Goal: Task Accomplishment & Management: Manage account settings

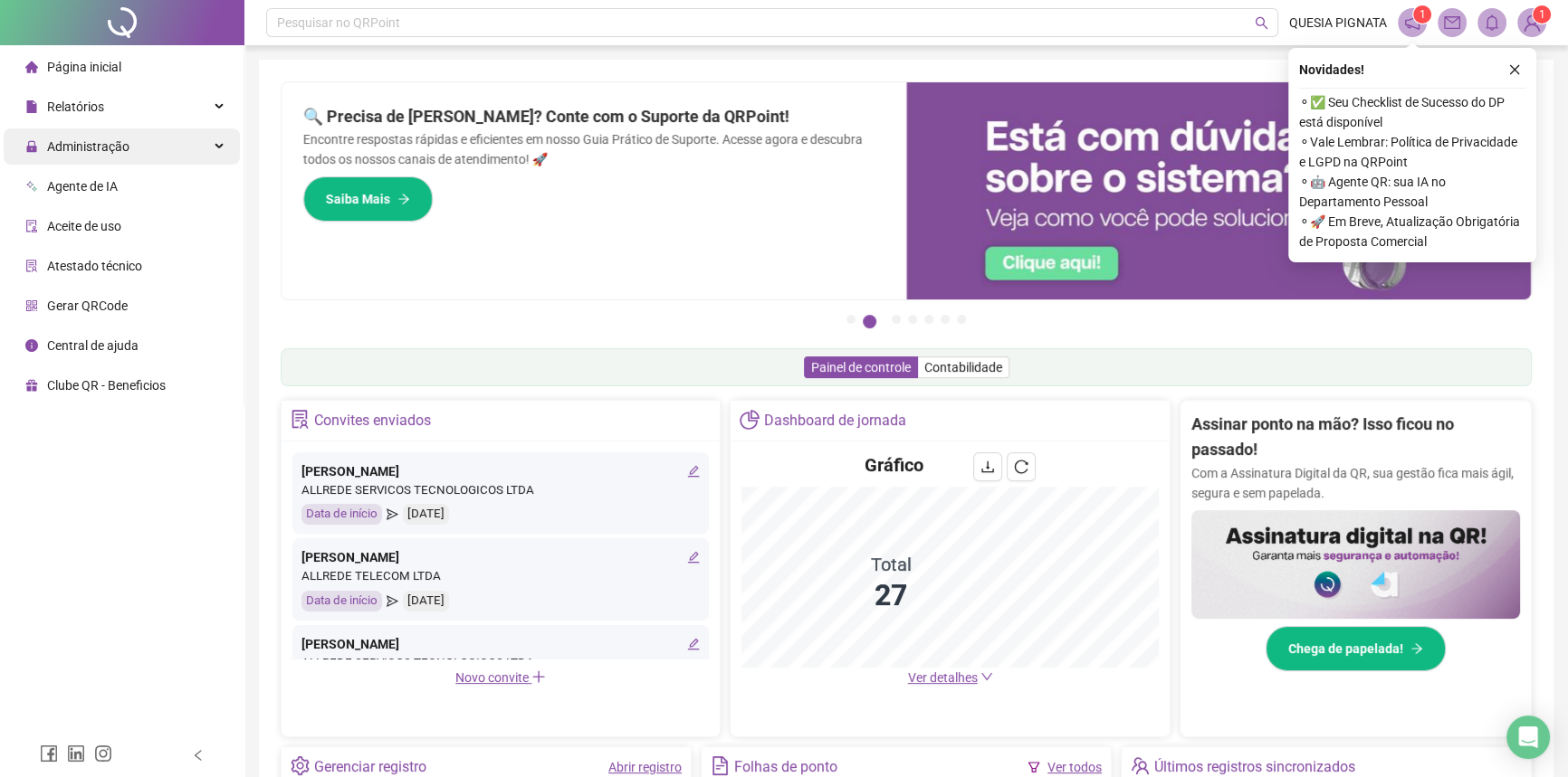
click at [114, 147] on span "Administração" at bounding box center [88, 146] width 83 height 14
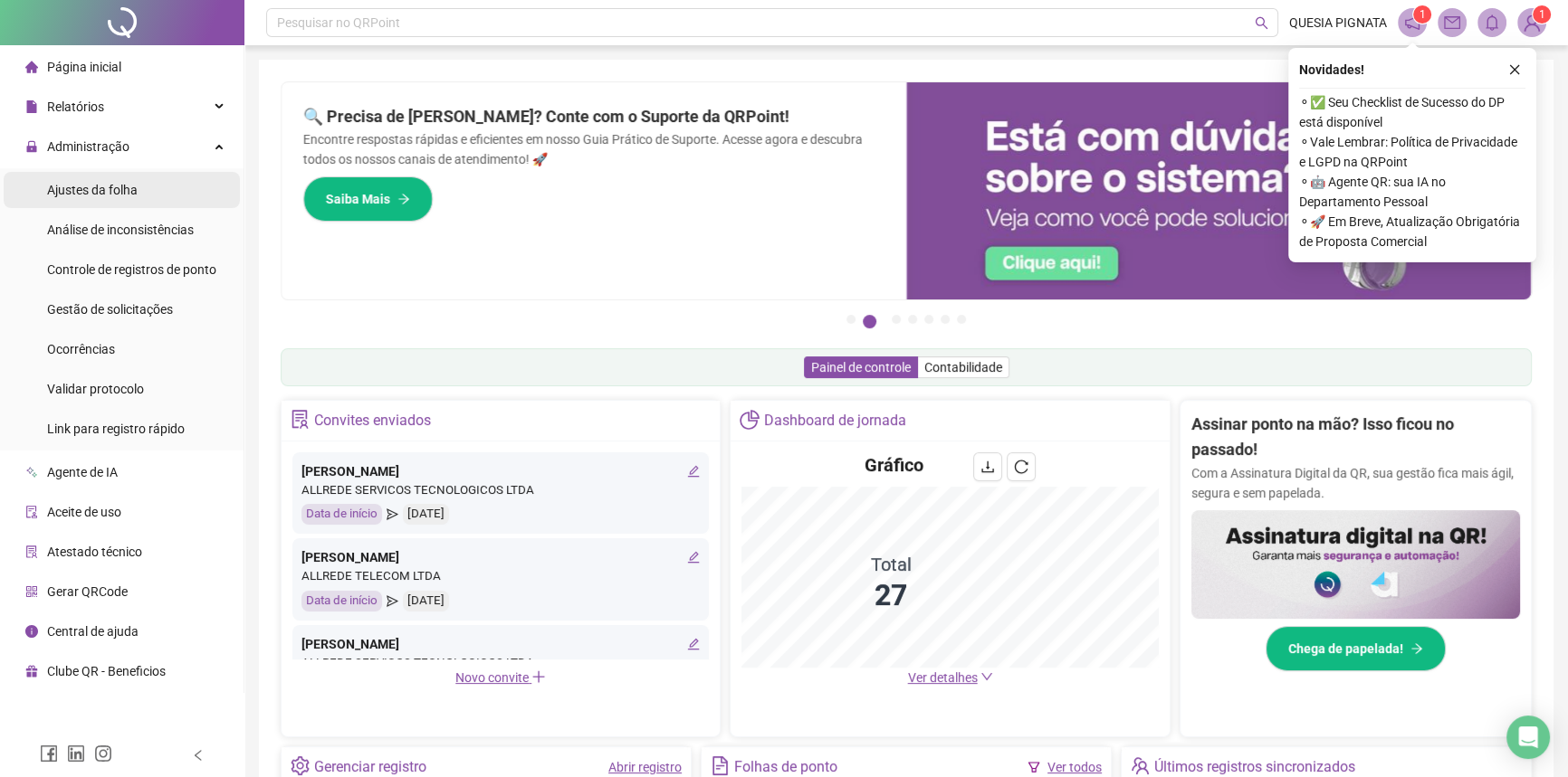
click at [131, 186] on span "Ajustes da folha" at bounding box center [92, 190] width 90 height 14
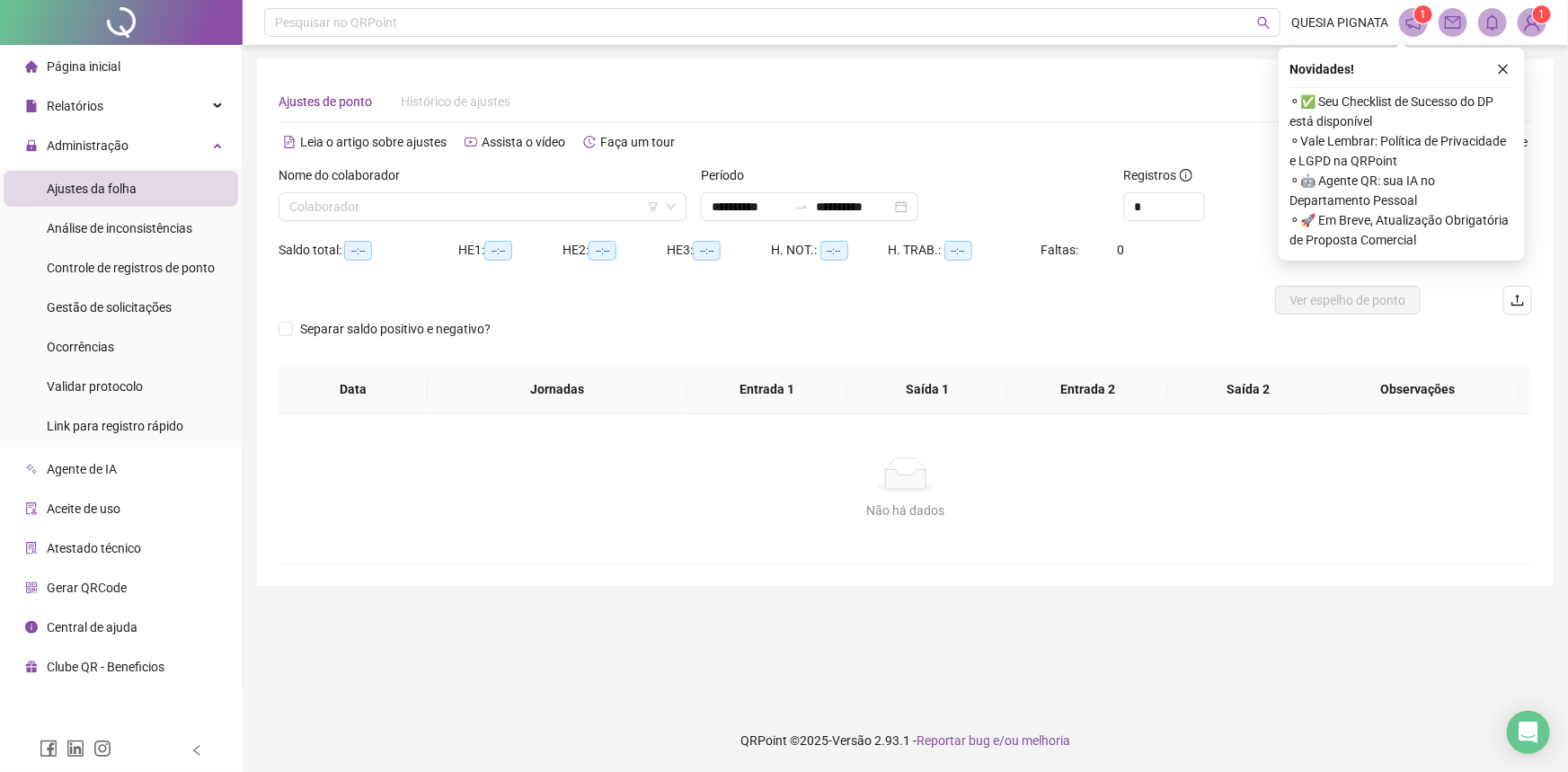
type input "**********"
click at [102, 302] on span "Gestão de solicitações" at bounding box center [109, 307] width 125 height 14
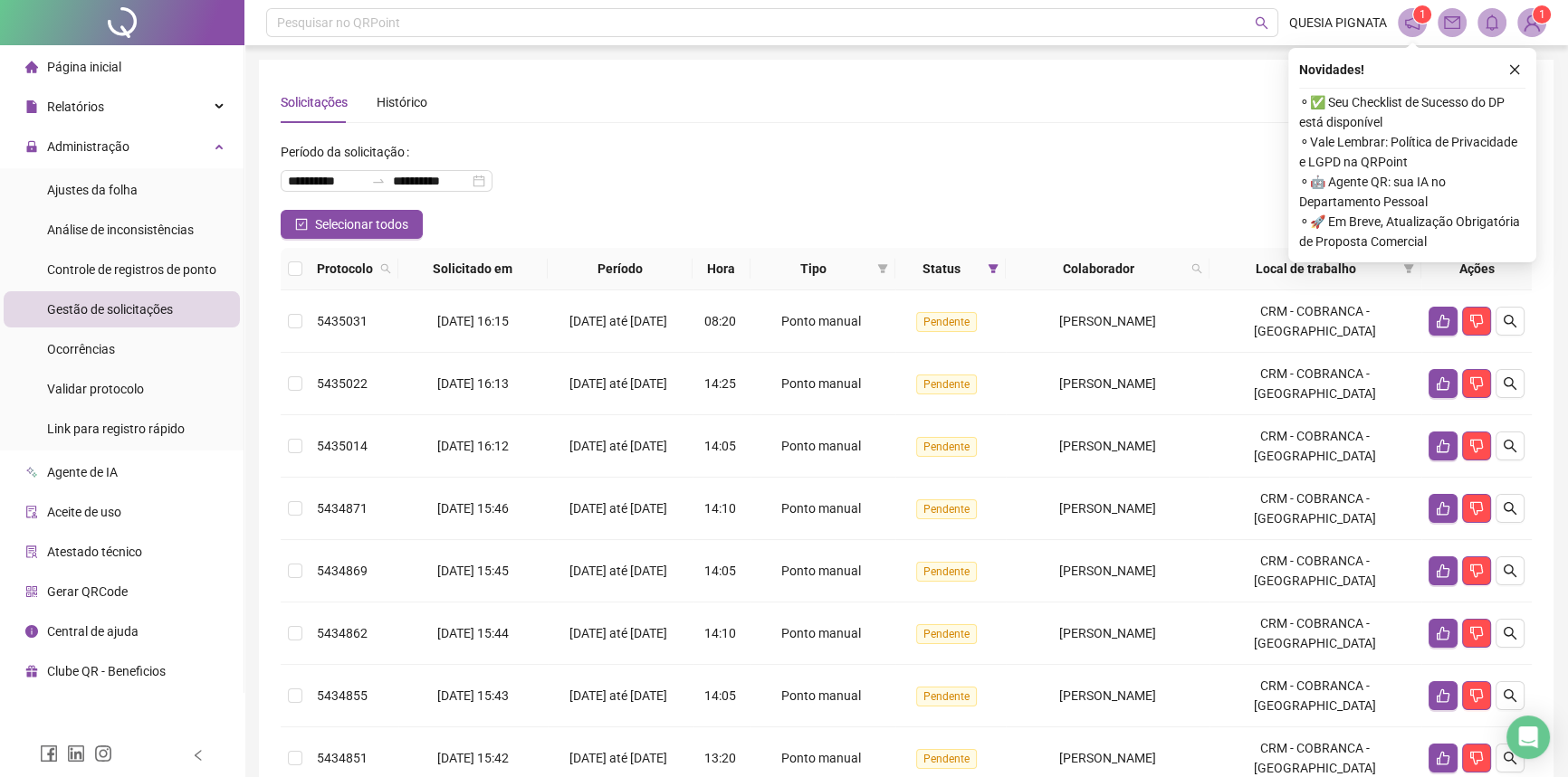
click at [1514, 71] on icon "close" at bounding box center [1514, 69] width 12 height 12
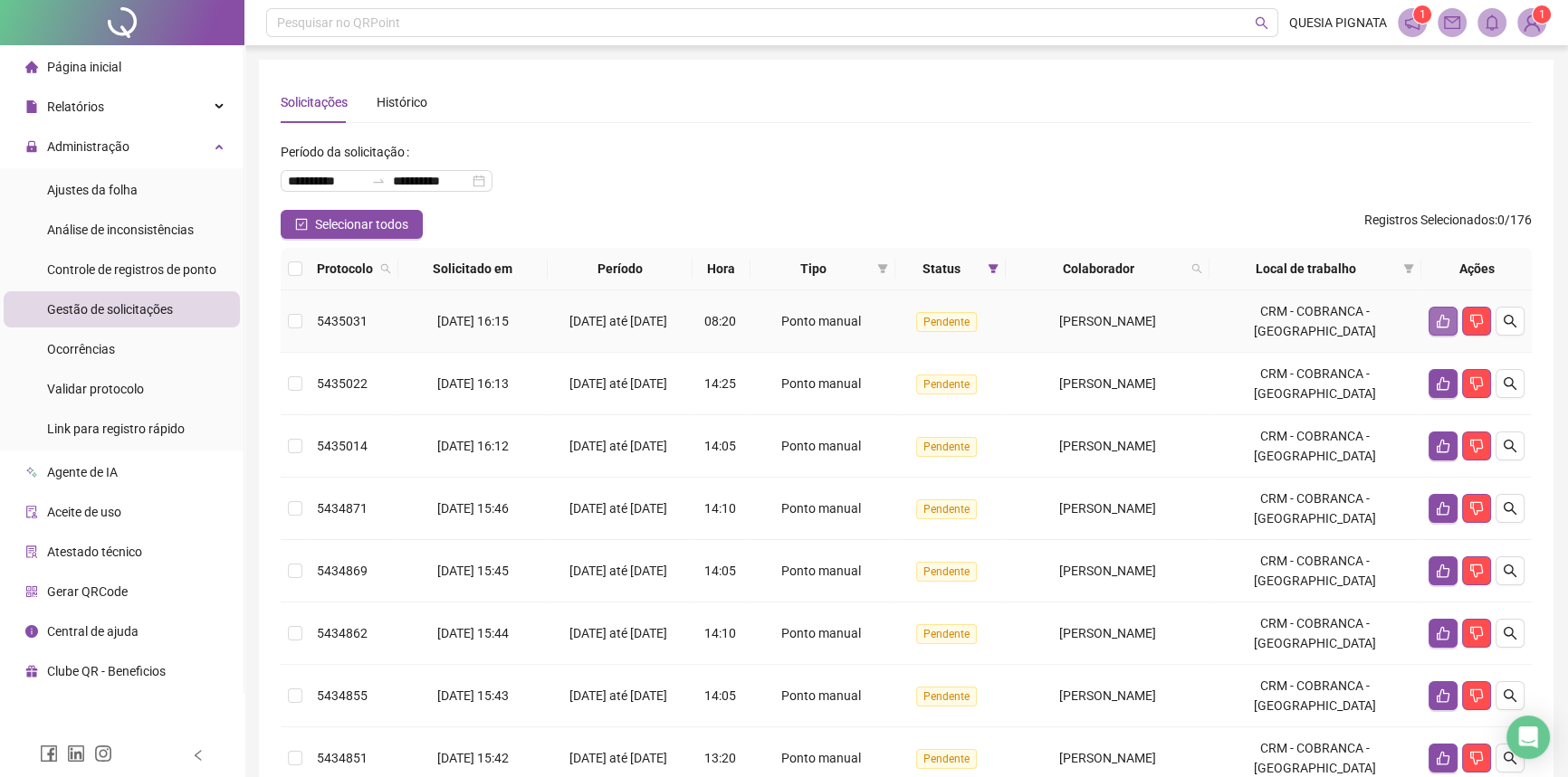
click at [1440, 320] on icon "like" at bounding box center [1443, 322] width 12 height 13
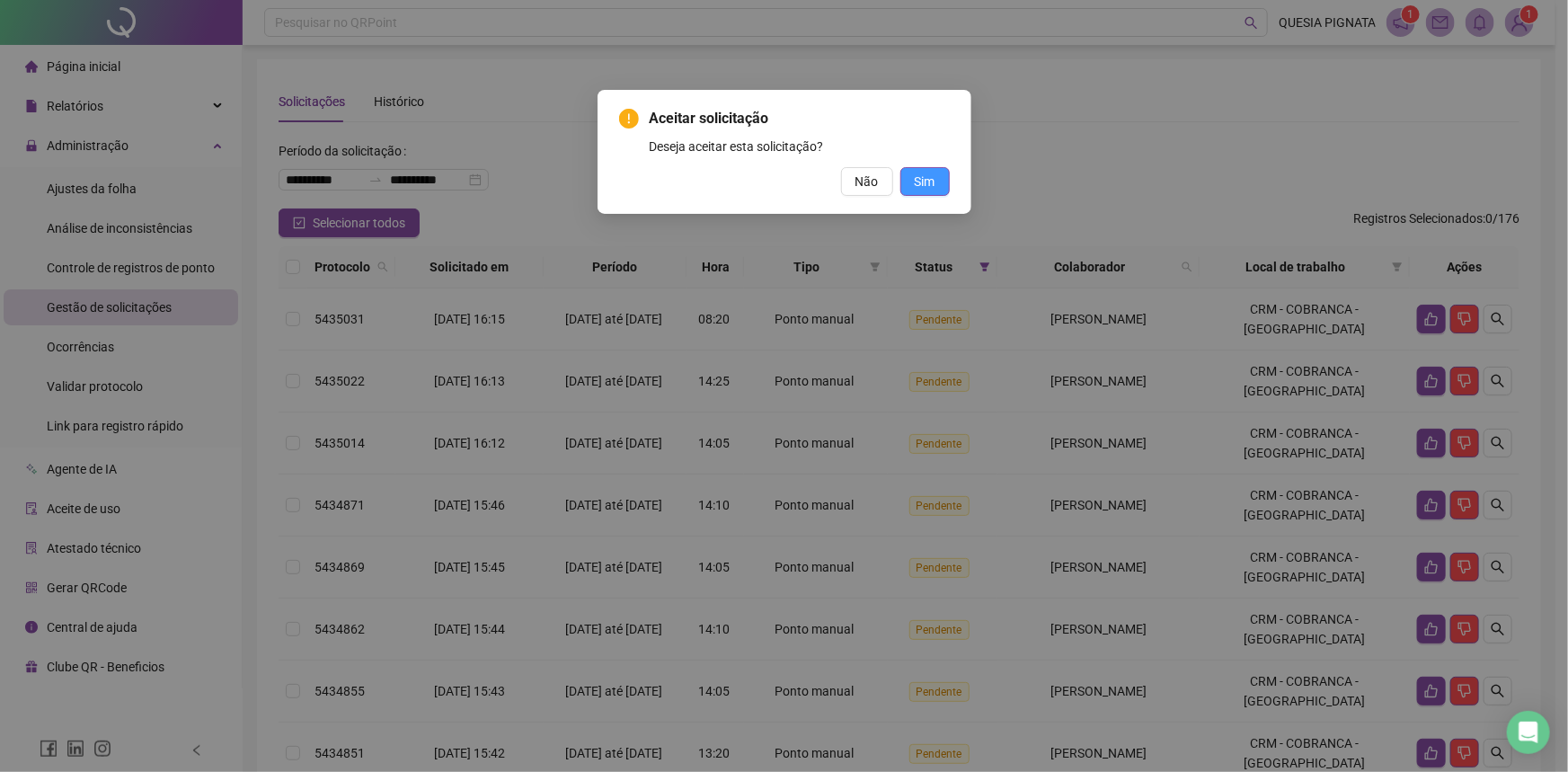
click at [934, 188] on span "Sim" at bounding box center [925, 181] width 21 height 20
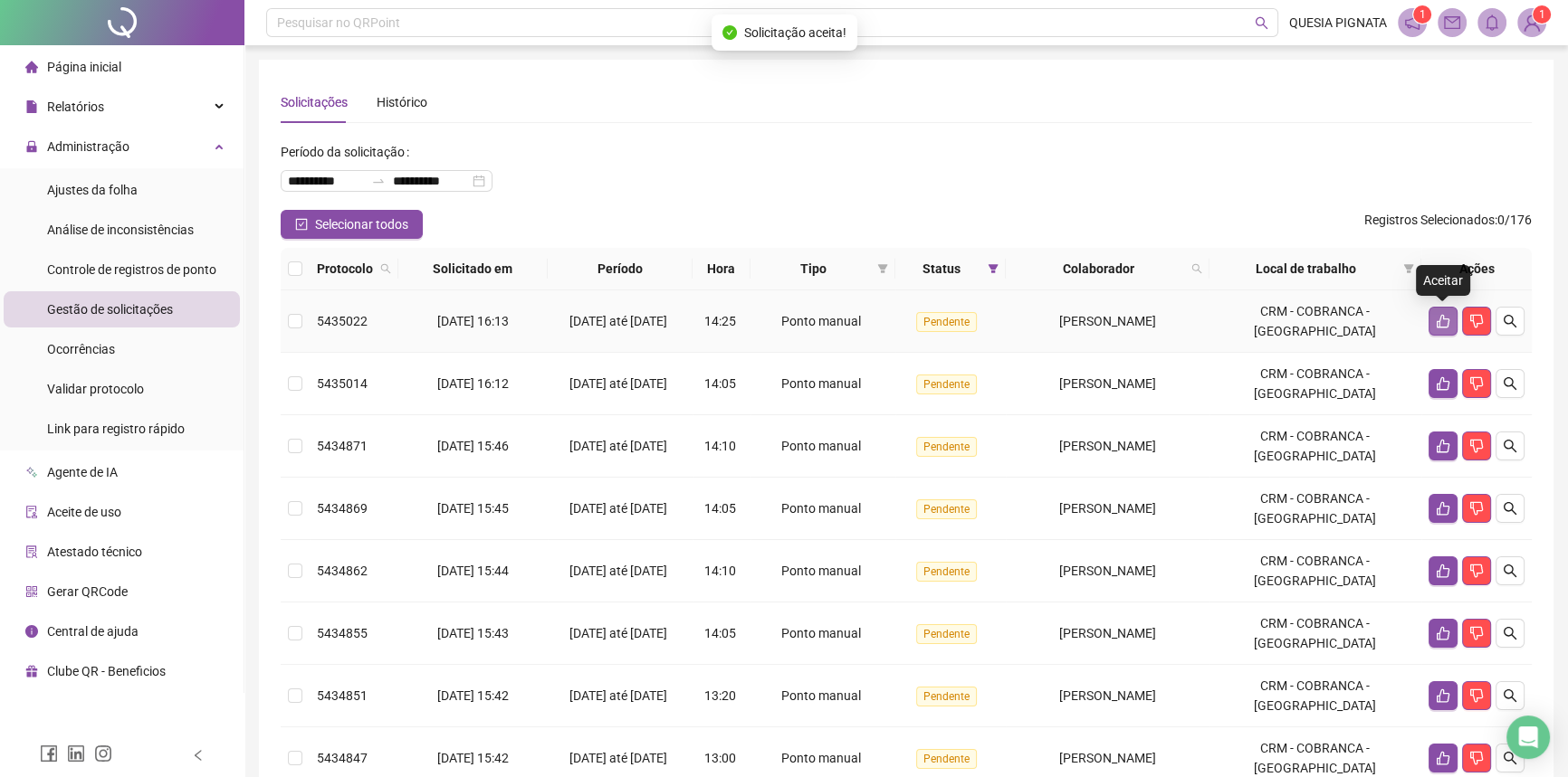
click at [1442, 324] on icon "like" at bounding box center [1443, 321] width 14 height 14
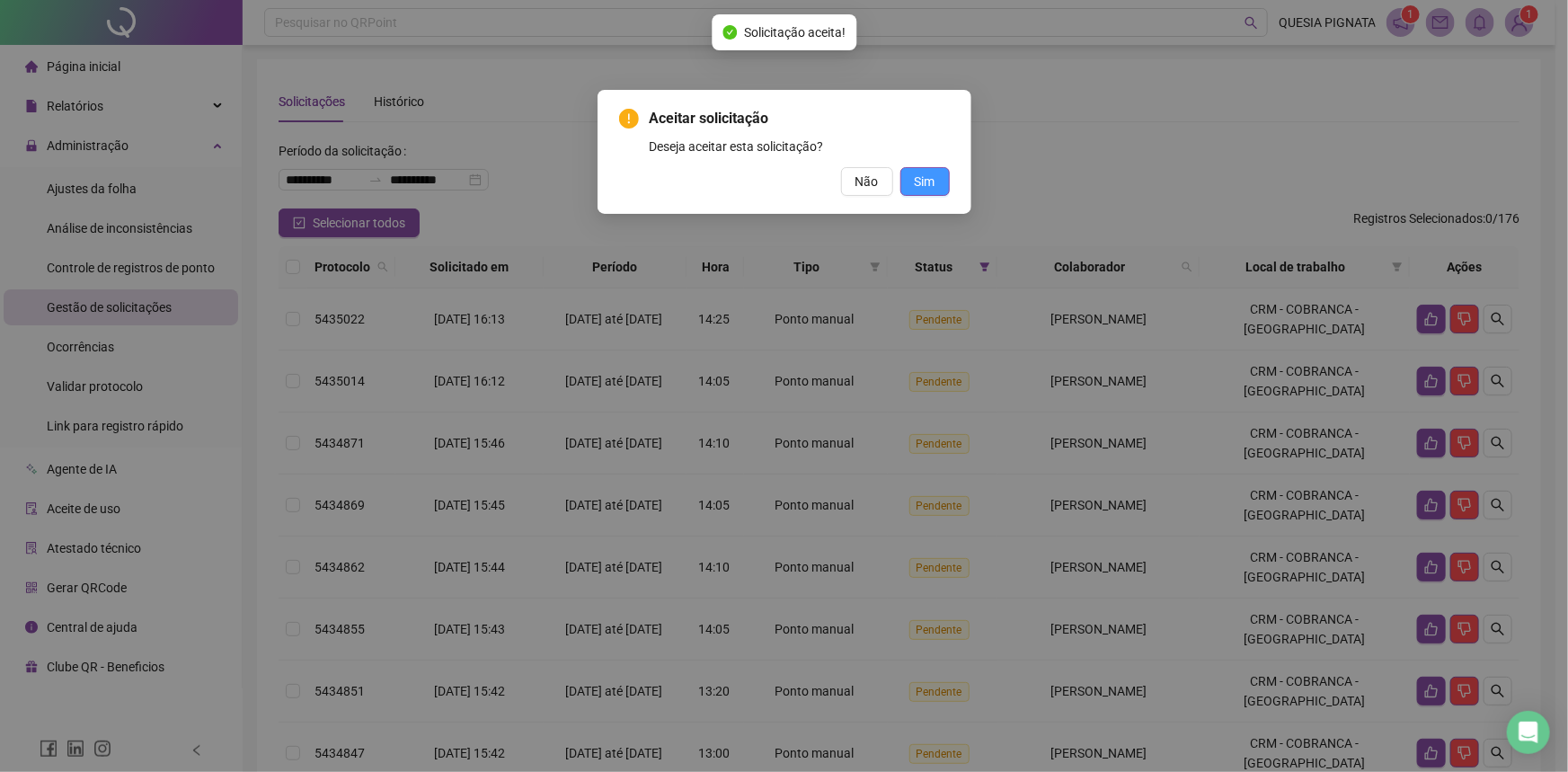
click at [929, 181] on span "Sim" at bounding box center [925, 181] width 21 height 20
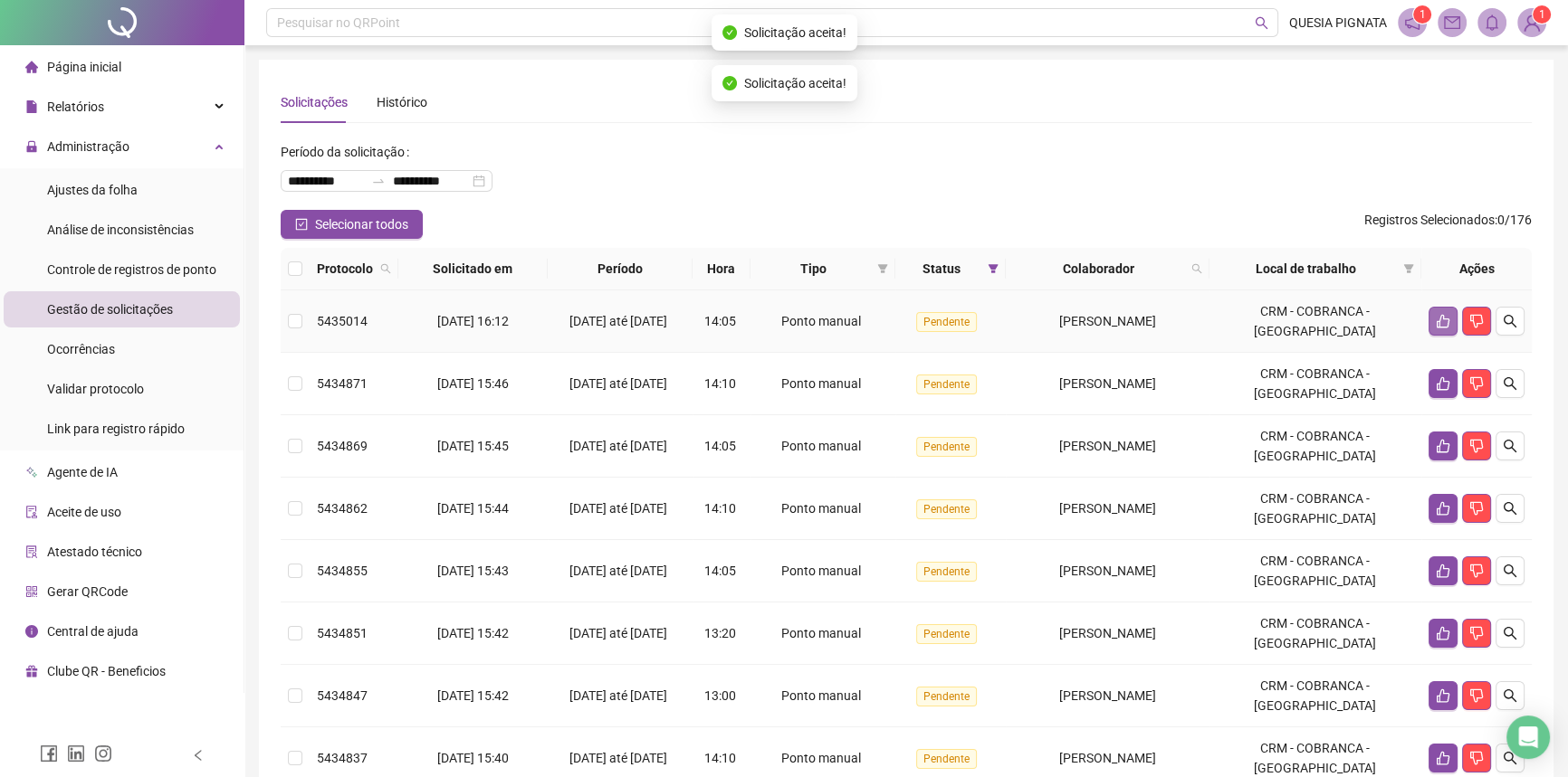
click at [1445, 322] on icon "like" at bounding box center [1443, 321] width 14 height 14
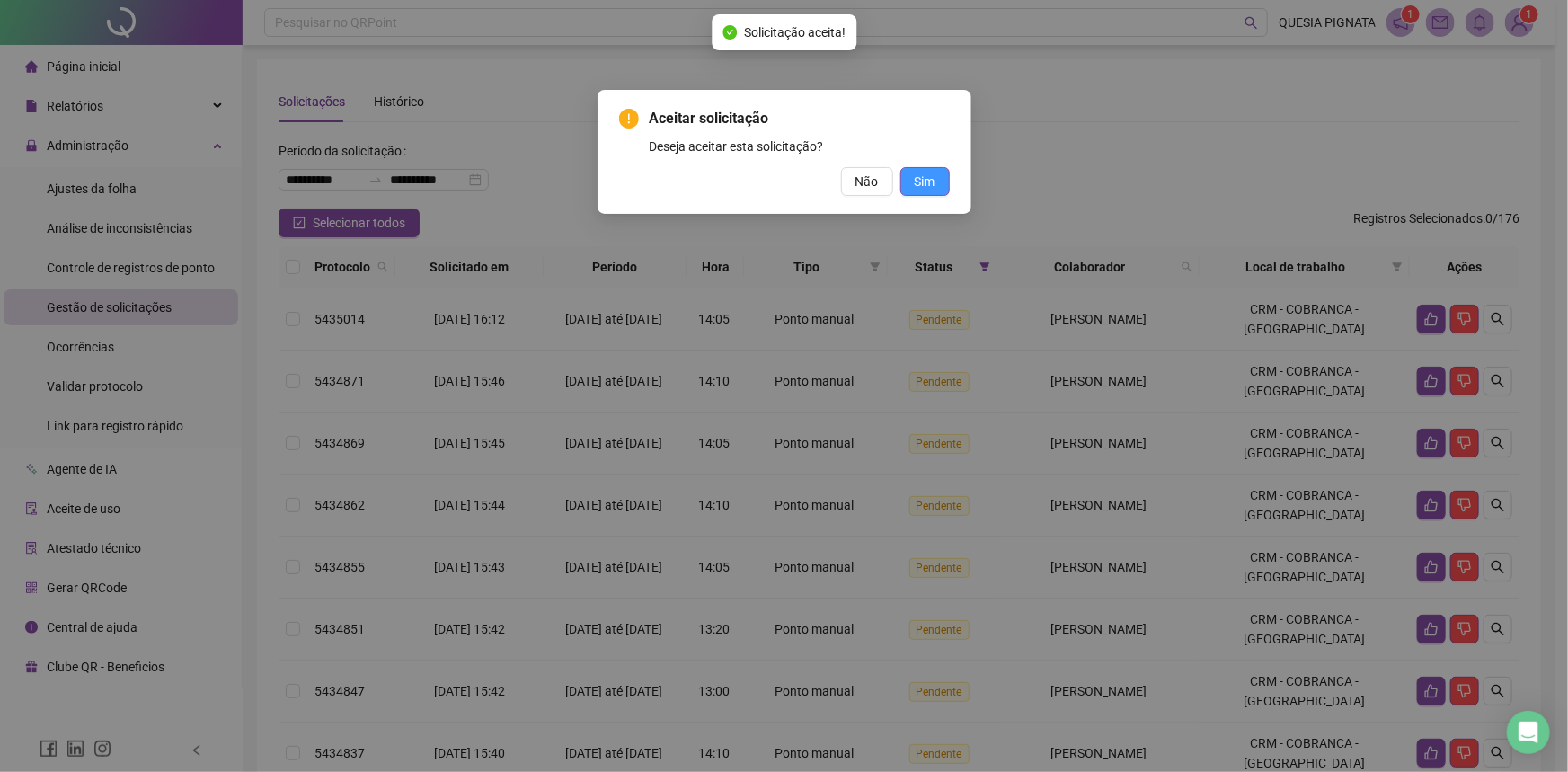
click at [926, 178] on span "Sim" at bounding box center [925, 181] width 21 height 20
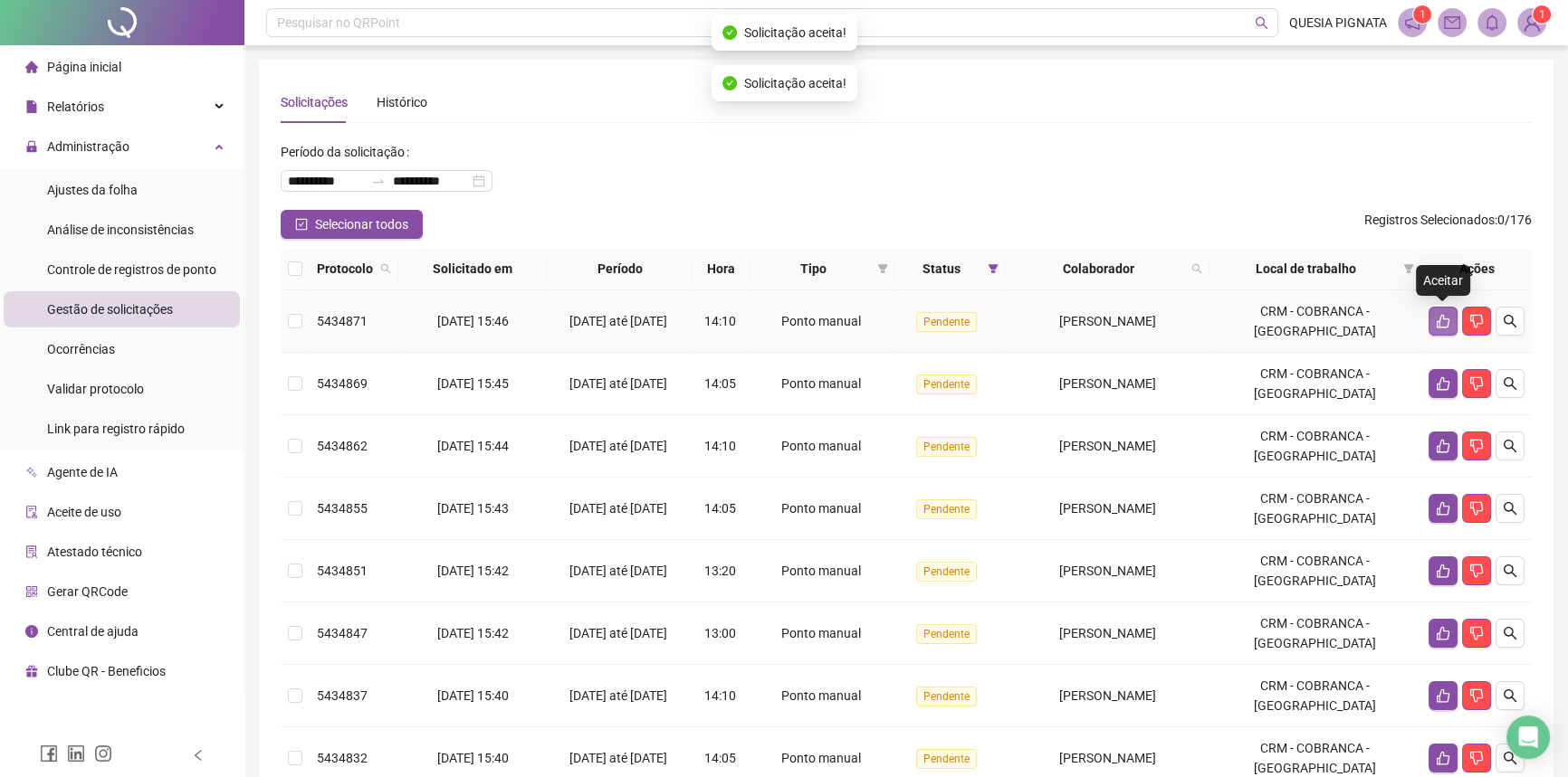
click at [1439, 320] on icon "like" at bounding box center [1443, 321] width 14 height 14
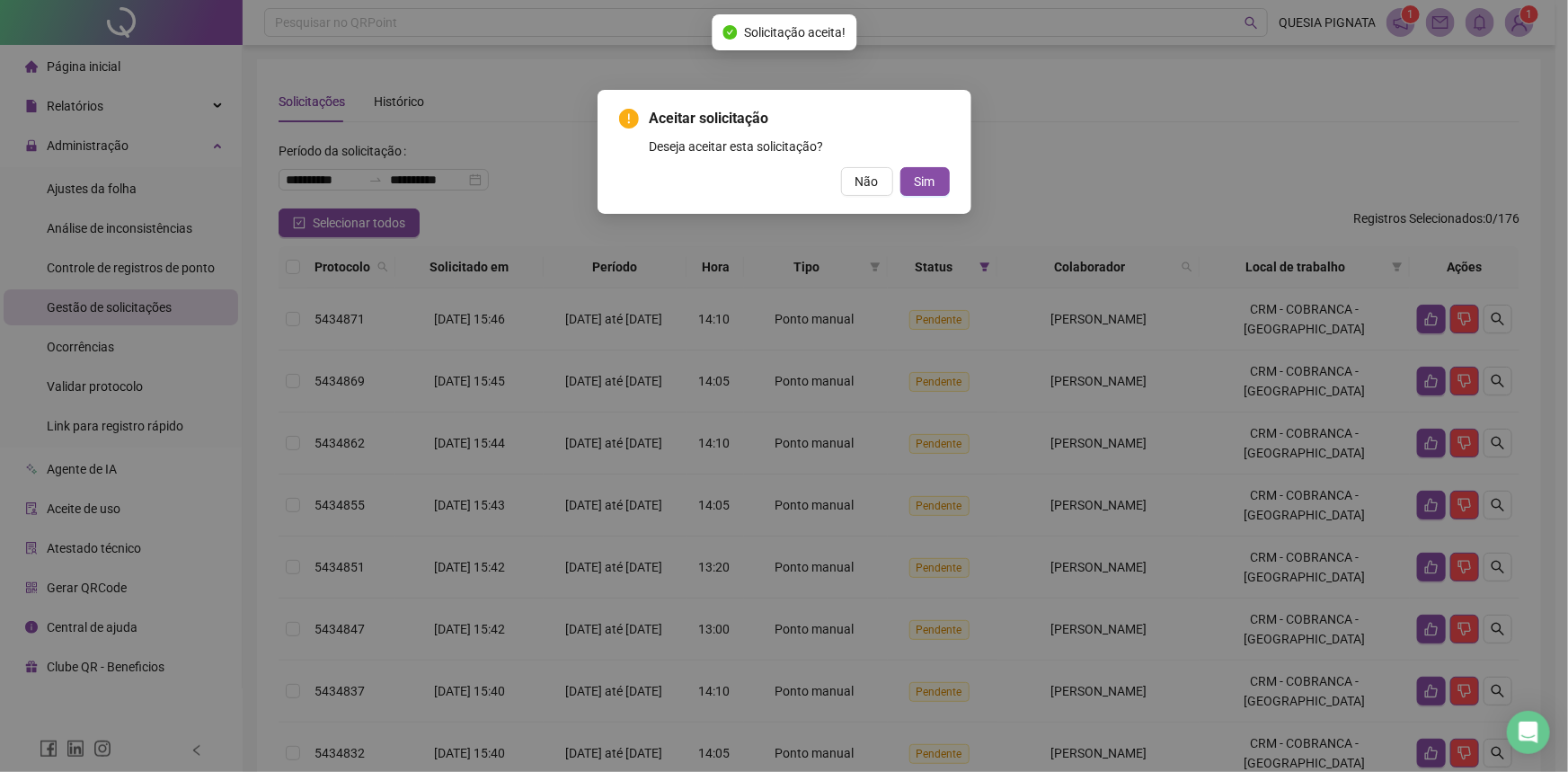
click at [933, 162] on div "Aceitar solicitação Deseja aceitar esta solicitação? Não Sim" at bounding box center [784, 151] width 331 height 88
click at [927, 174] on span "Sim" at bounding box center [925, 181] width 21 height 20
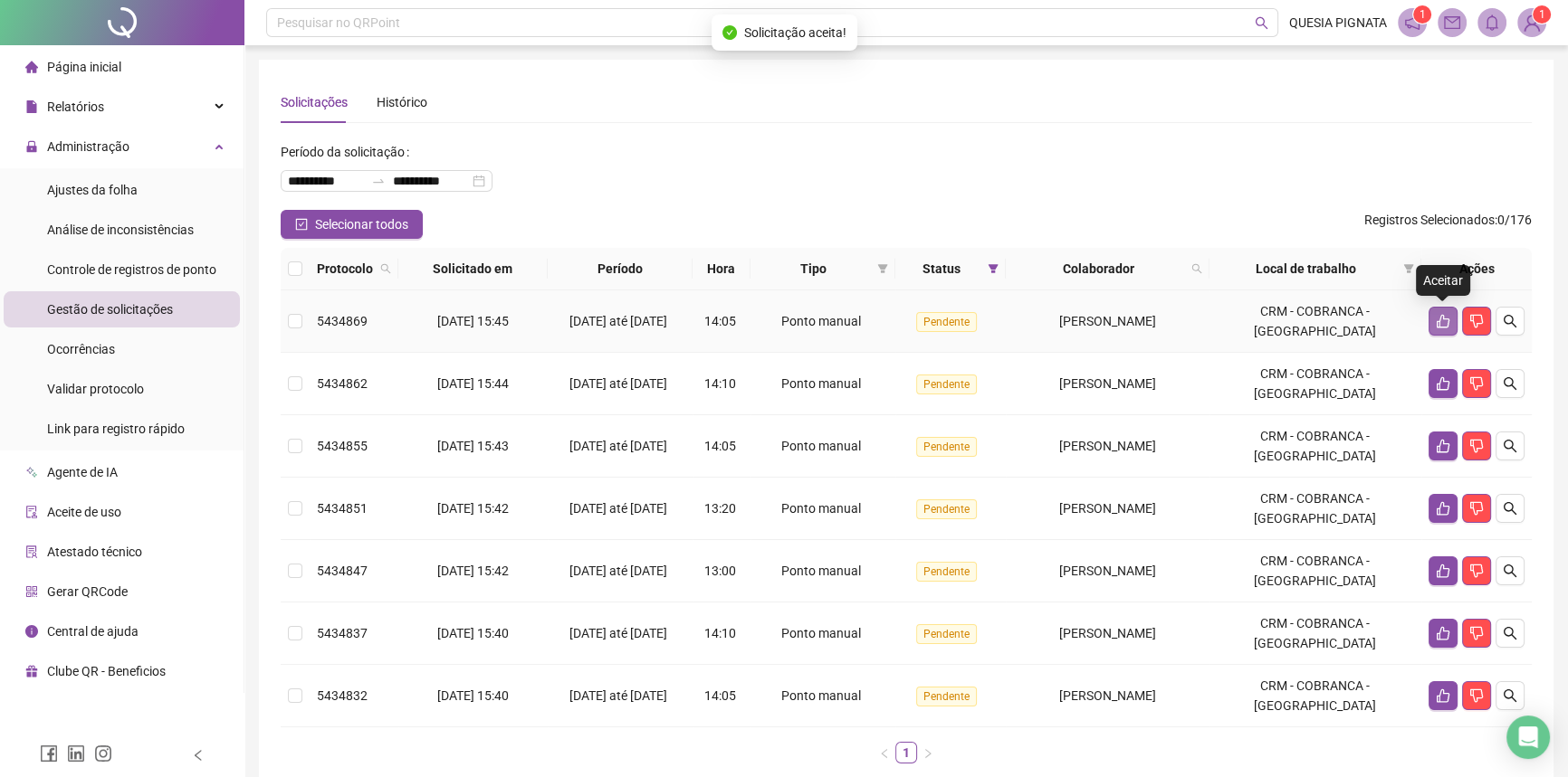
click at [1437, 323] on button "button" at bounding box center [1443, 321] width 29 height 29
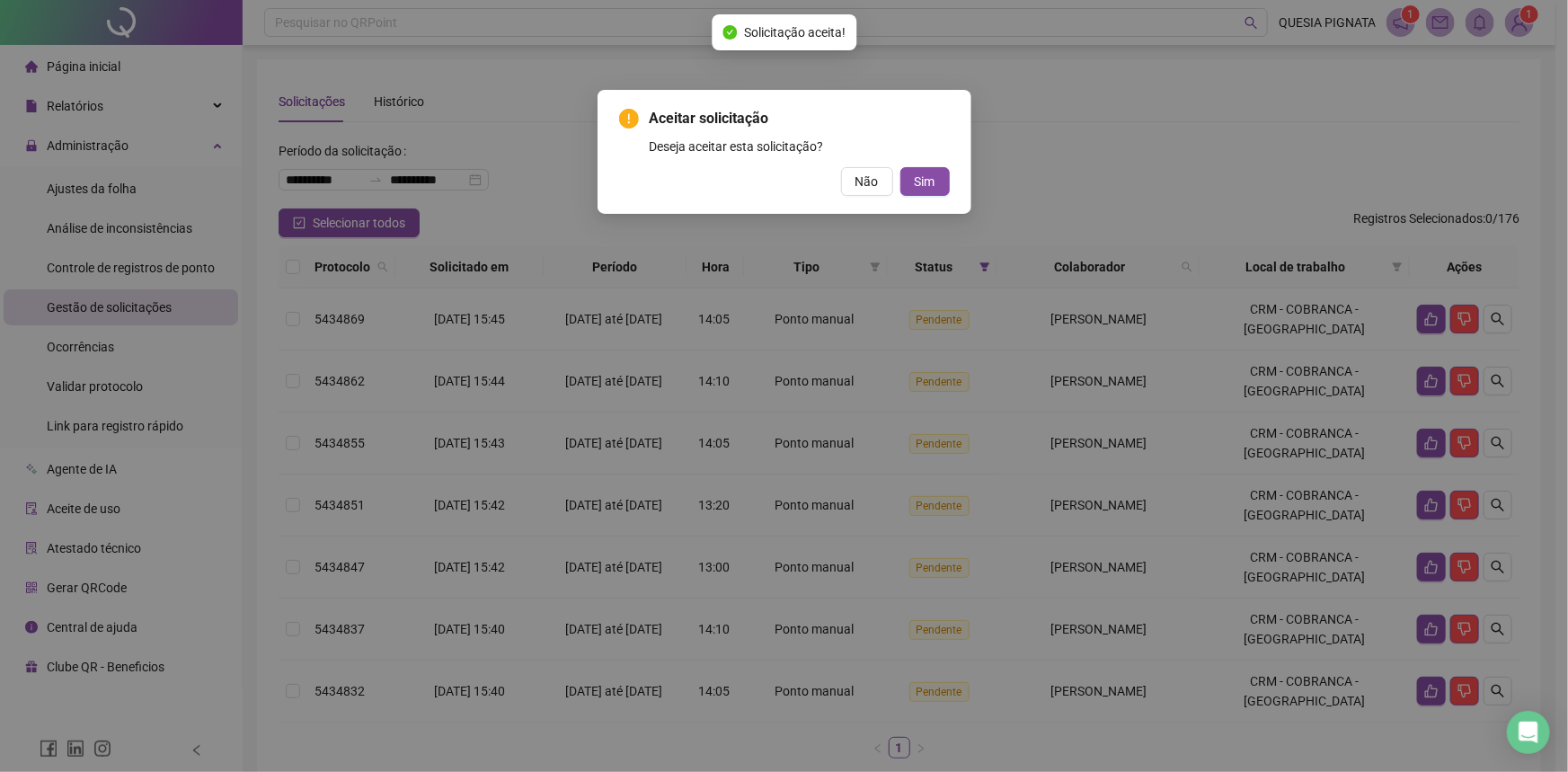
click at [951, 191] on div "Aceitar solicitação Deseja aceitar esta solicitação? Não Sim" at bounding box center [784, 152] width 374 height 124
click at [937, 184] on button "Sim" at bounding box center [925, 181] width 49 height 29
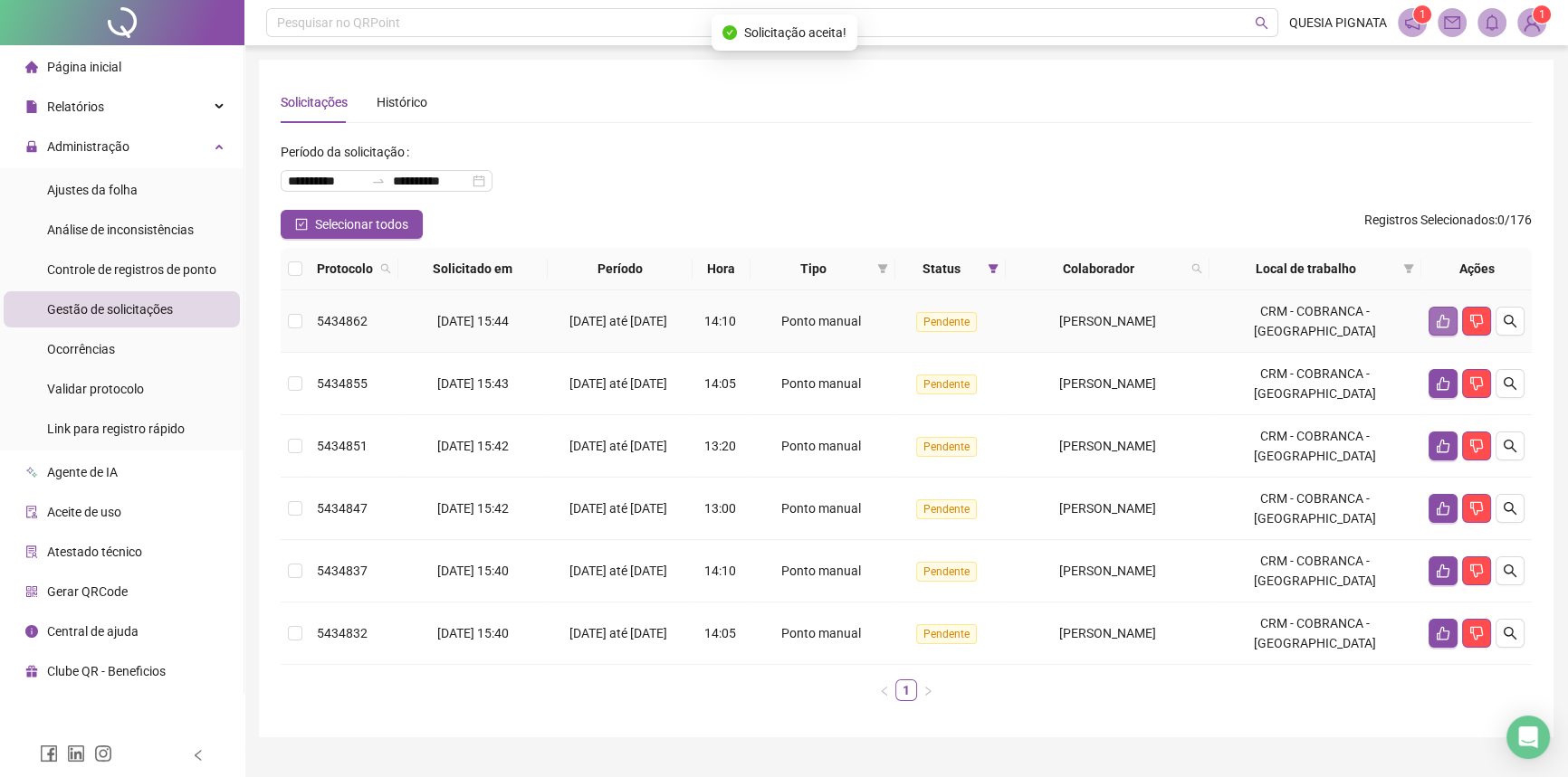
click at [1439, 324] on icon "like" at bounding box center [1443, 321] width 14 height 14
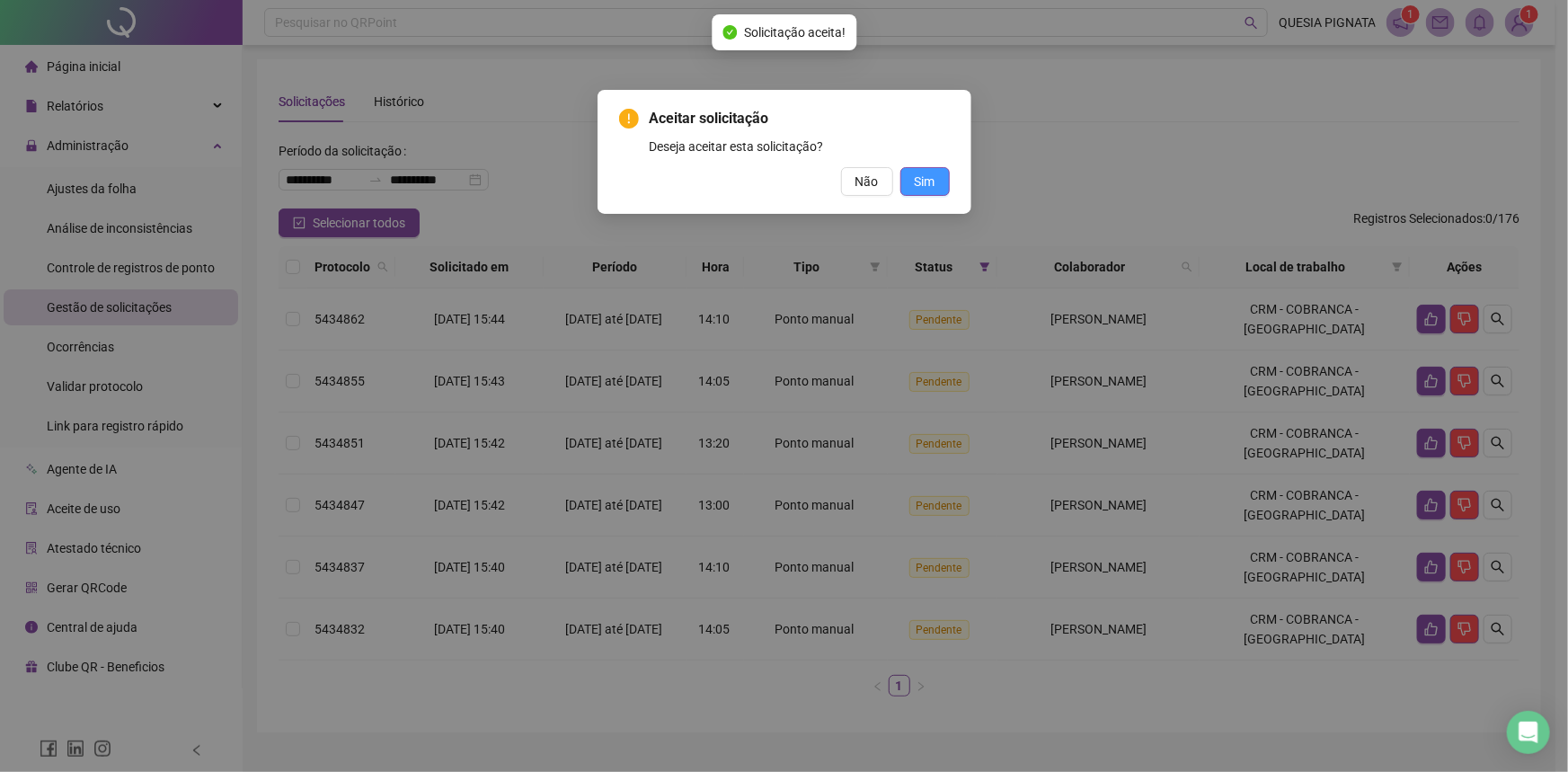
click at [917, 181] on span "Sim" at bounding box center [925, 181] width 21 height 20
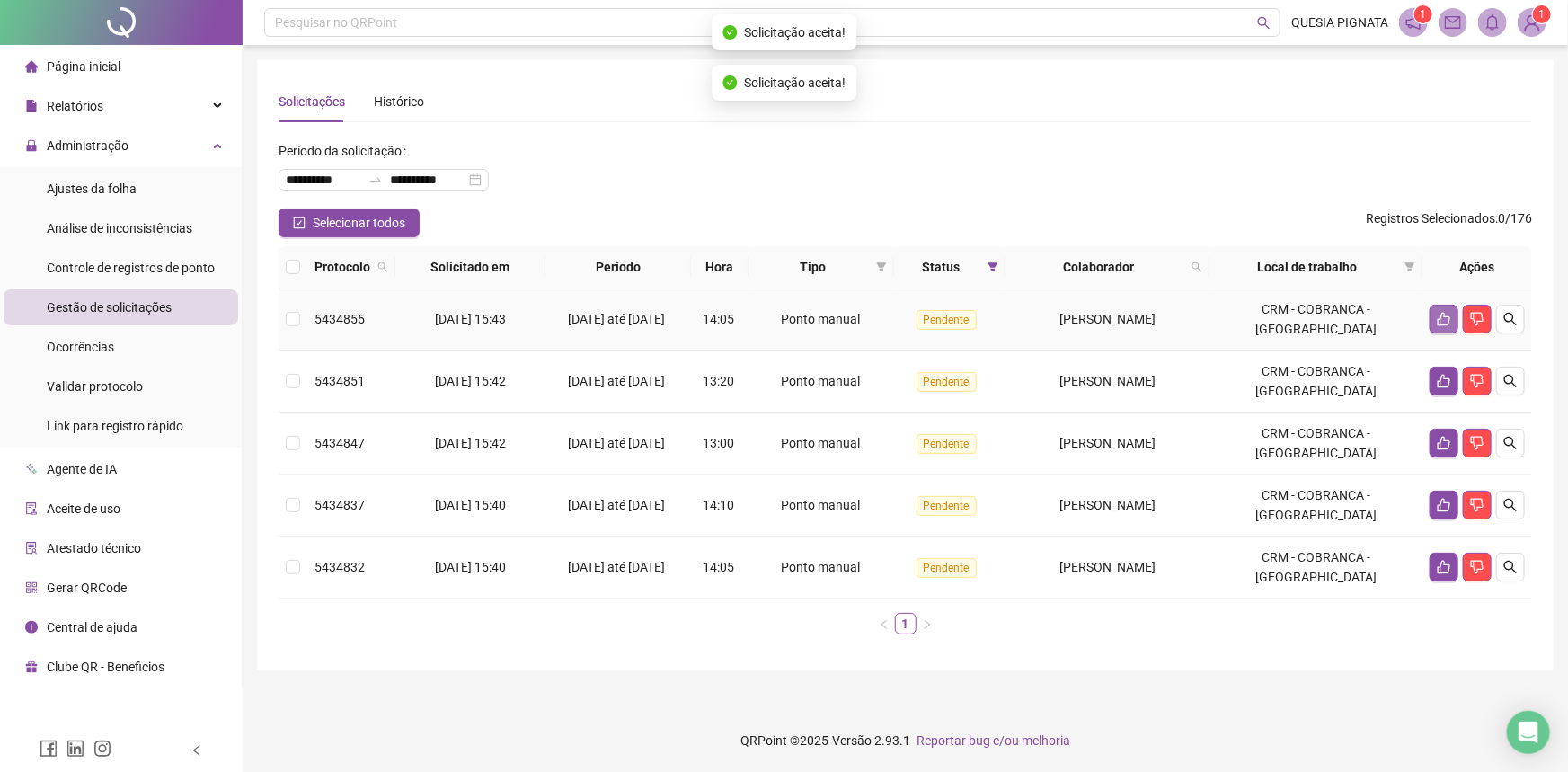
click at [1445, 321] on icon "like" at bounding box center [1444, 319] width 14 height 14
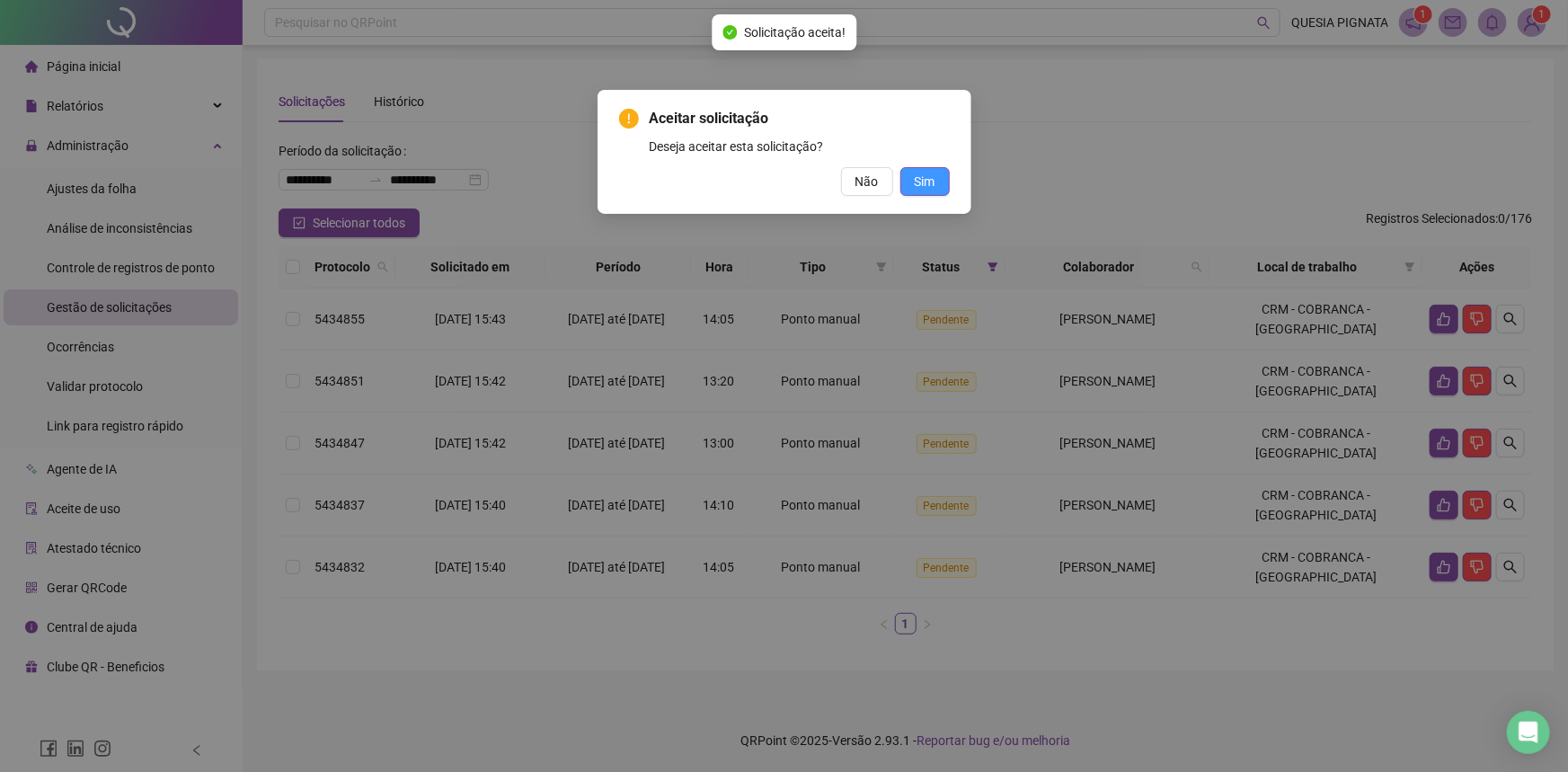
click at [940, 184] on button "Sim" at bounding box center [925, 181] width 49 height 29
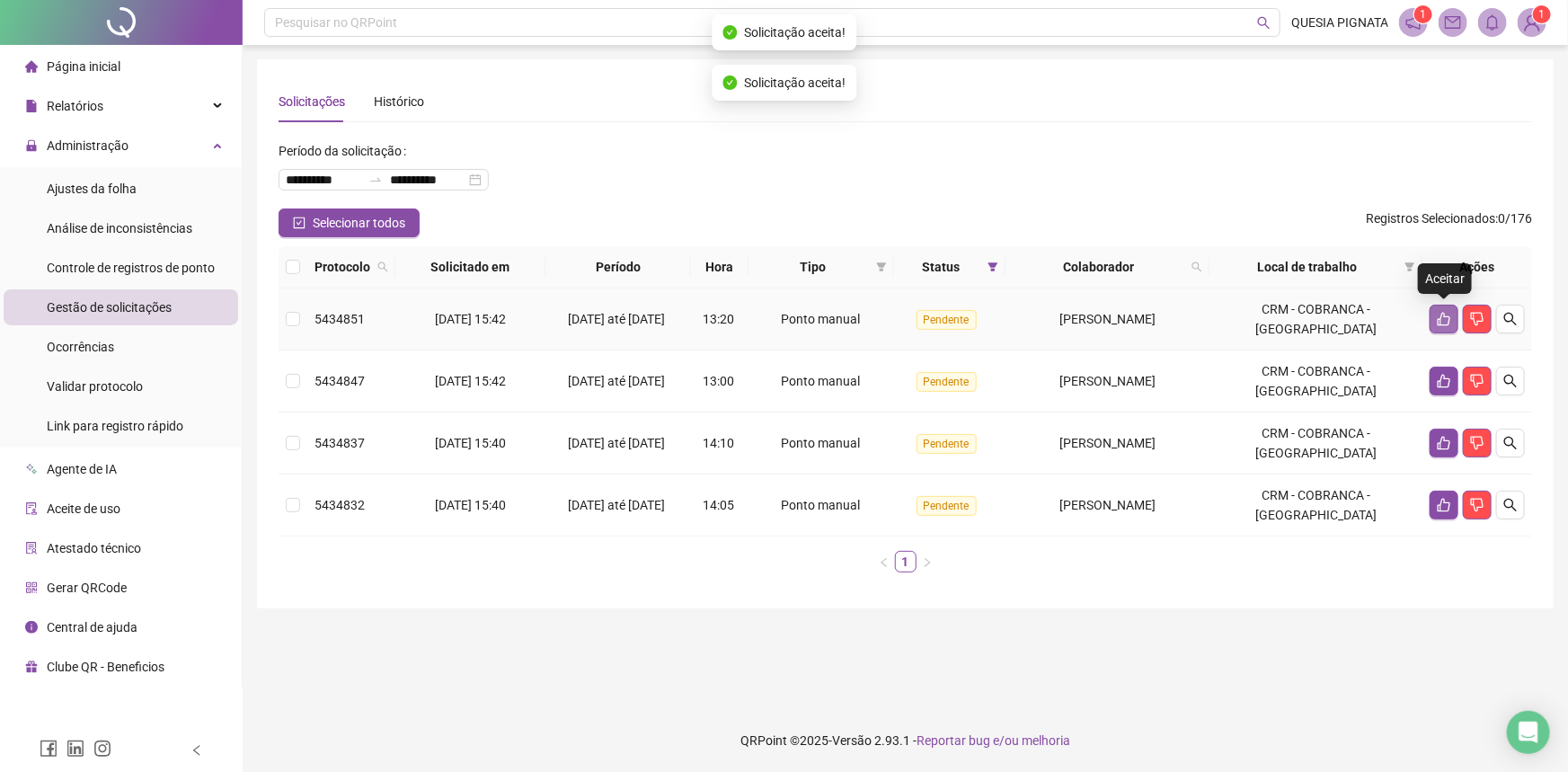
click at [1439, 318] on icon "like" at bounding box center [1444, 319] width 14 height 14
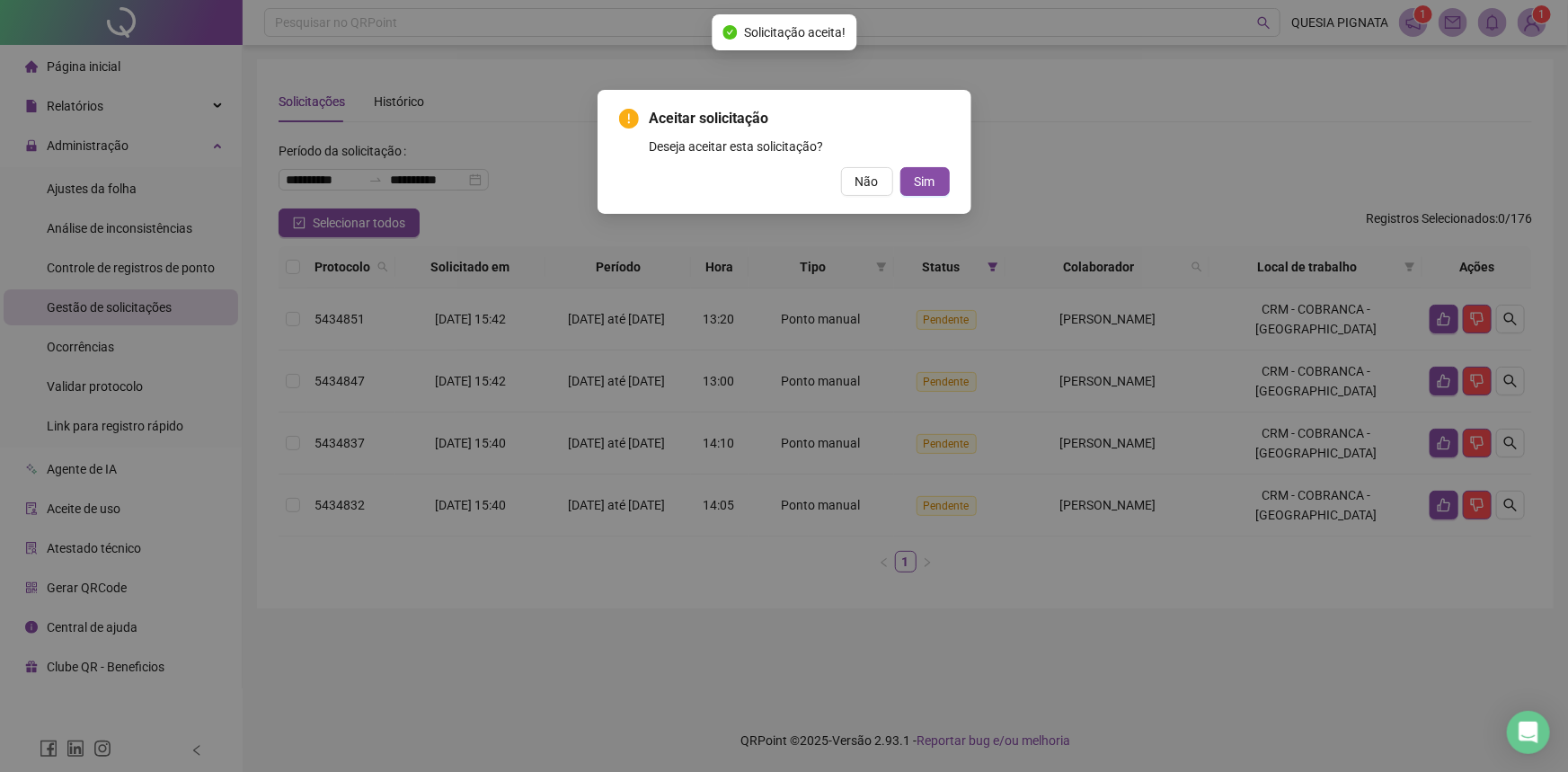
drag, startPoint x: 950, startPoint y: 178, endPoint x: 939, endPoint y: 182, distance: 11.7
click at [949, 180] on div "Aceitar solicitação Deseja aceitar esta solicitação? Não Sim" at bounding box center [784, 152] width 374 height 124
click at [939, 182] on button "Sim" at bounding box center [925, 181] width 49 height 29
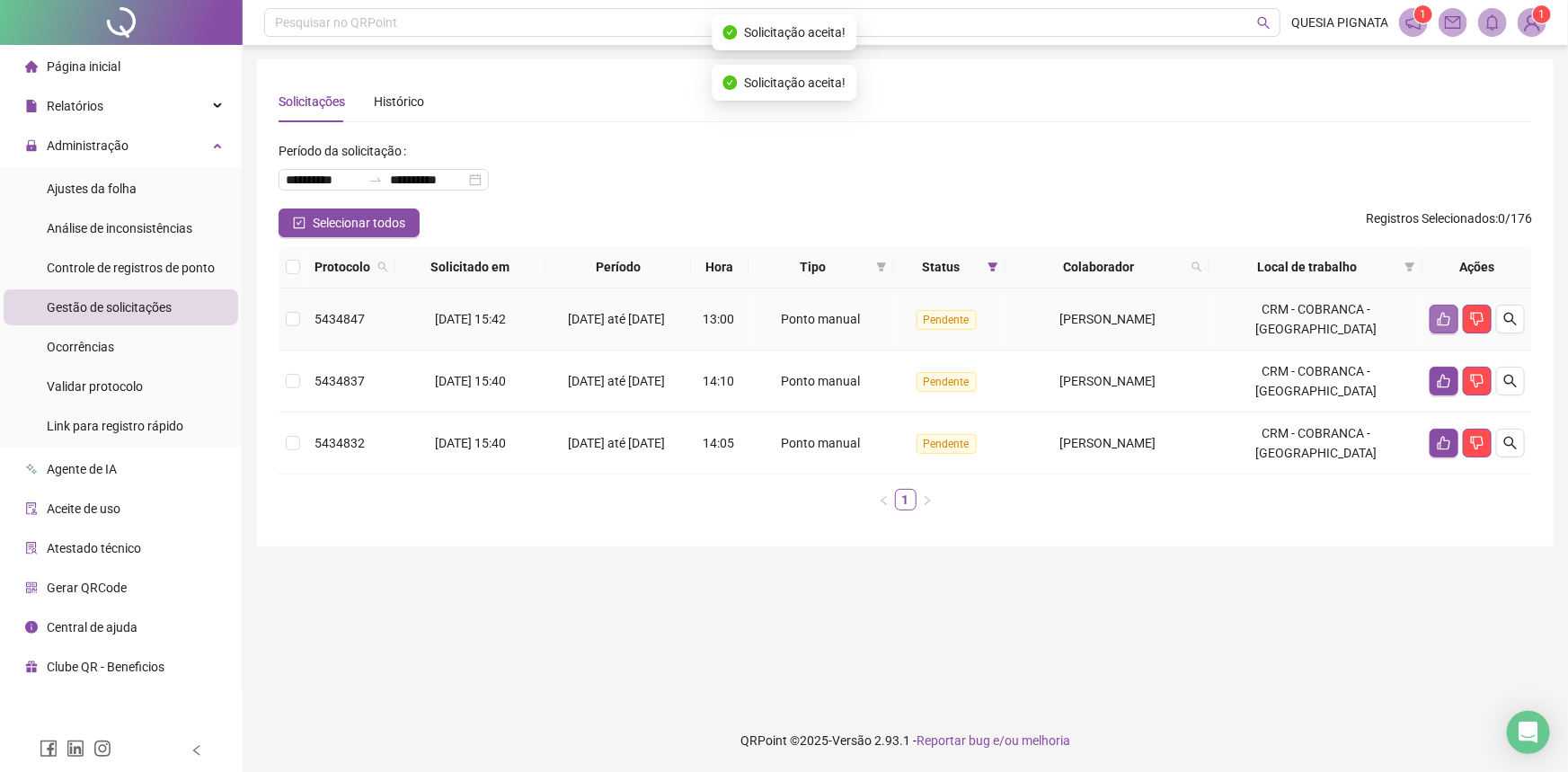
click at [1442, 315] on icon "like" at bounding box center [1444, 320] width 12 height 13
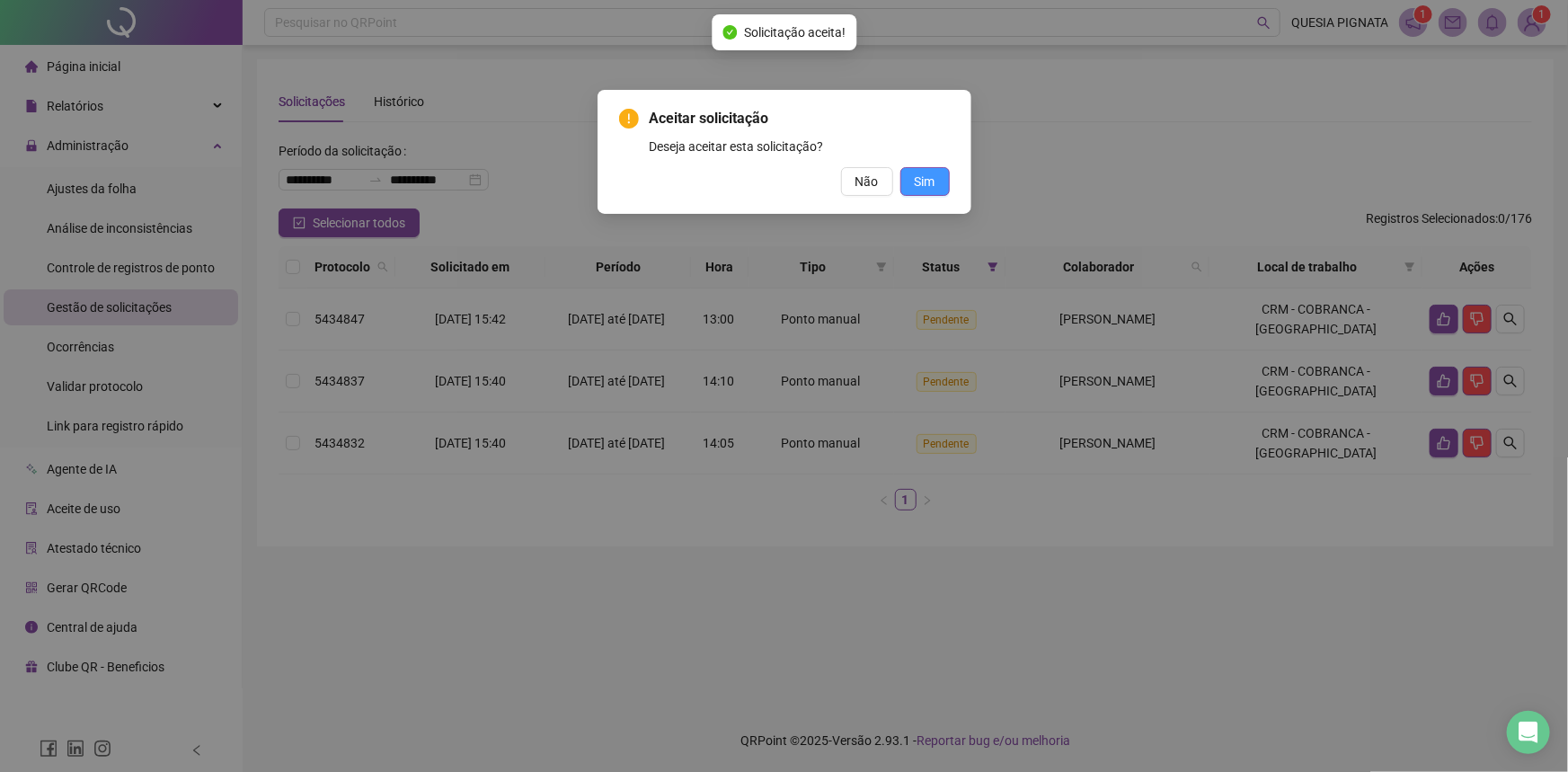
click at [923, 184] on span "Sim" at bounding box center [925, 181] width 21 height 20
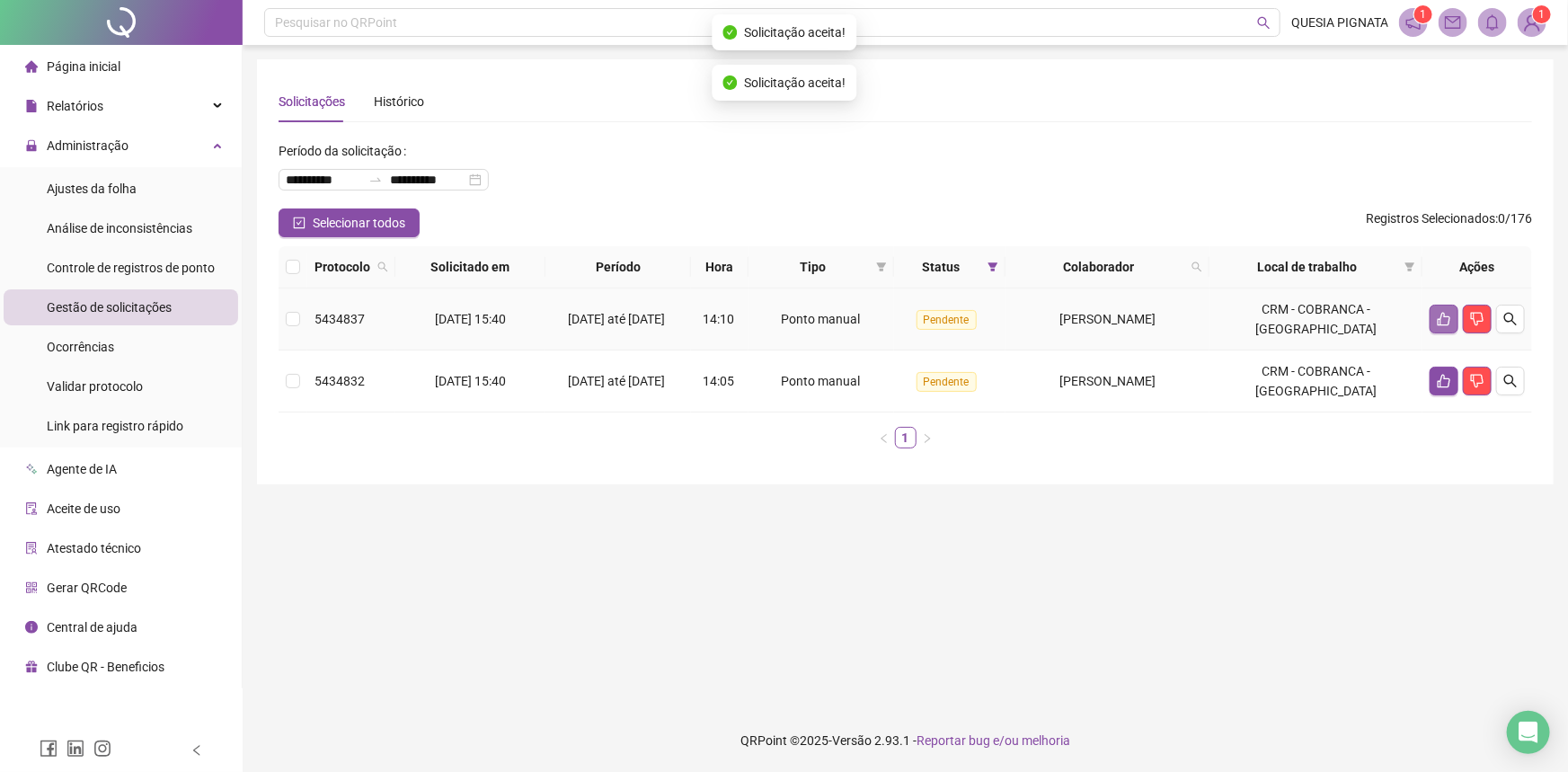
click at [1438, 315] on icon "like" at bounding box center [1444, 319] width 14 height 14
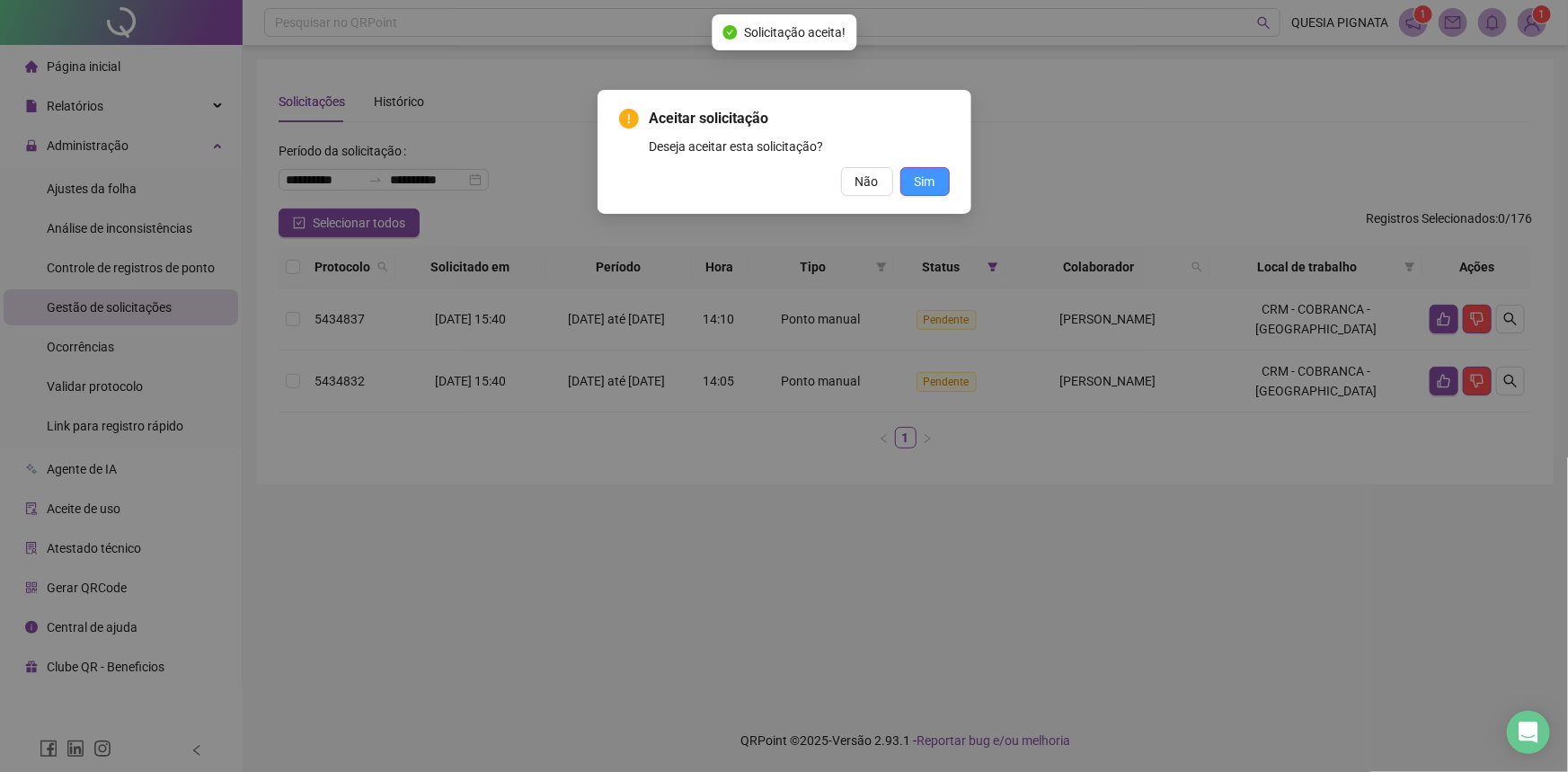
click at [923, 180] on span "Sim" at bounding box center [925, 181] width 21 height 20
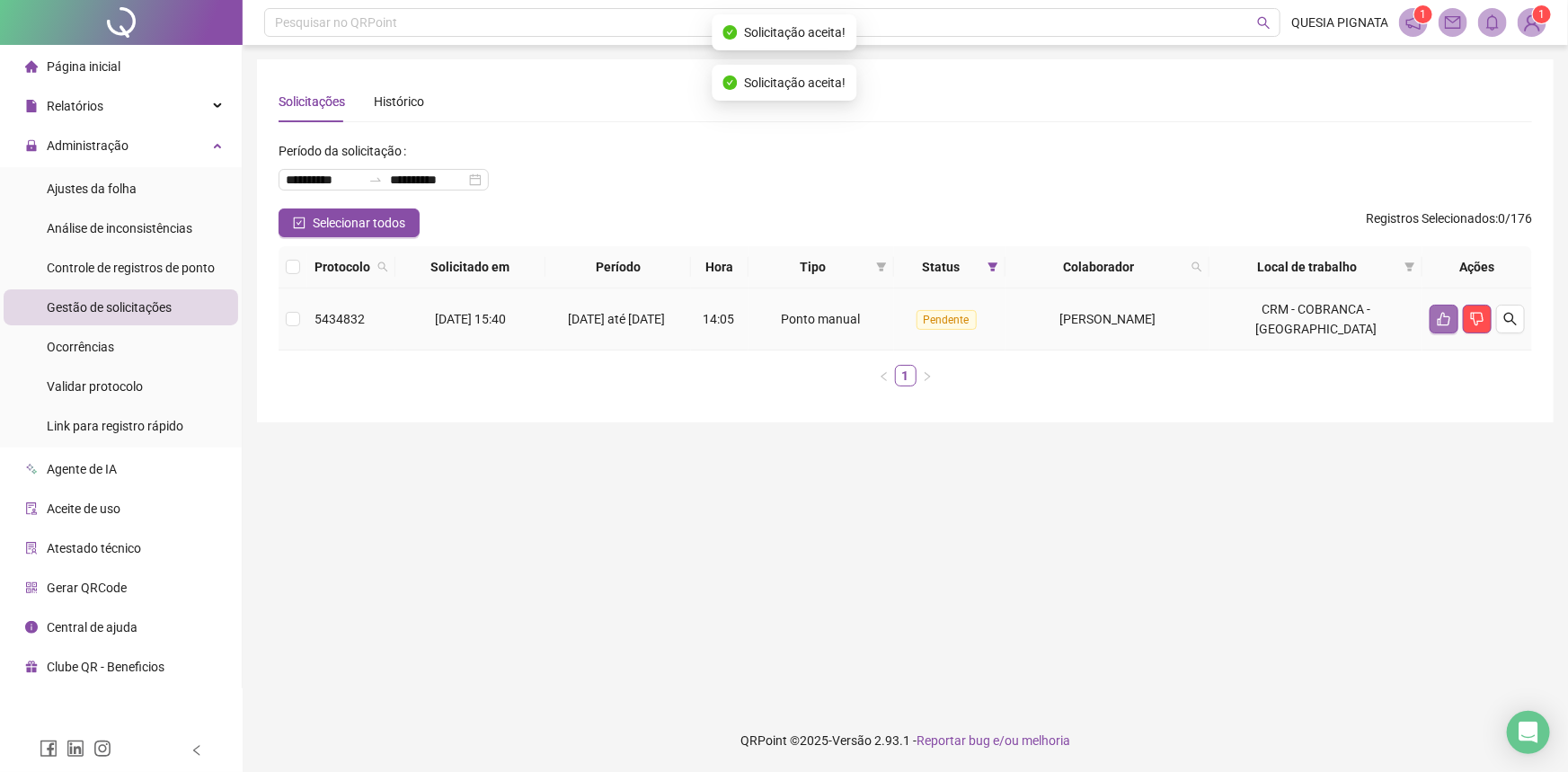
click at [1446, 326] on button "button" at bounding box center [1445, 319] width 29 height 29
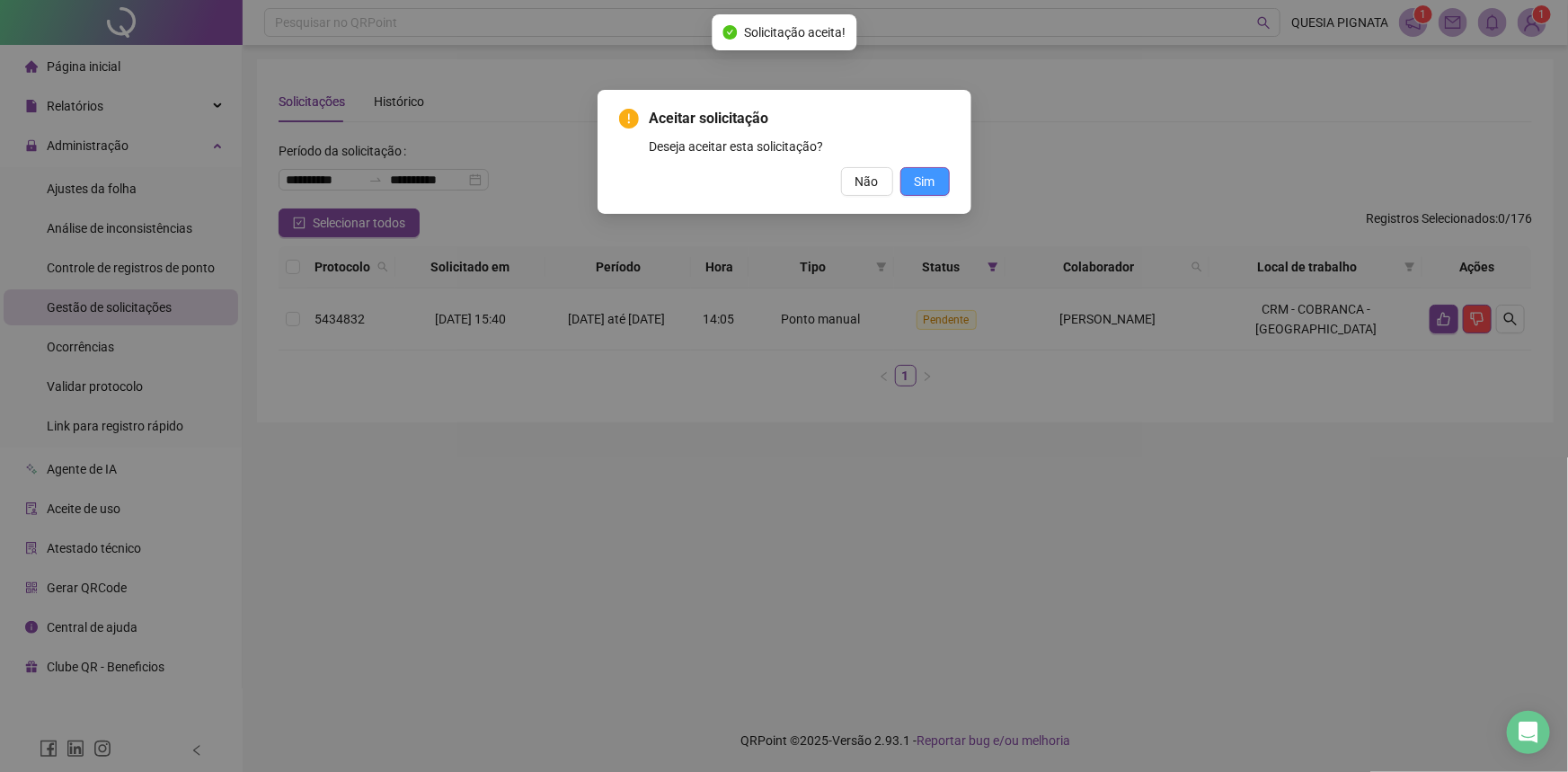
click at [931, 178] on span "Sim" at bounding box center [925, 181] width 21 height 20
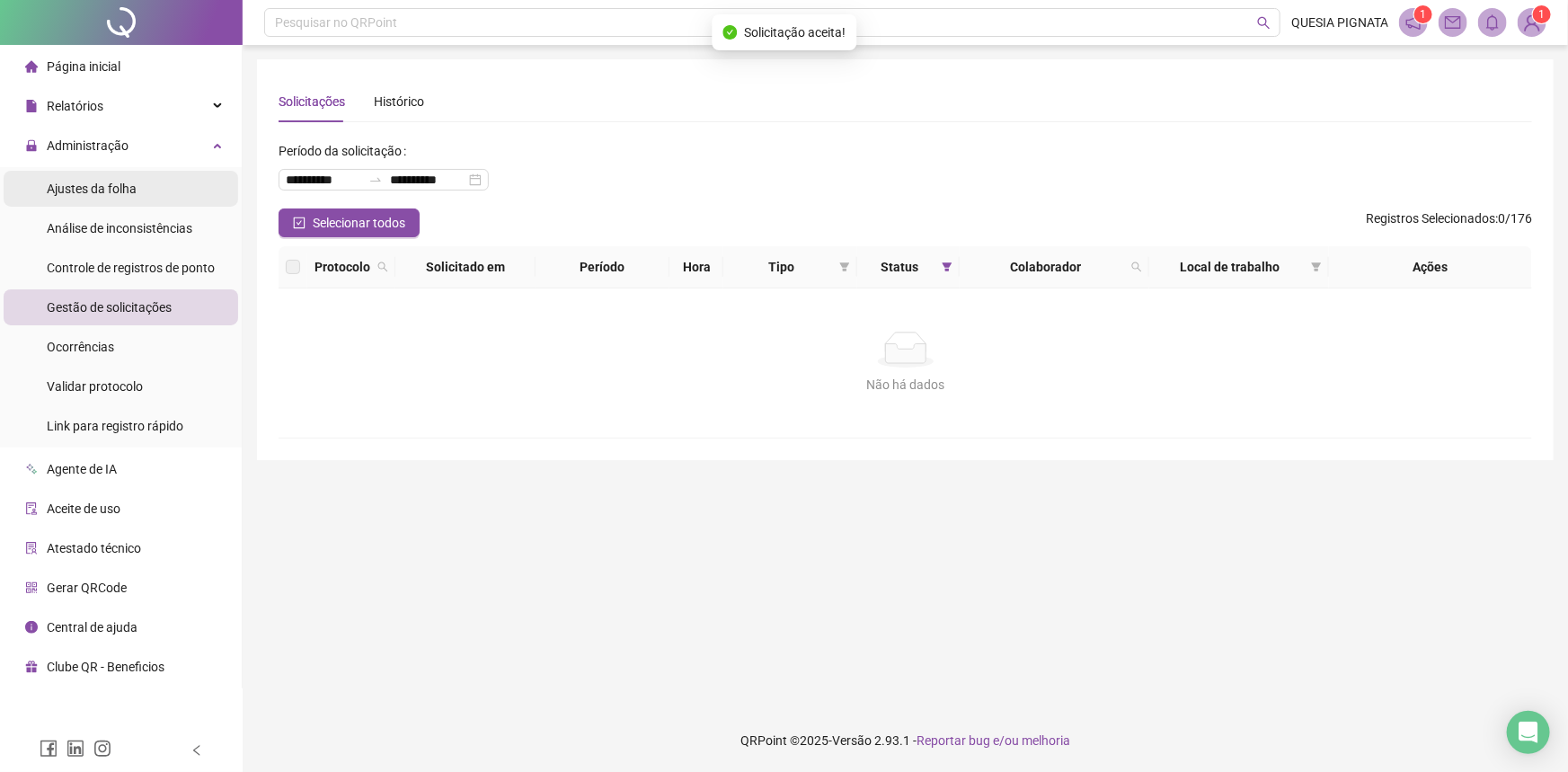
click at [134, 200] on div "Ajustes da folha" at bounding box center [91, 189] width 90 height 36
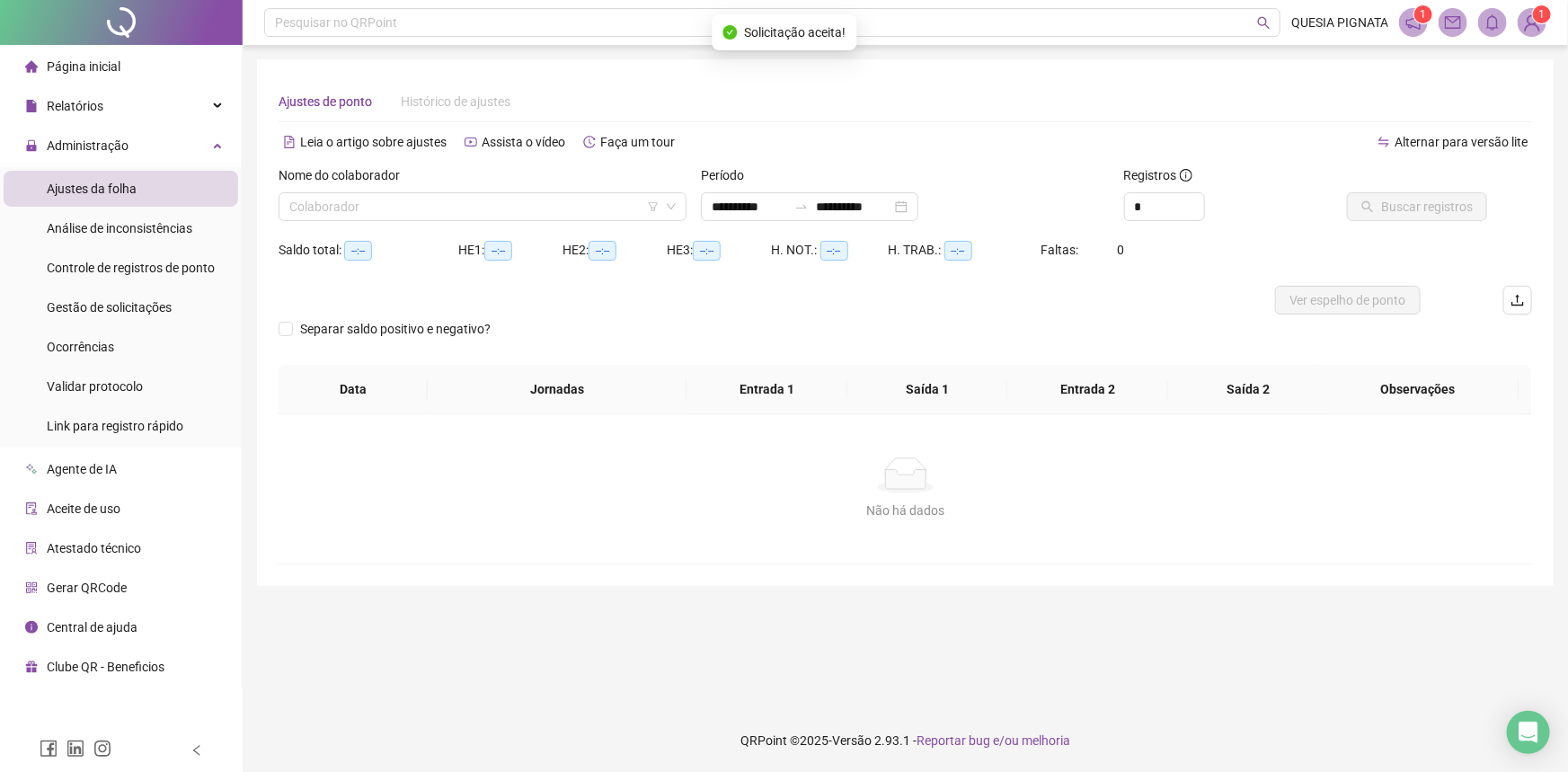
type input "**********"
click at [919, 197] on div "**********" at bounding box center [809, 206] width 218 height 29
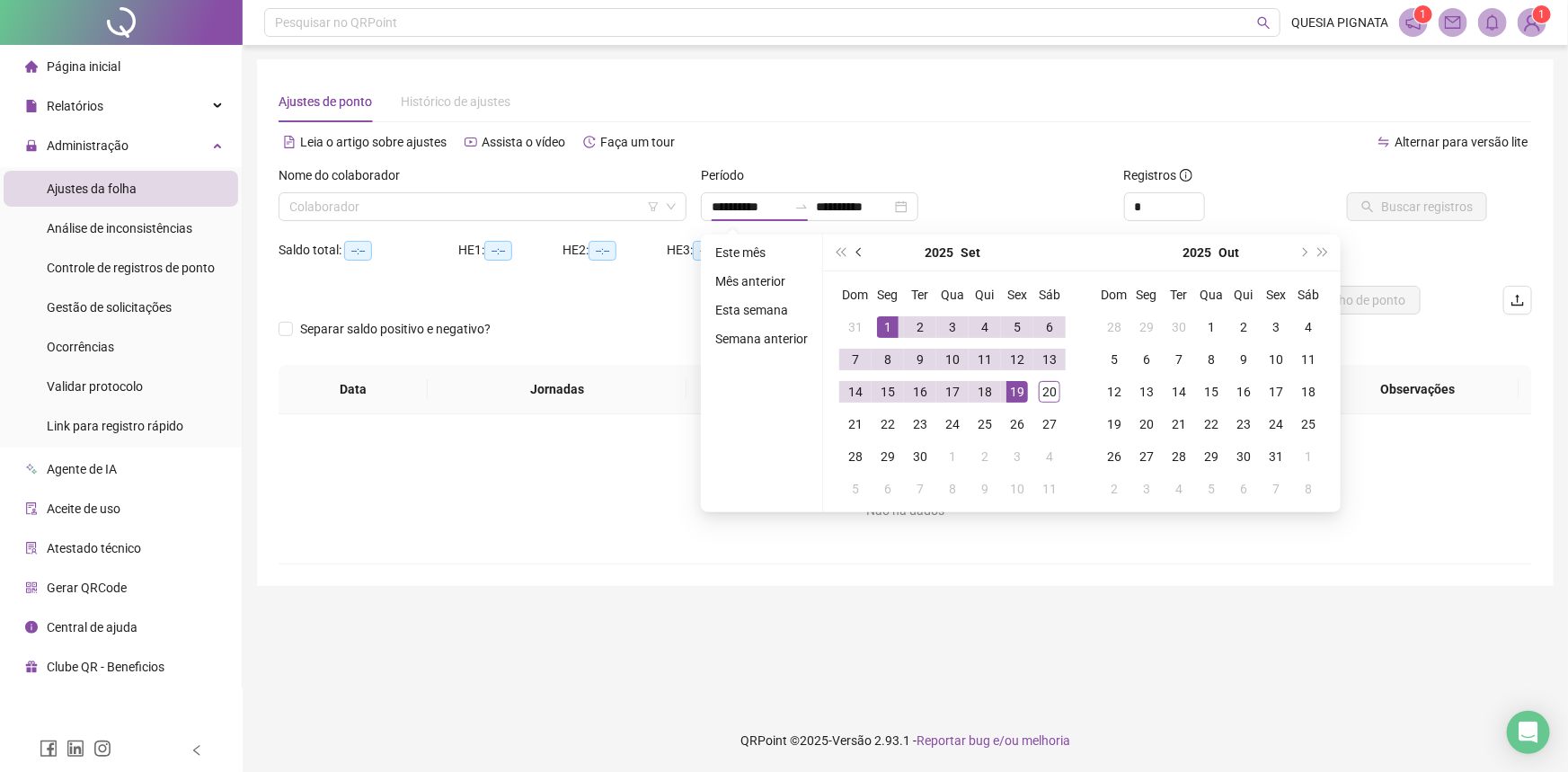
click at [854, 248] on button "prev-year" at bounding box center [859, 253] width 20 height 36
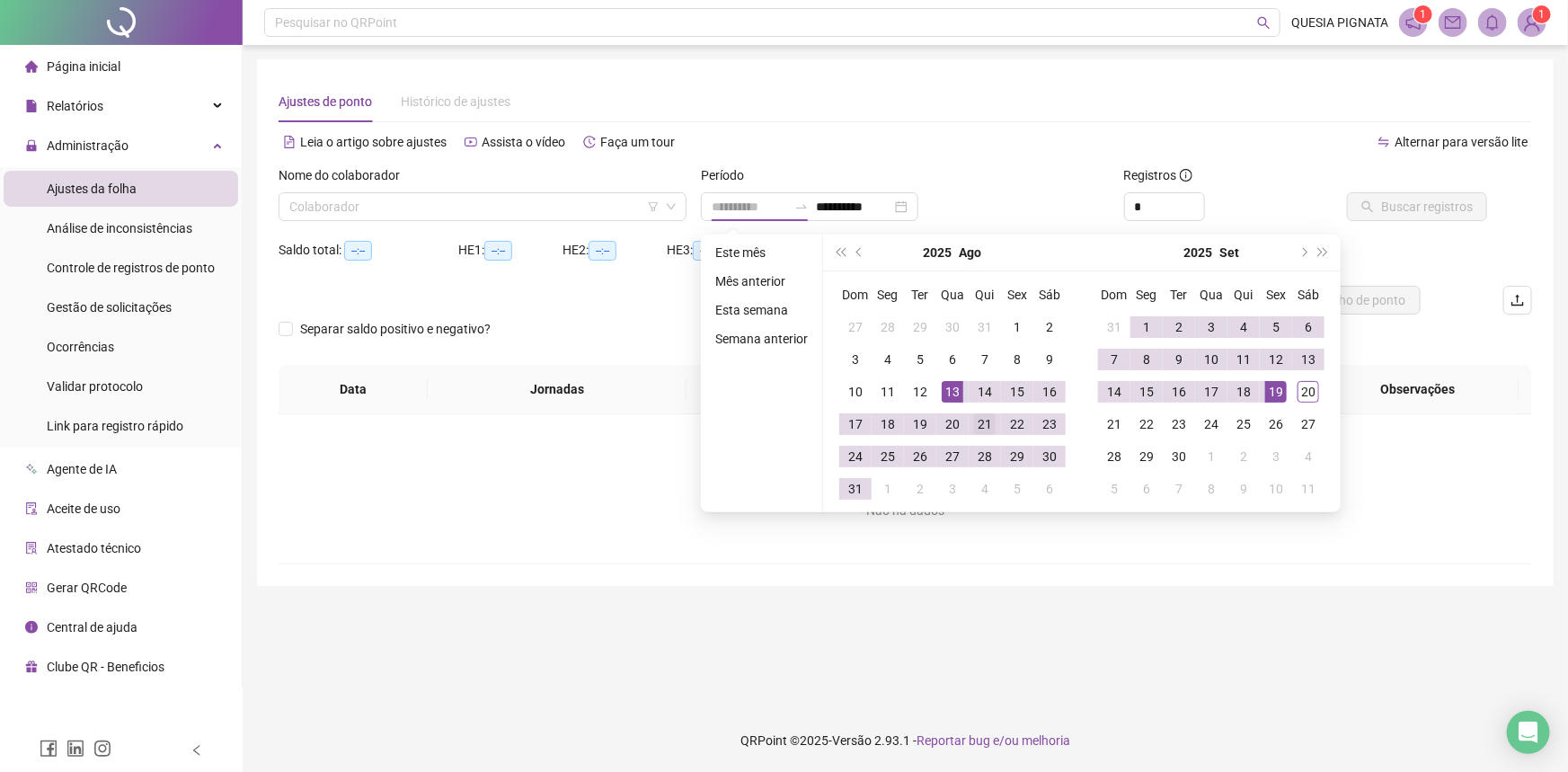
type input "**********"
click at [978, 422] on div "21" at bounding box center [985, 424] width 22 height 22
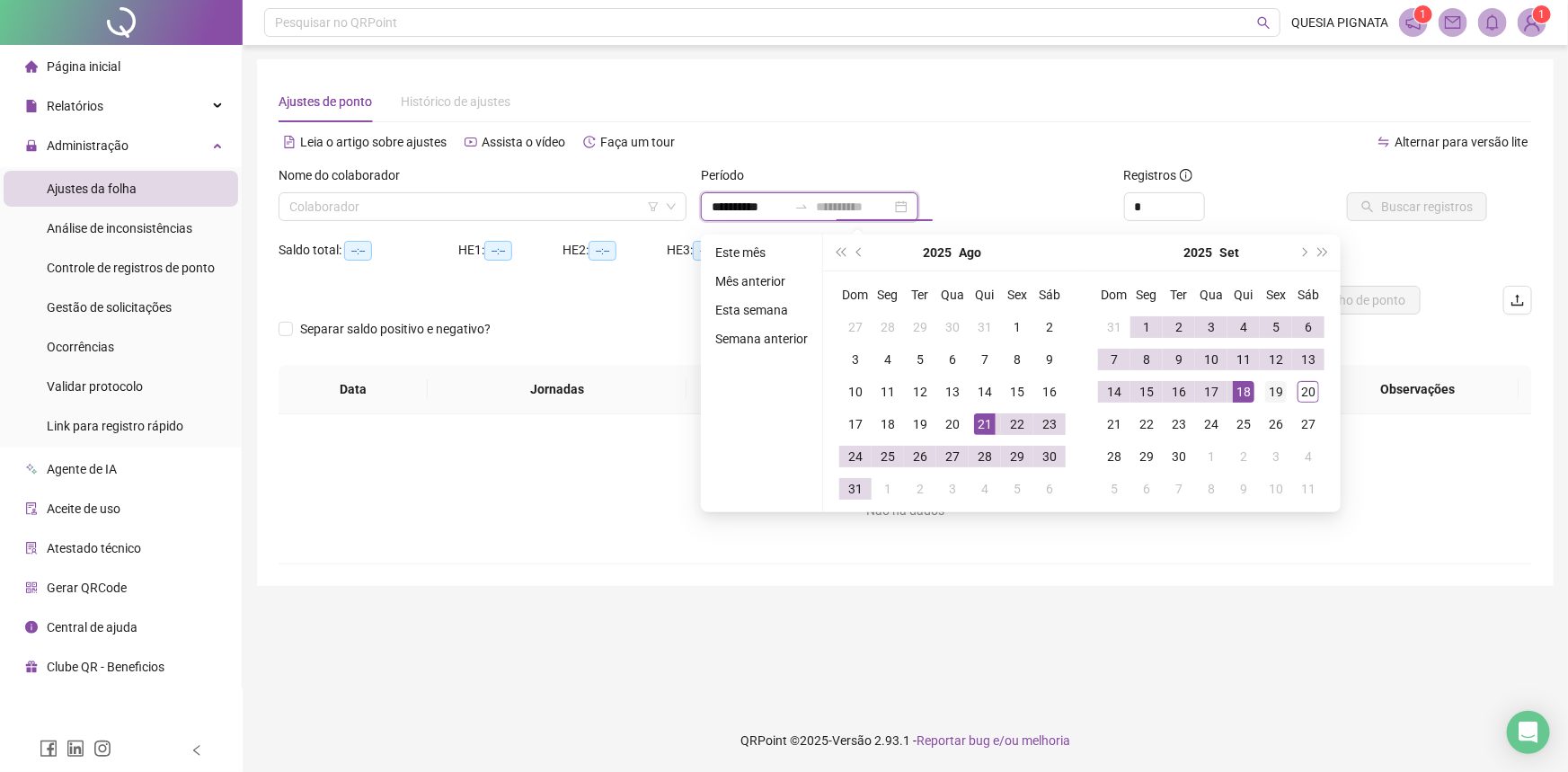
type input "**********"
click at [1274, 387] on div "19" at bounding box center [1276, 391] width 22 height 22
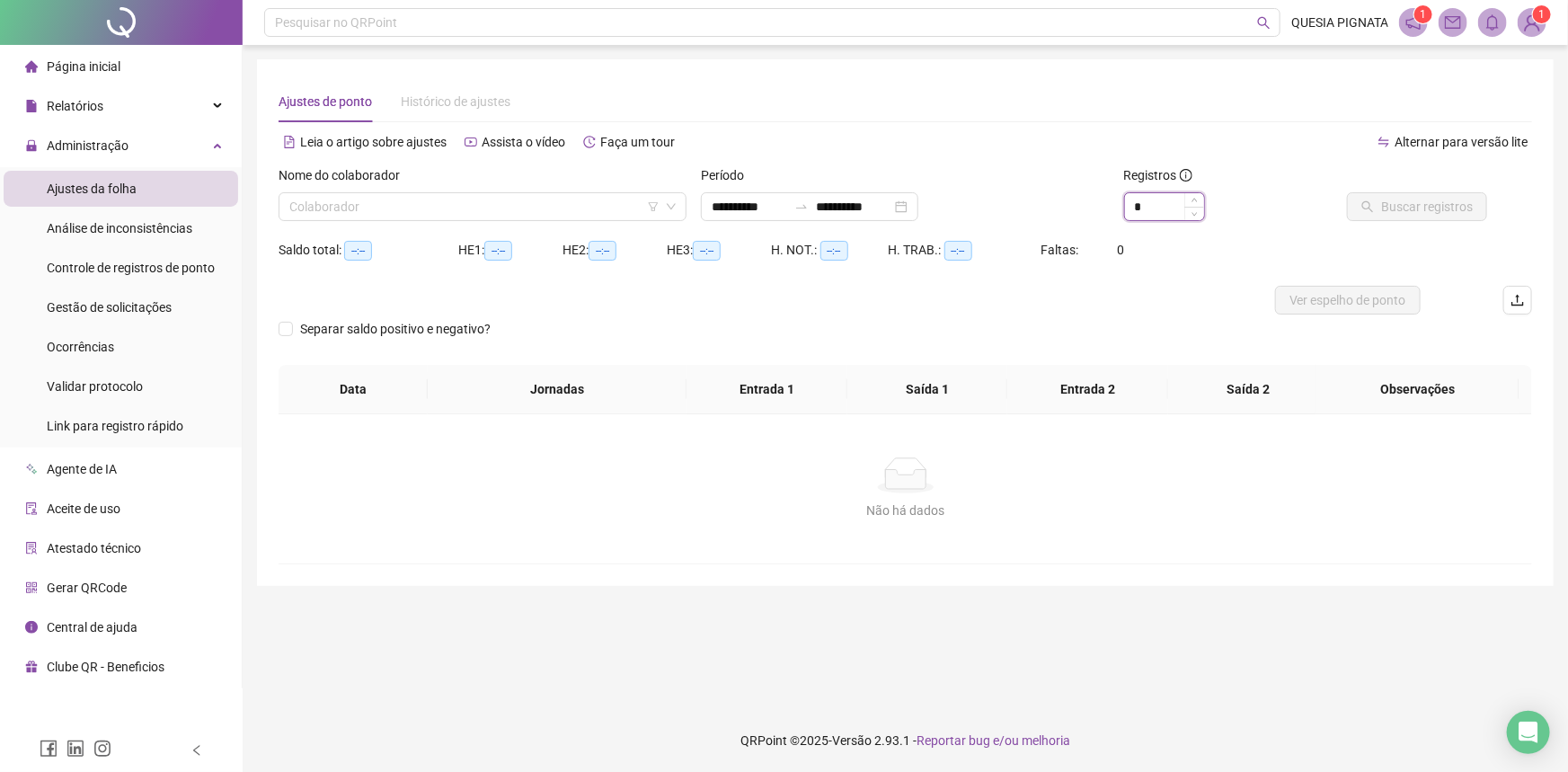
click at [1140, 203] on input "*" at bounding box center [1165, 206] width 79 height 27
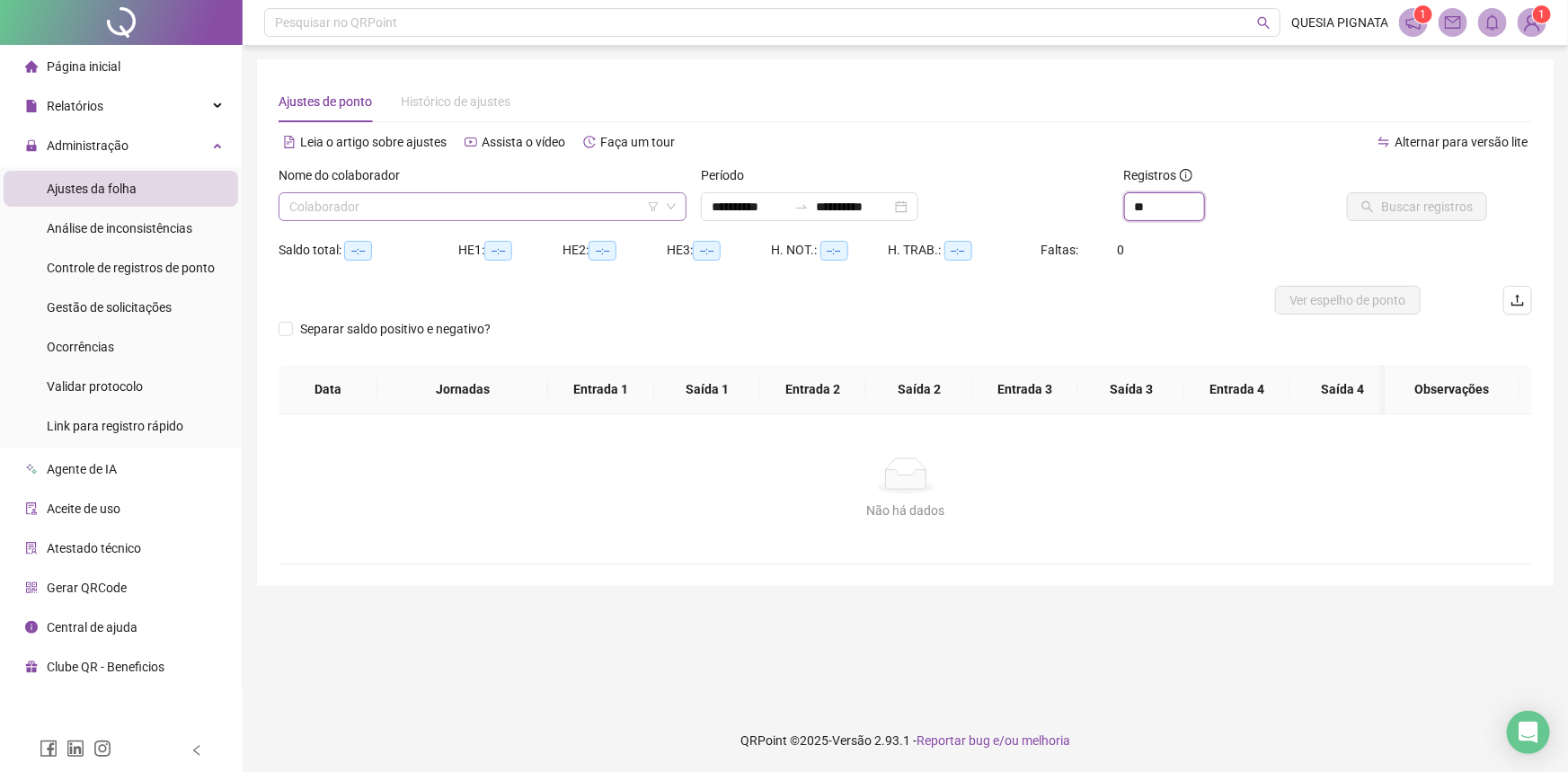
type input "**"
click at [567, 205] on input "search" at bounding box center [474, 206] width 370 height 27
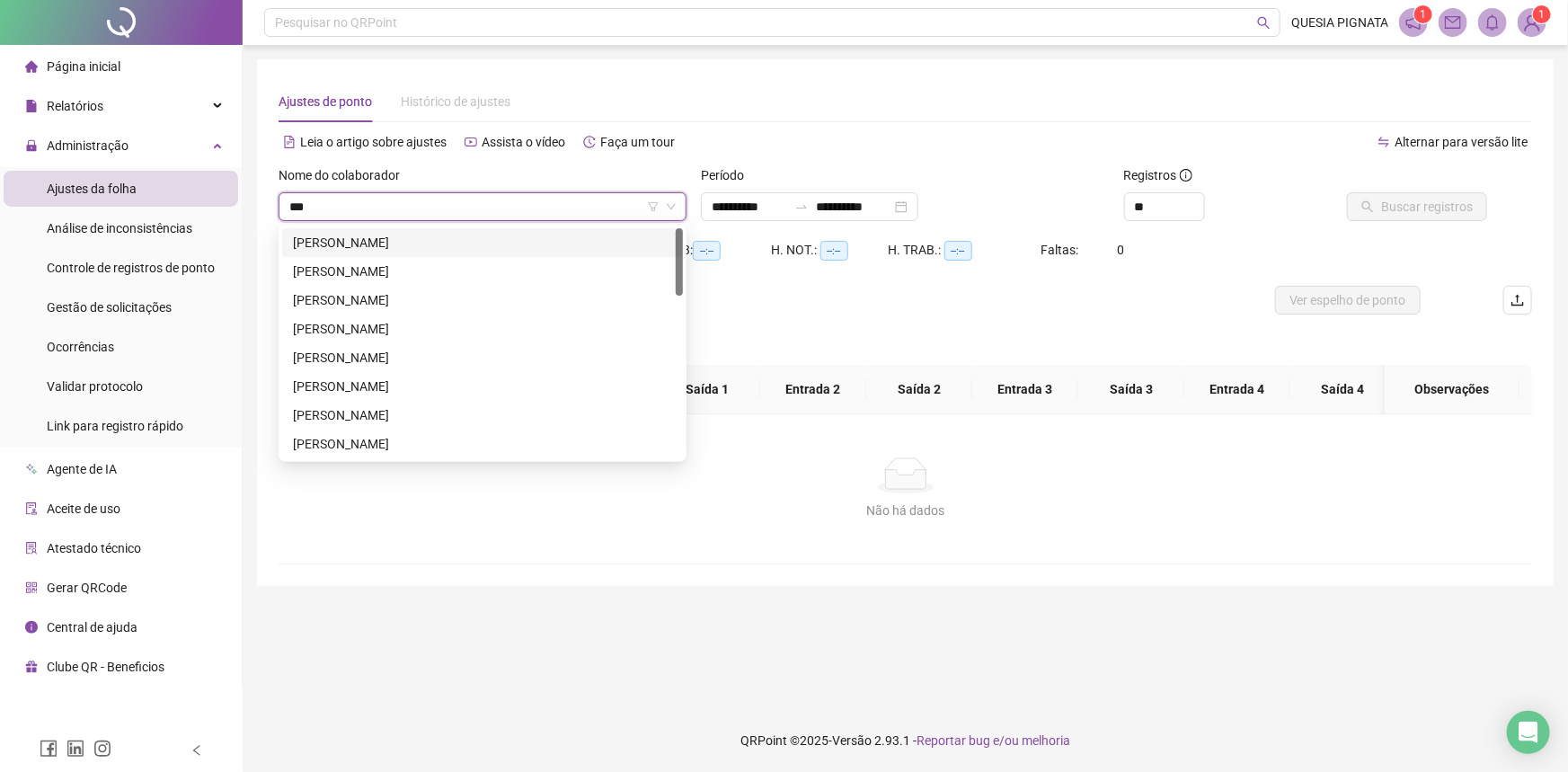
type input "****"
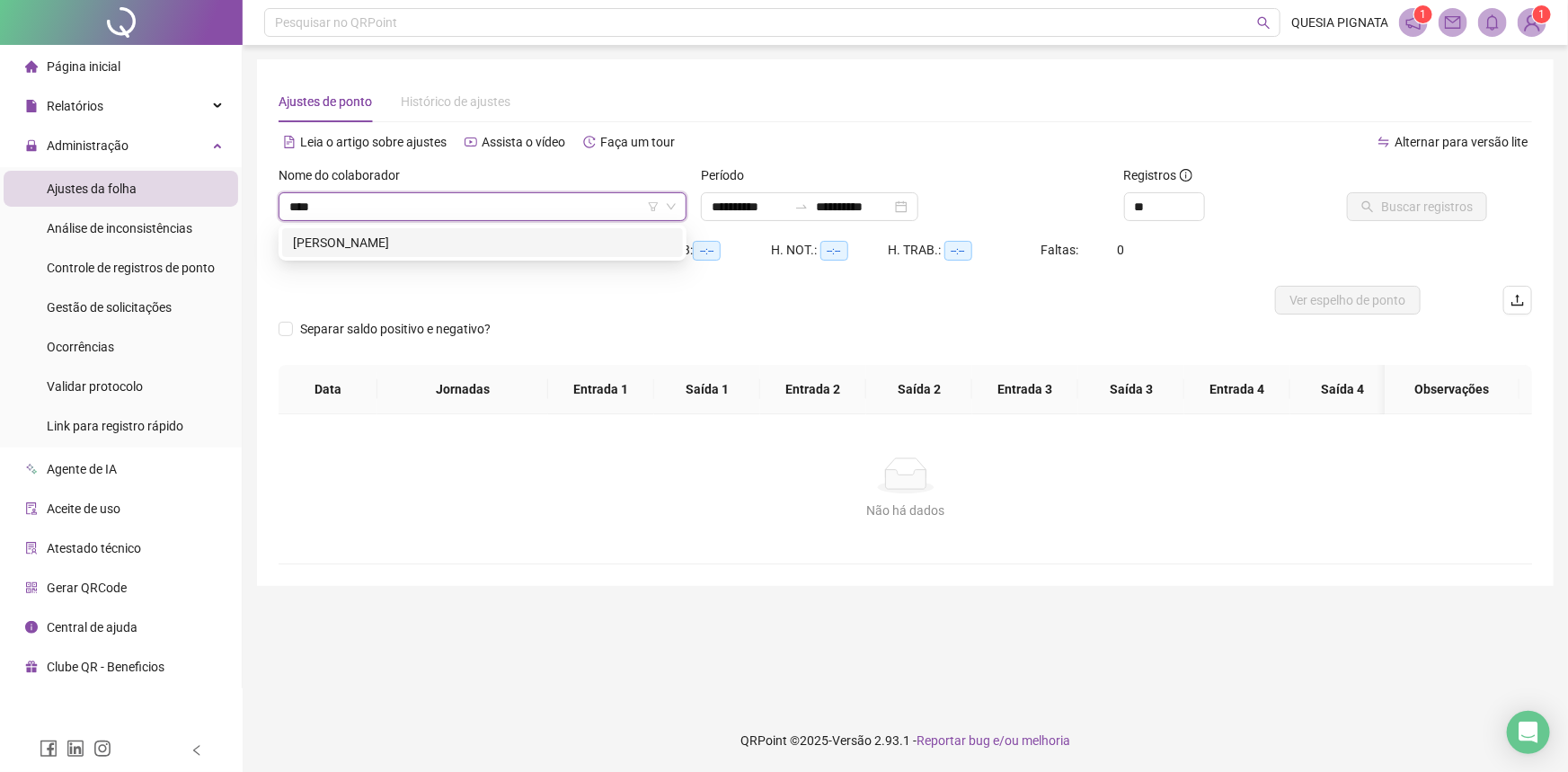
click at [550, 238] on div "[PERSON_NAME]" at bounding box center [482, 242] width 380 height 20
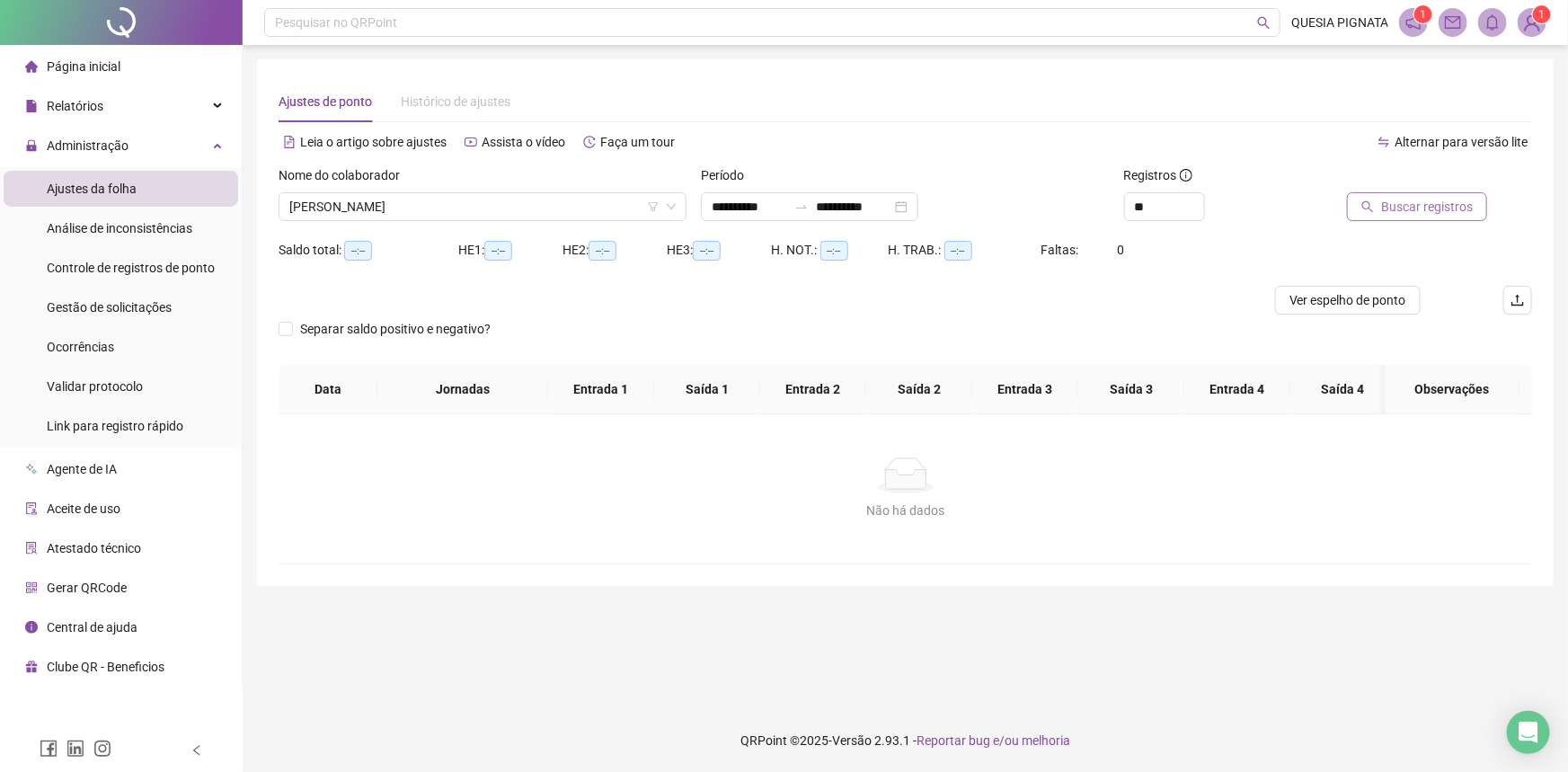
click at [1372, 208] on icon "search" at bounding box center [1367, 206] width 12 height 12
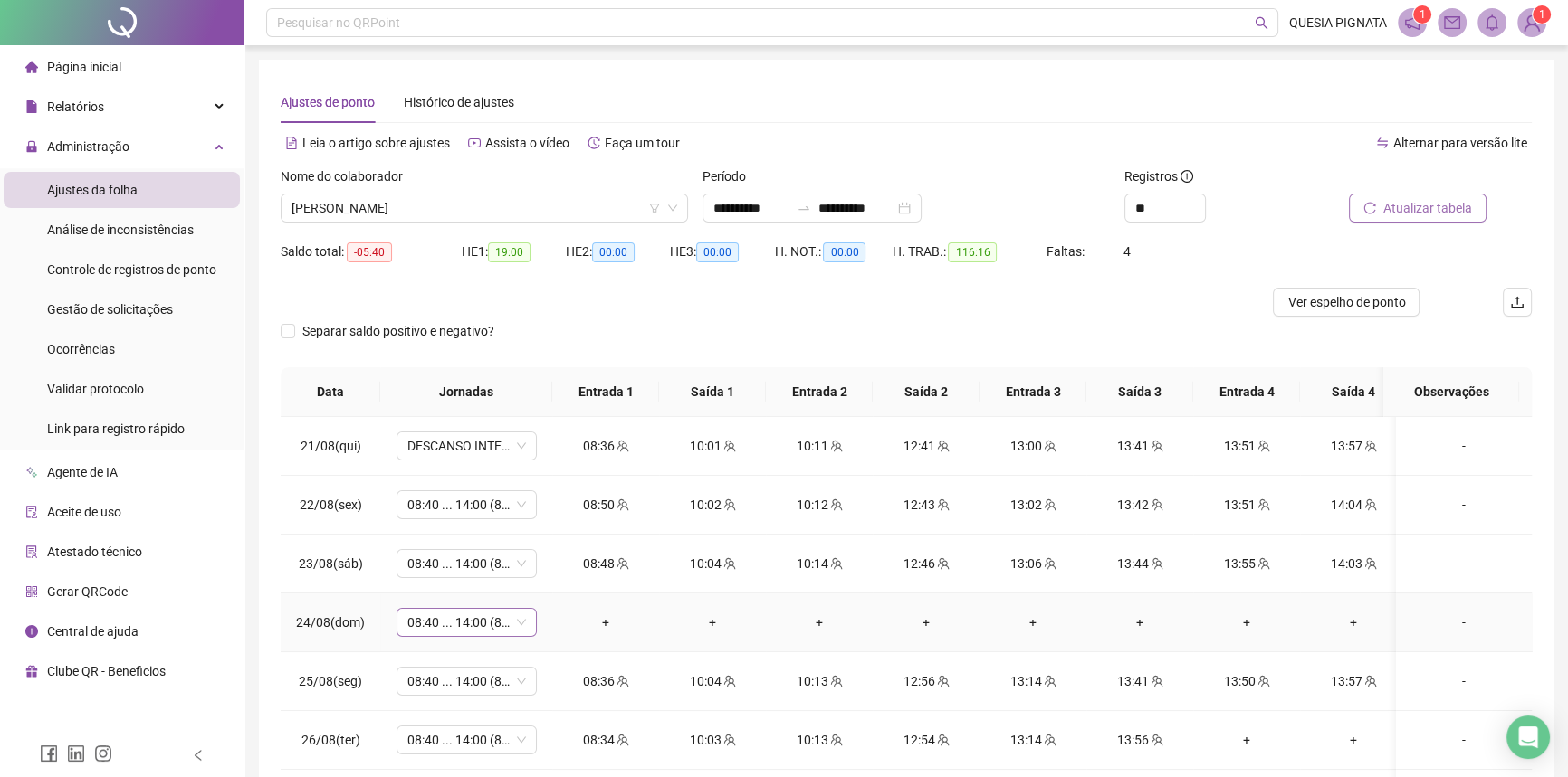
click at [489, 617] on span "08:40 ... 14:00 (8 HORAS)" at bounding box center [466, 622] width 119 height 28
type input "*****"
click at [488, 518] on div "Folga" at bounding box center [481, 526] width 120 height 20
click at [541, 570] on span "Sim" at bounding box center [551, 574] width 21 height 20
click at [1376, 213] on icon "reload" at bounding box center [1369, 208] width 12 height 12
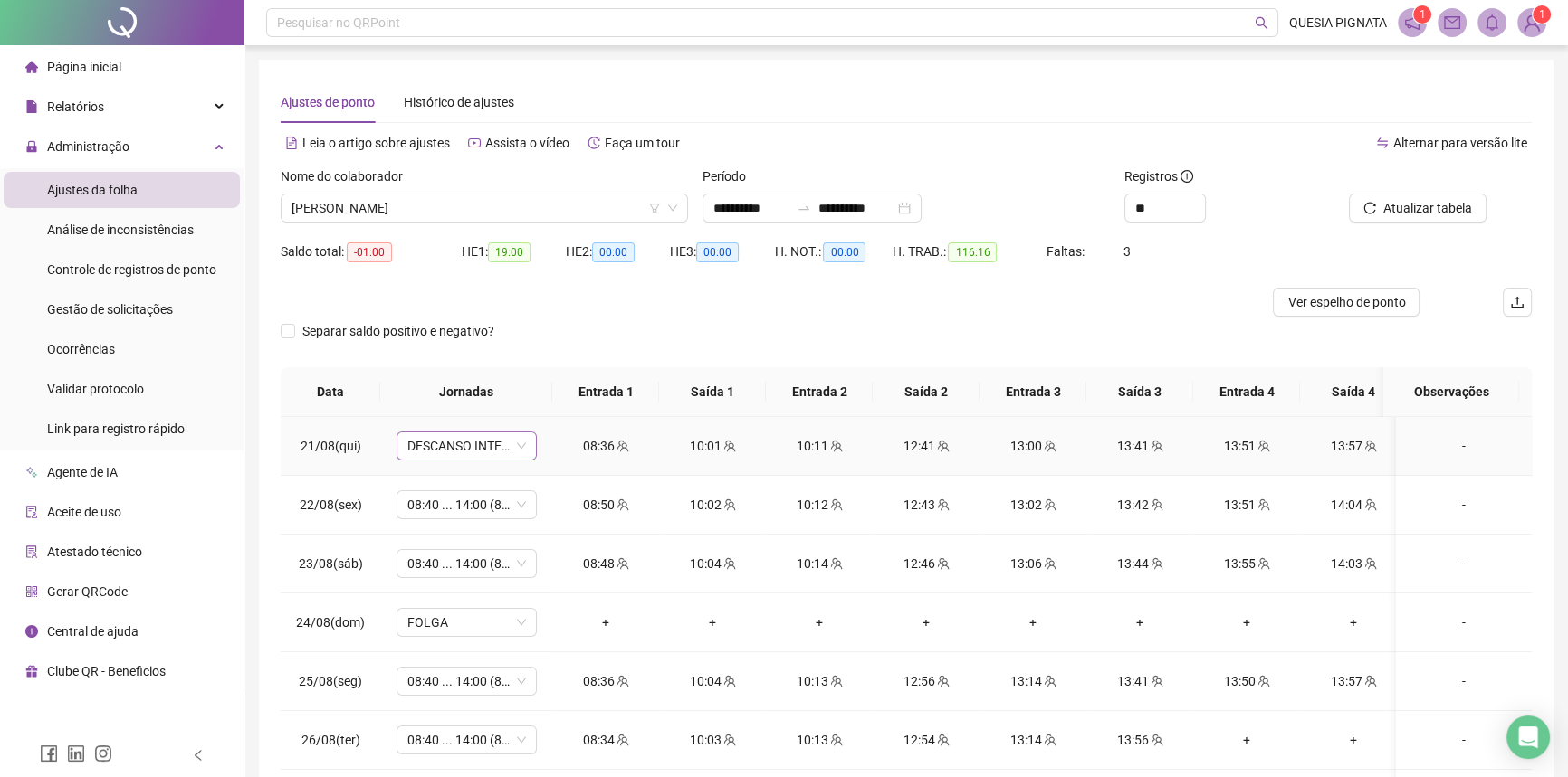
click at [441, 449] on span "DESCANSO INTER-JORNADA" at bounding box center [466, 446] width 119 height 28
type input "*****"
click at [457, 516] on div "08:40 ... 14:00 (8 horas)" at bounding box center [488, 510] width 134 height 20
click at [549, 389] on span "Sim" at bounding box center [551, 398] width 21 height 20
click at [1427, 210] on span "Atualizar tabela" at bounding box center [1427, 208] width 88 height 20
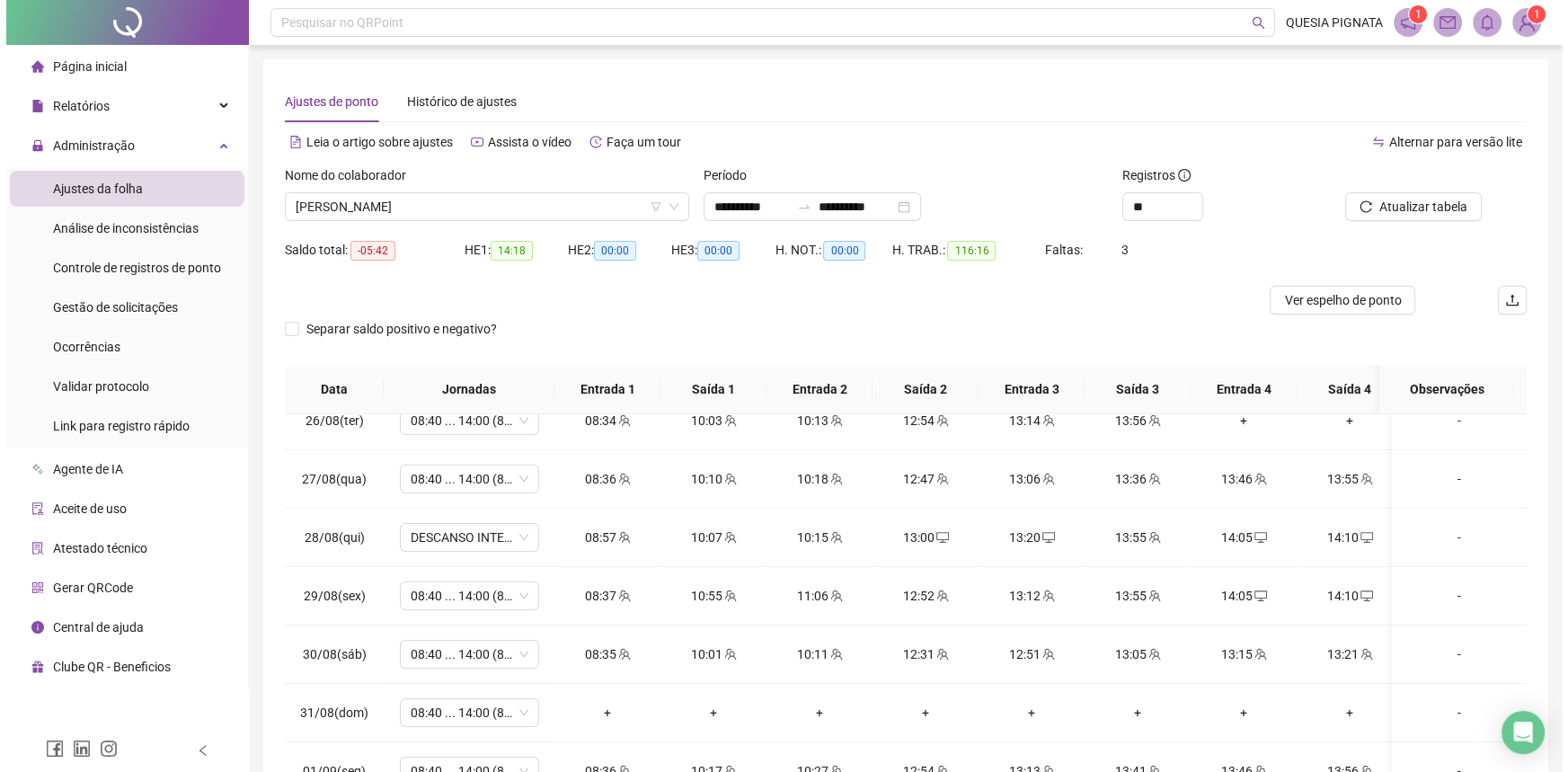
scroll to position [326, 0]
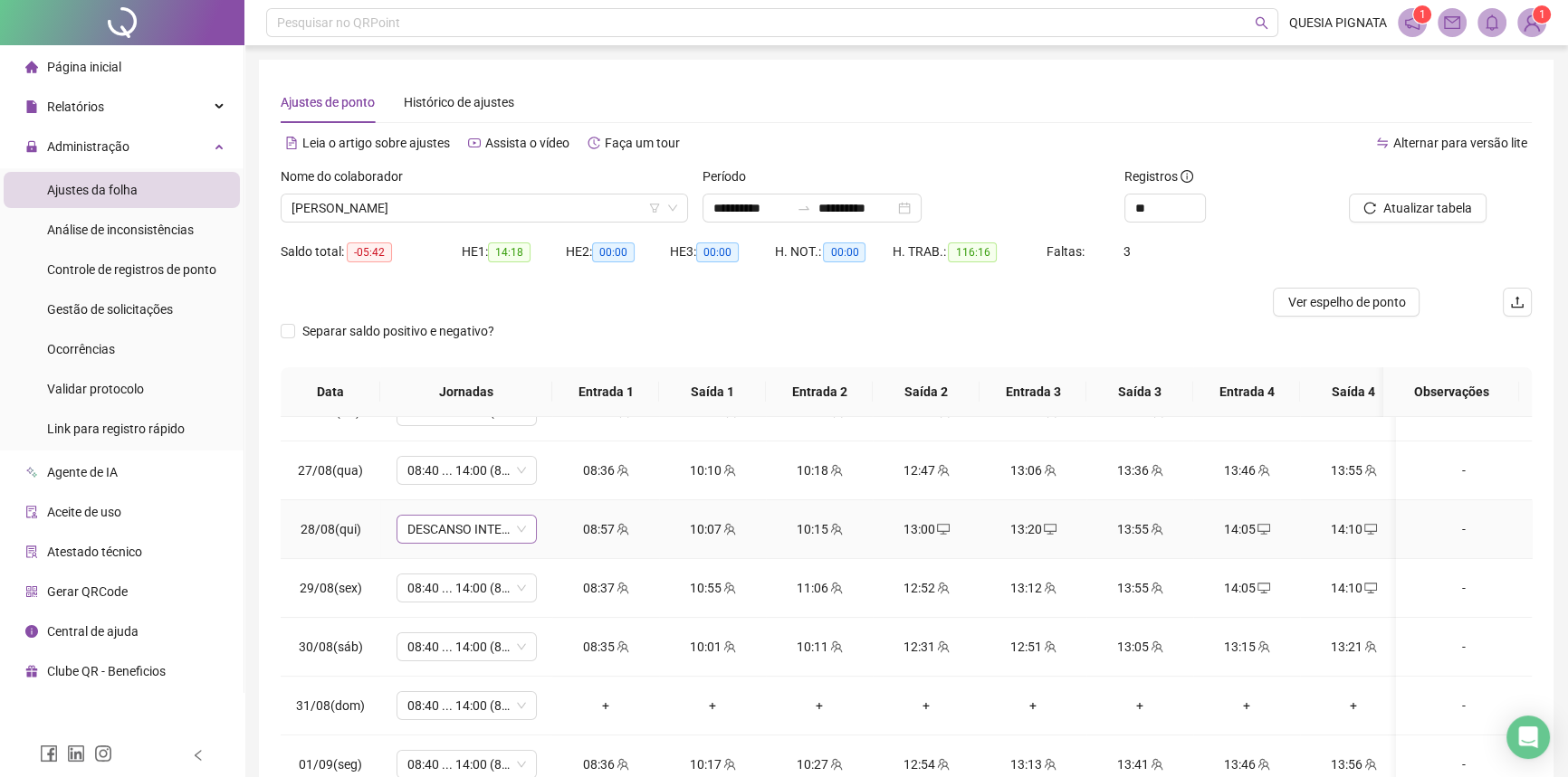
click at [470, 520] on span "DESCANSO INTER-JORNADA" at bounding box center [466, 529] width 119 height 28
type input "*****"
click at [479, 500] on div "08:40 ... 14:00 (8 horas)" at bounding box center [483, 490] width 167 height 29
click at [541, 472] on span "Sim" at bounding box center [551, 480] width 21 height 20
click at [1376, 209] on icon "reload" at bounding box center [1369, 208] width 12 height 12
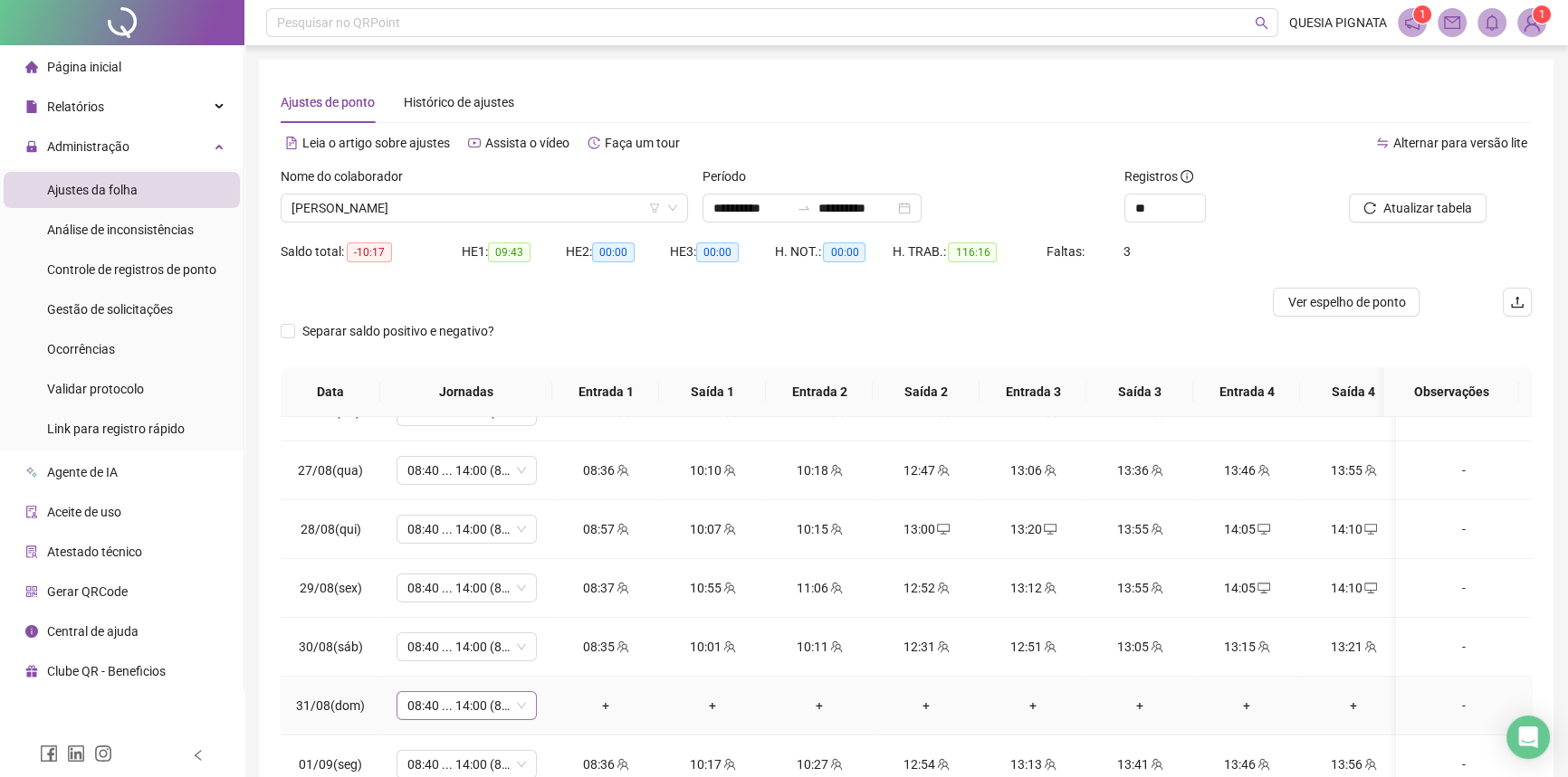
click at [422, 712] on span "08:40 ... 14:00 (8 HORAS)" at bounding box center [466, 706] width 119 height 28
type input "*****"
click at [464, 616] on div "Folga" at bounding box center [481, 607] width 120 height 20
click at [541, 657] on span "Sim" at bounding box center [551, 657] width 21 height 20
click at [1417, 212] on span "Atualizar tabela" at bounding box center [1427, 208] width 88 height 20
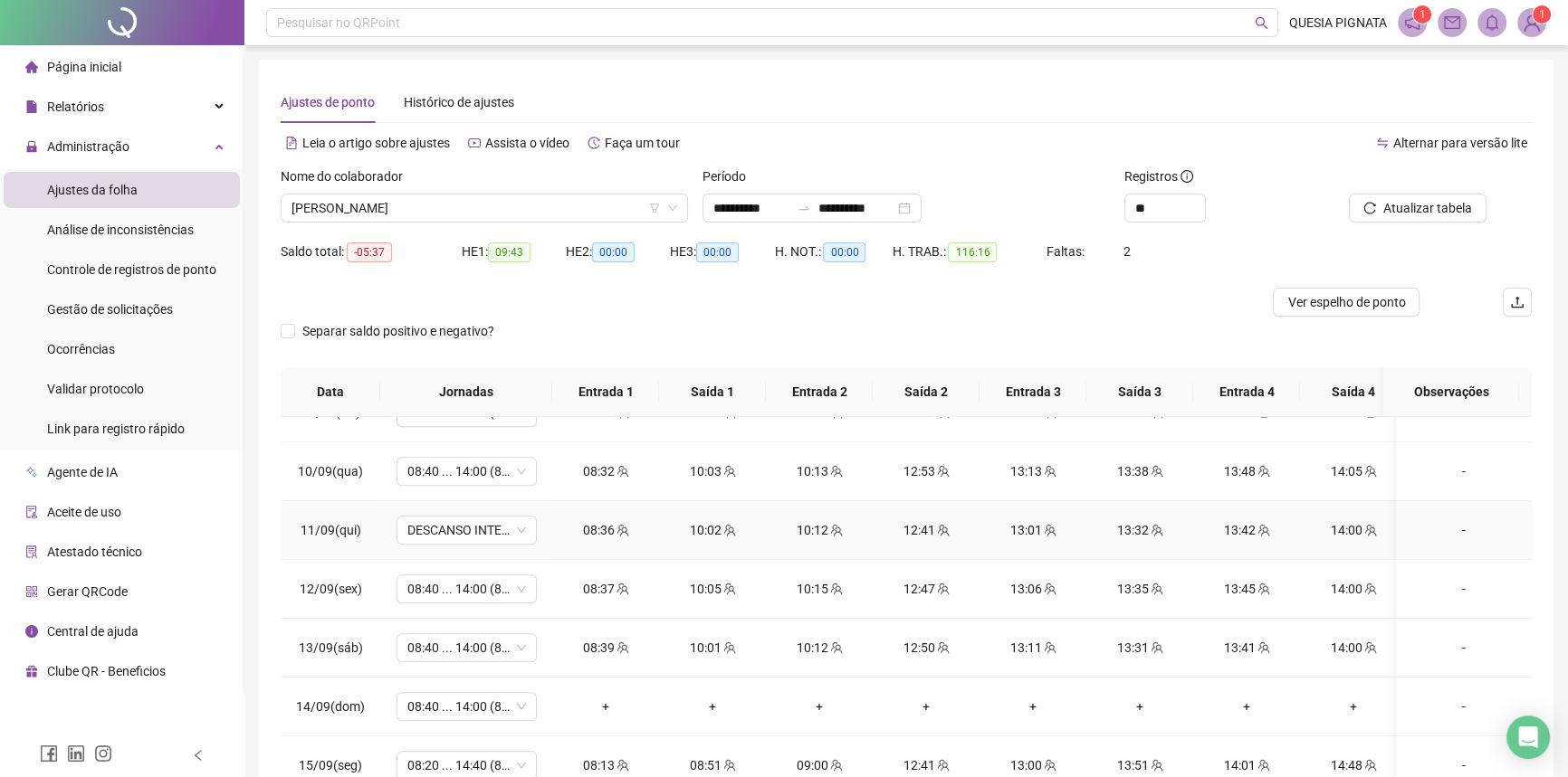
scroll to position [1068, 0]
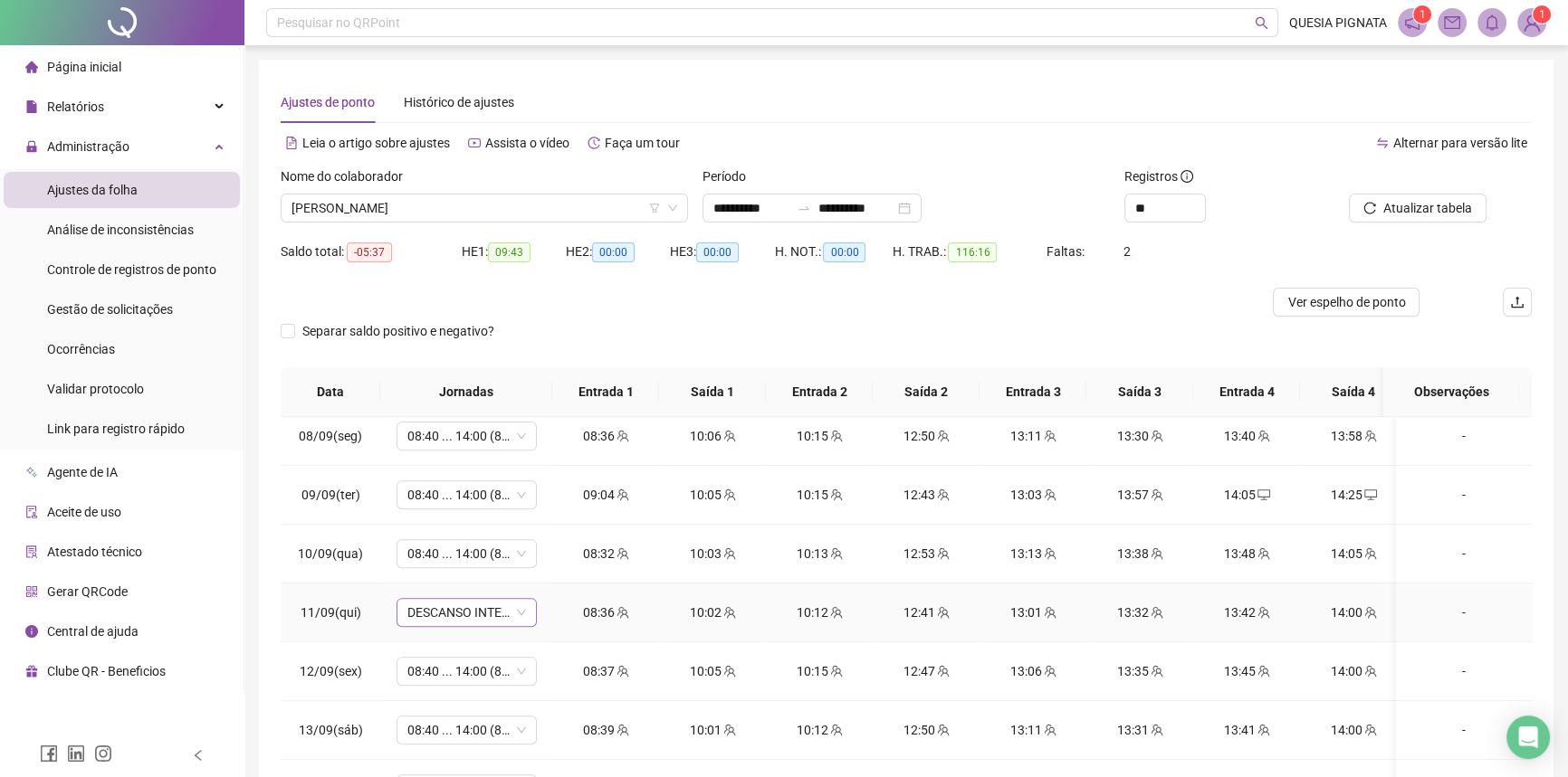
click at [441, 606] on span "DESCANSO INTER-JORNADA" at bounding box center [466, 612] width 119 height 28
type input "*****"
click at [482, 572] on div "08:40 ... 14:00 (8 horas)" at bounding box center [488, 571] width 134 height 20
click at [556, 555] on span "Sim" at bounding box center [551, 562] width 21 height 20
click at [1443, 206] on span "Atualizar tabela" at bounding box center [1427, 208] width 88 height 20
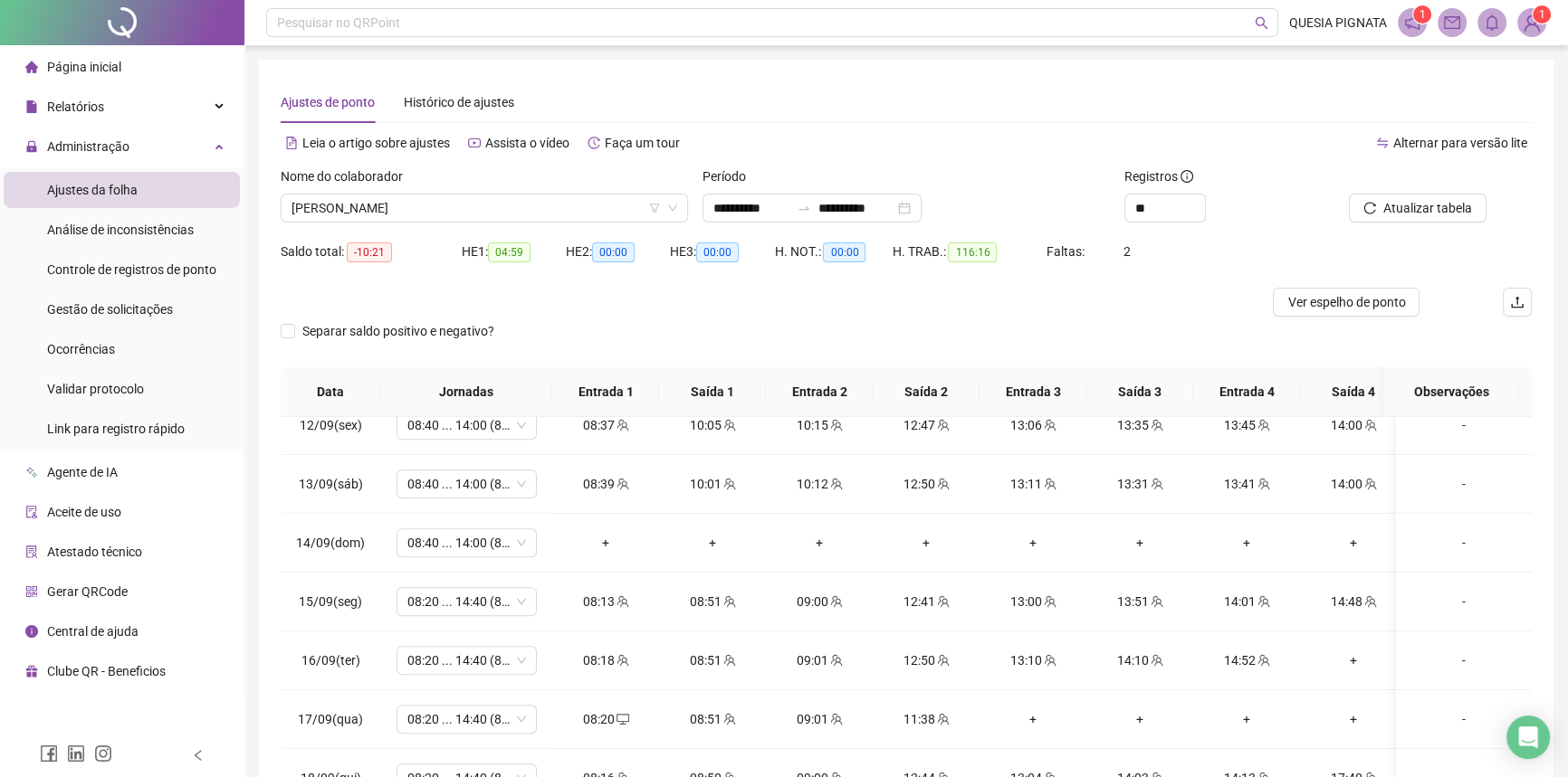
scroll to position [1316, 0]
click at [478, 545] on span "08:40 ... 14:00 (8 HORAS)" at bounding box center [466, 542] width 119 height 28
type input "*****"
click at [484, 449] on div "Folga" at bounding box center [481, 442] width 120 height 20
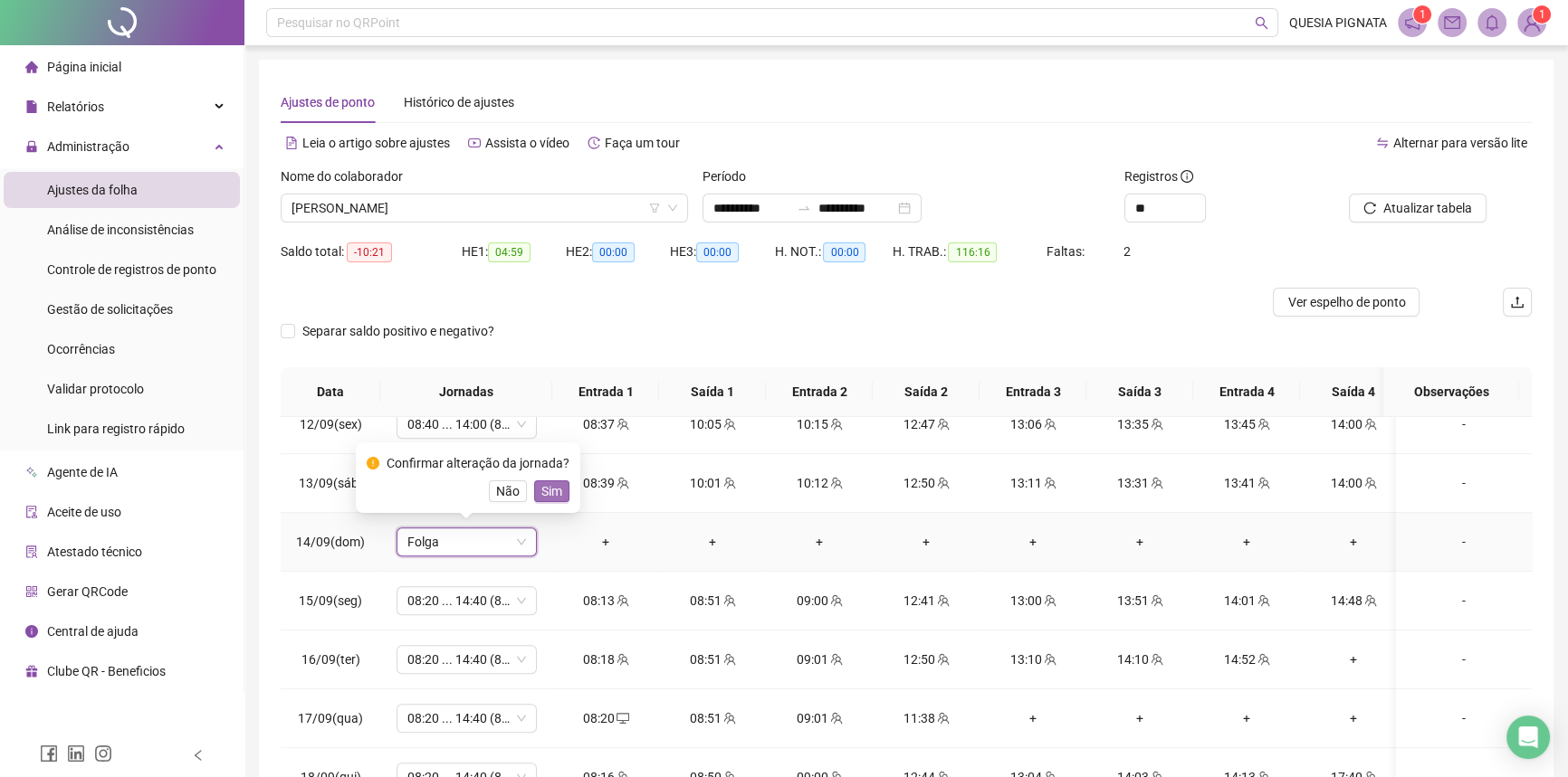
click at [545, 491] on span "Sim" at bounding box center [551, 490] width 21 height 20
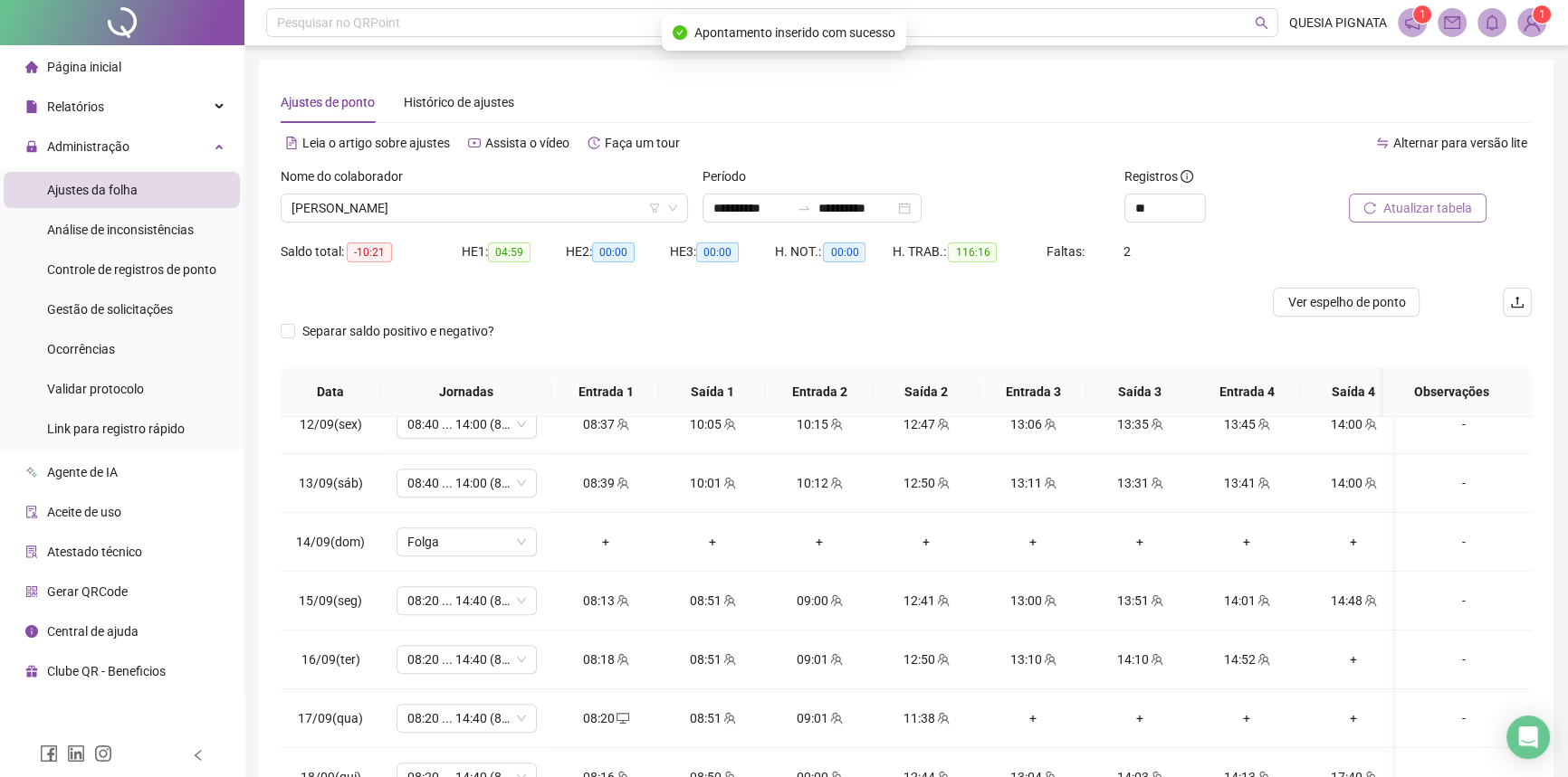
click at [1439, 206] on span "Atualizar tabela" at bounding box center [1427, 208] width 88 height 20
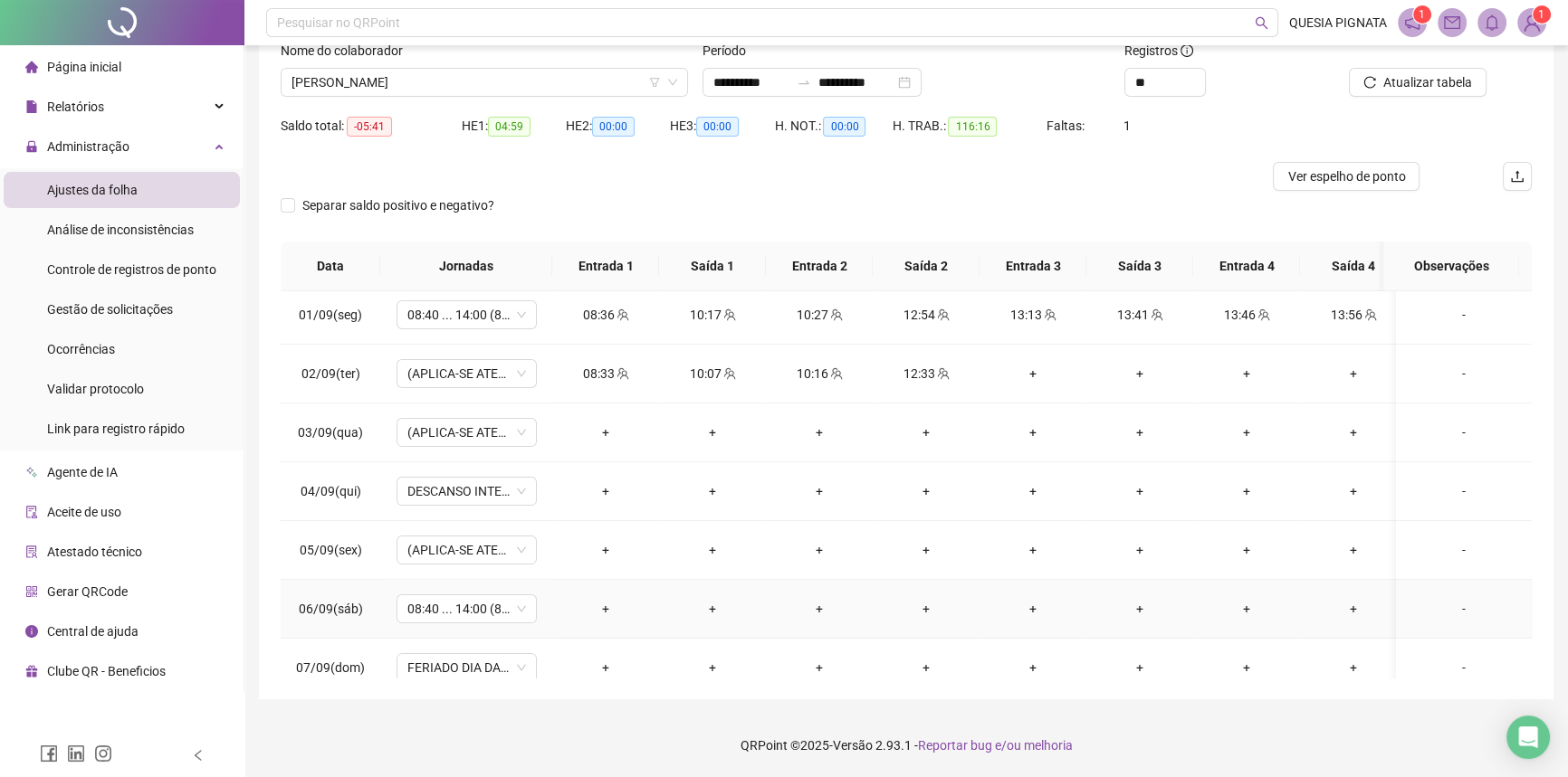
scroll to position [646, 0]
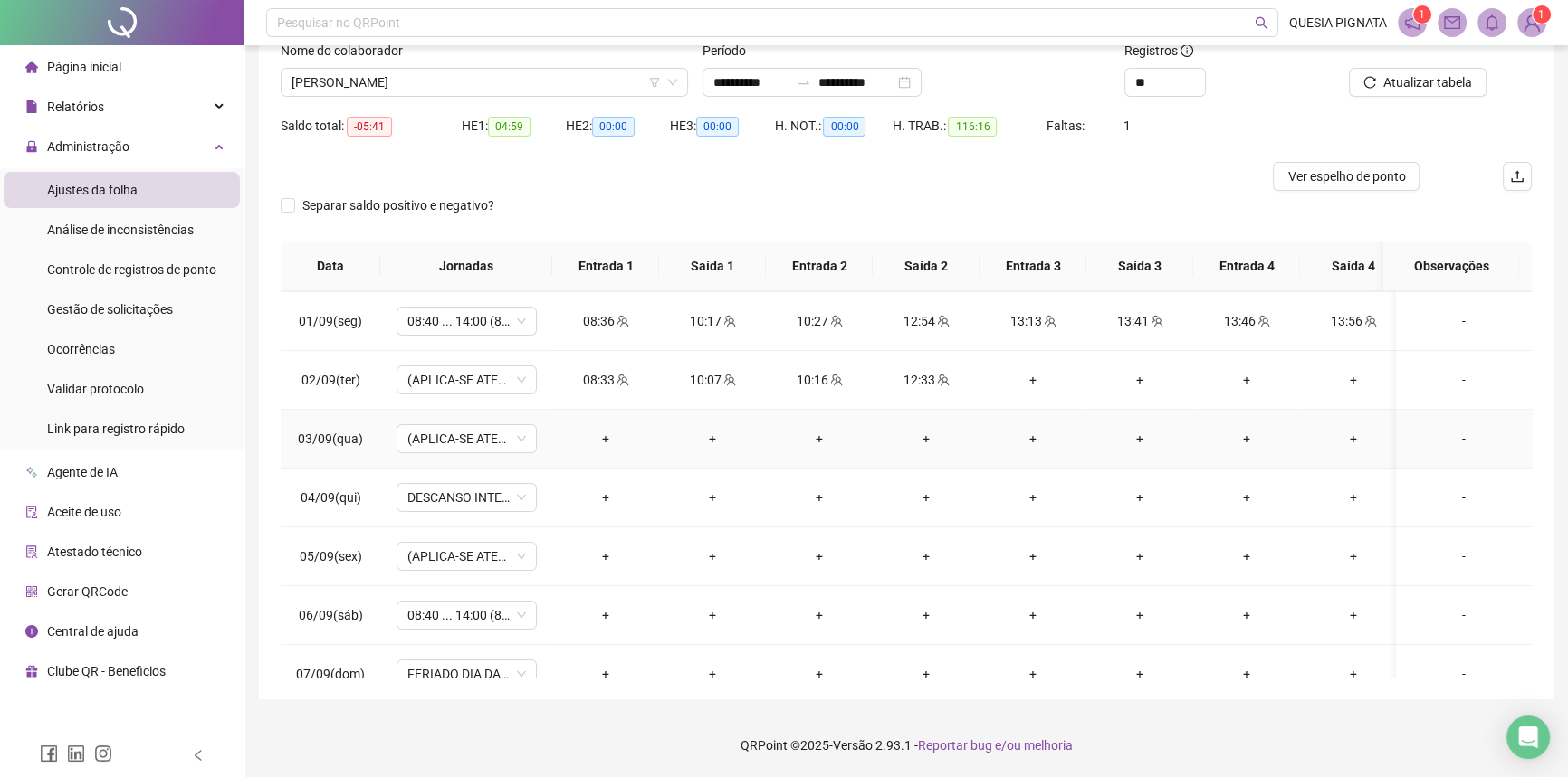
click at [356, 461] on td "03/09(qua)" at bounding box center [330, 439] width 100 height 59
click at [419, 491] on span "DESCANSO INTER-JORNADA" at bounding box center [466, 497] width 119 height 28
type input "*****"
click at [445, 561] on div "08:40 ... 14:00 (8 horas)" at bounding box center [488, 561] width 134 height 20
click at [544, 457] on span "Sim" at bounding box center [551, 449] width 21 height 20
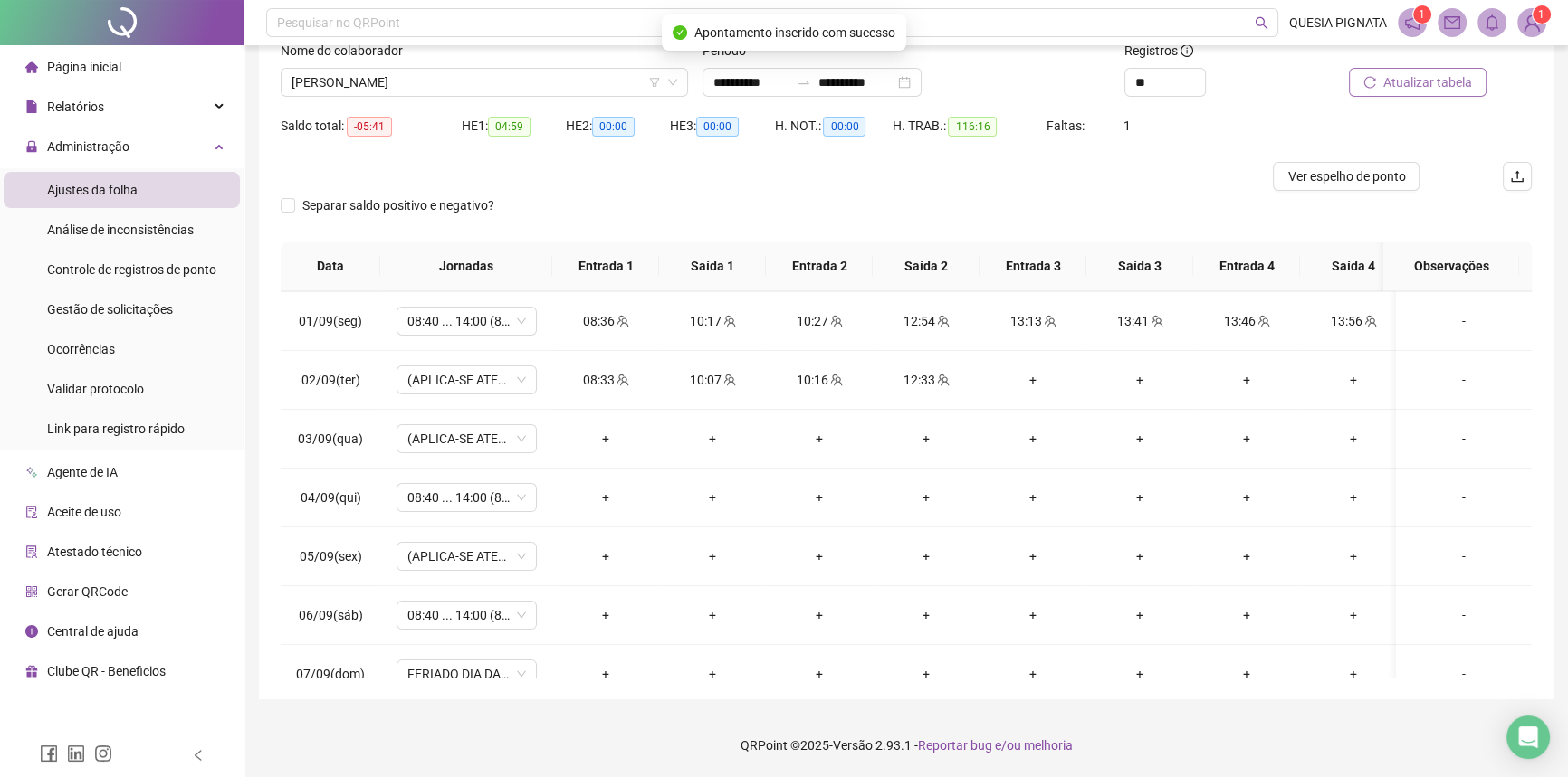
click at [1437, 82] on span "Atualizar tabela" at bounding box center [1427, 82] width 88 height 20
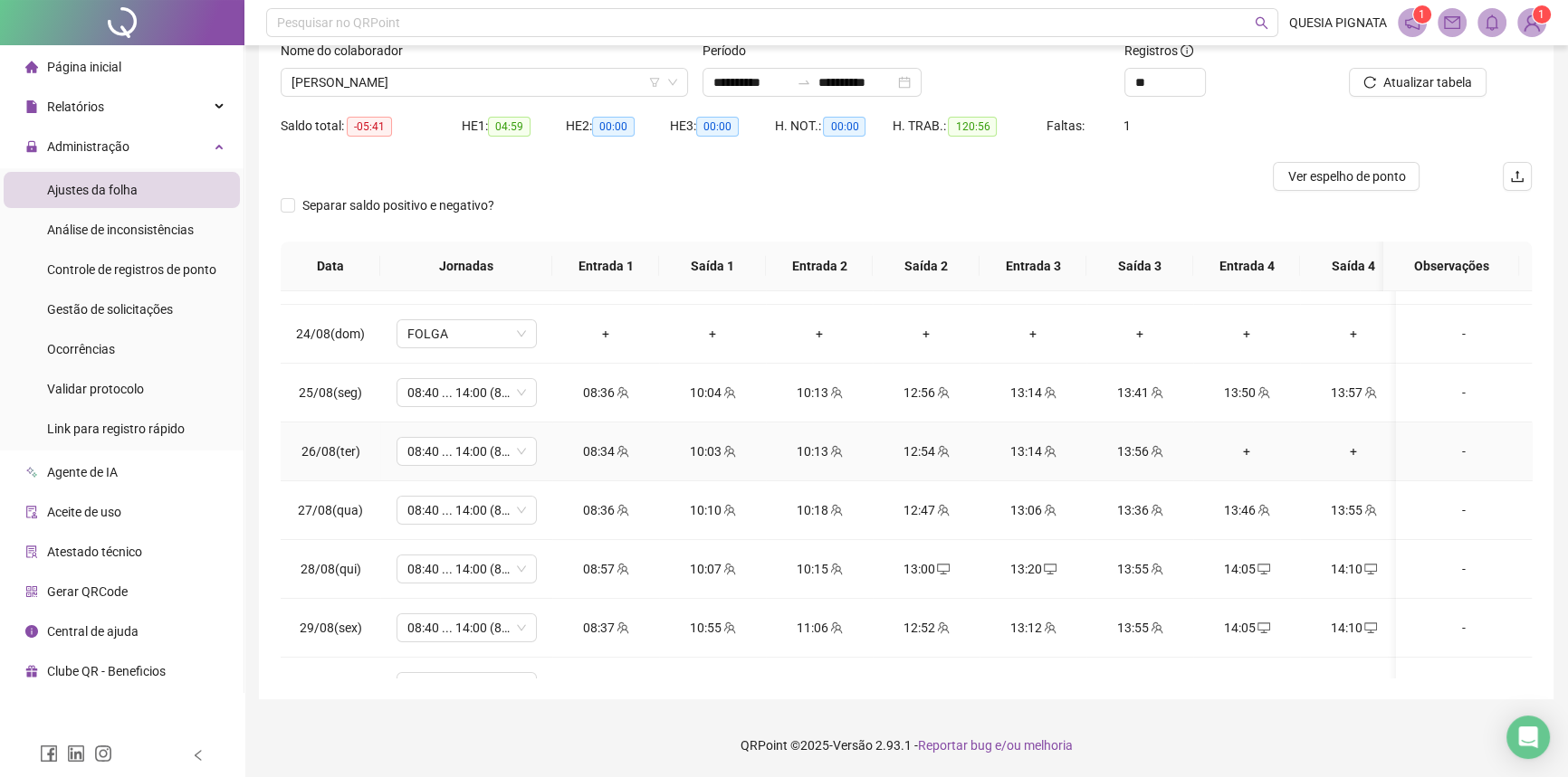
scroll to position [164, 0]
click at [1255, 447] on div "+" at bounding box center [1246, 451] width 78 height 20
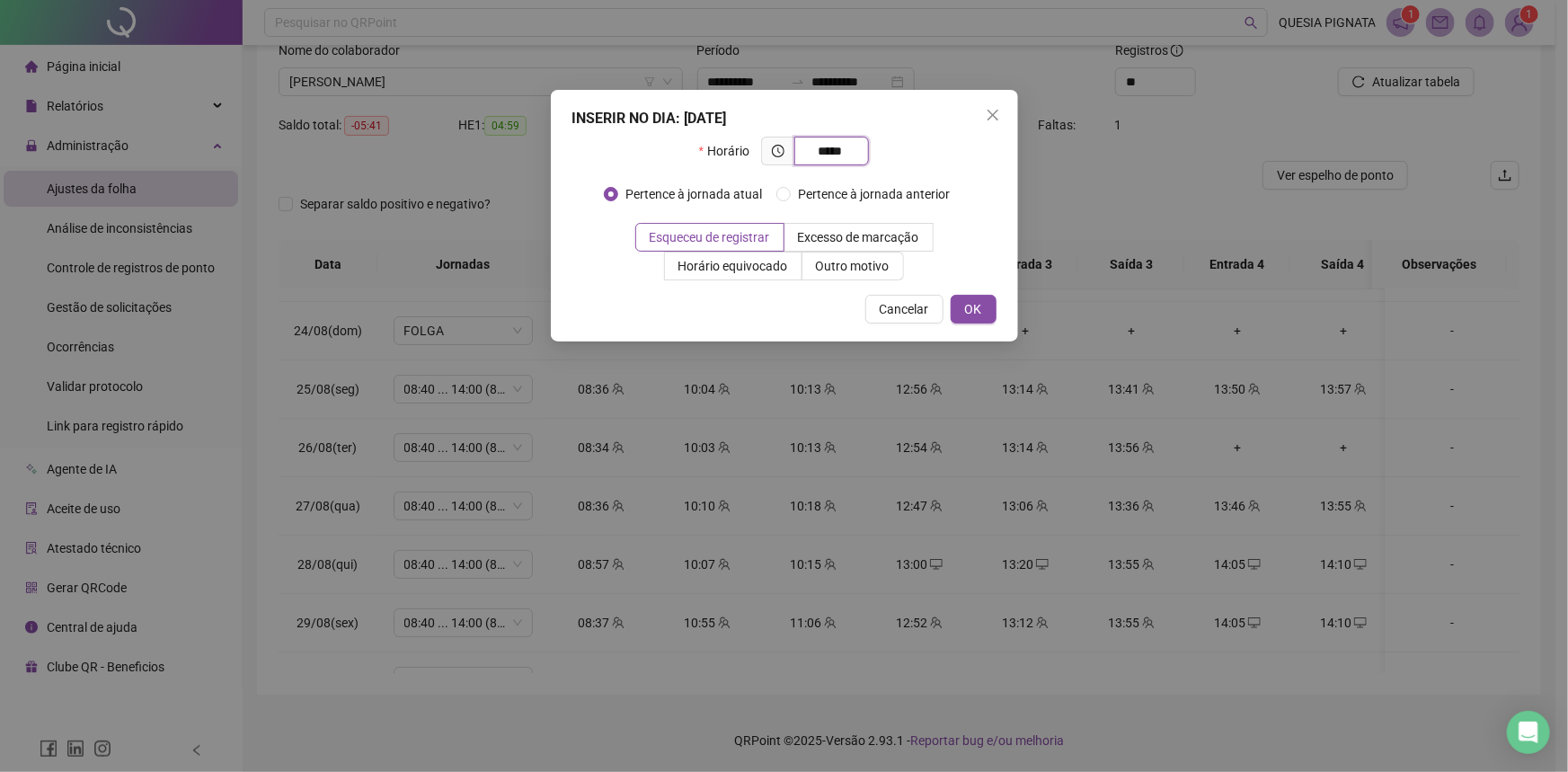
type input "*****"
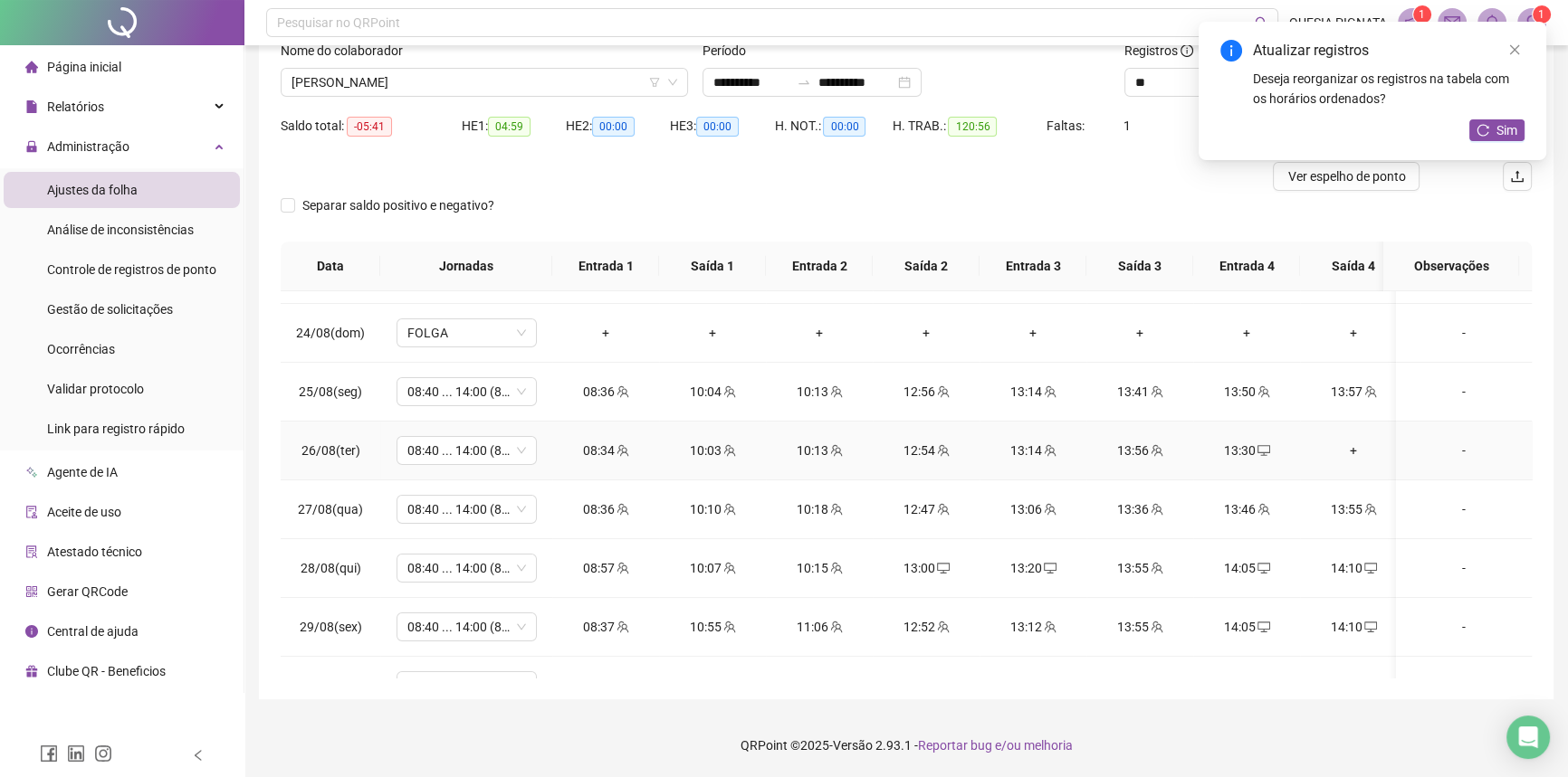
click at [1351, 449] on div "+" at bounding box center [1353, 451] width 78 height 20
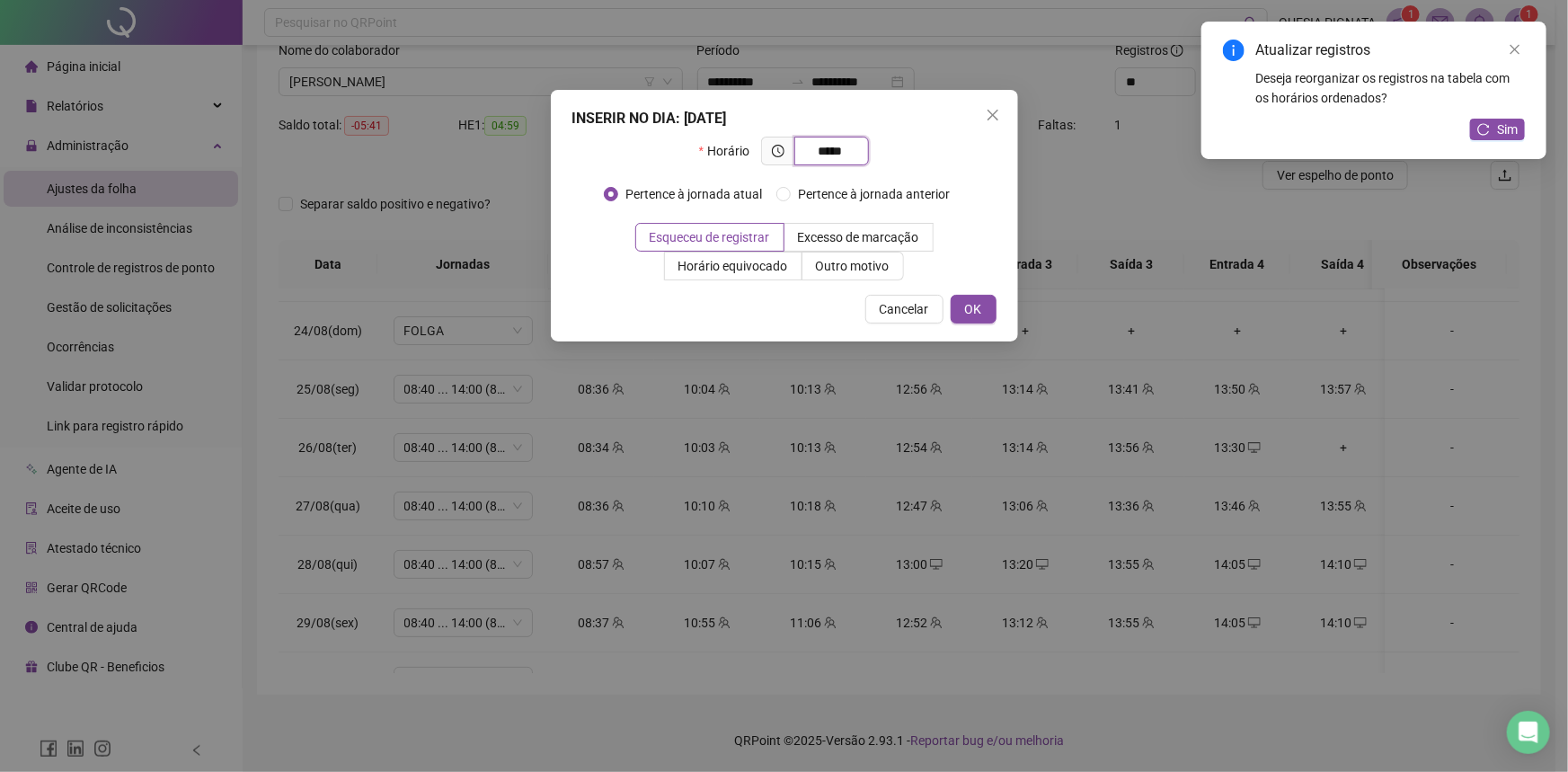
type input "*****"
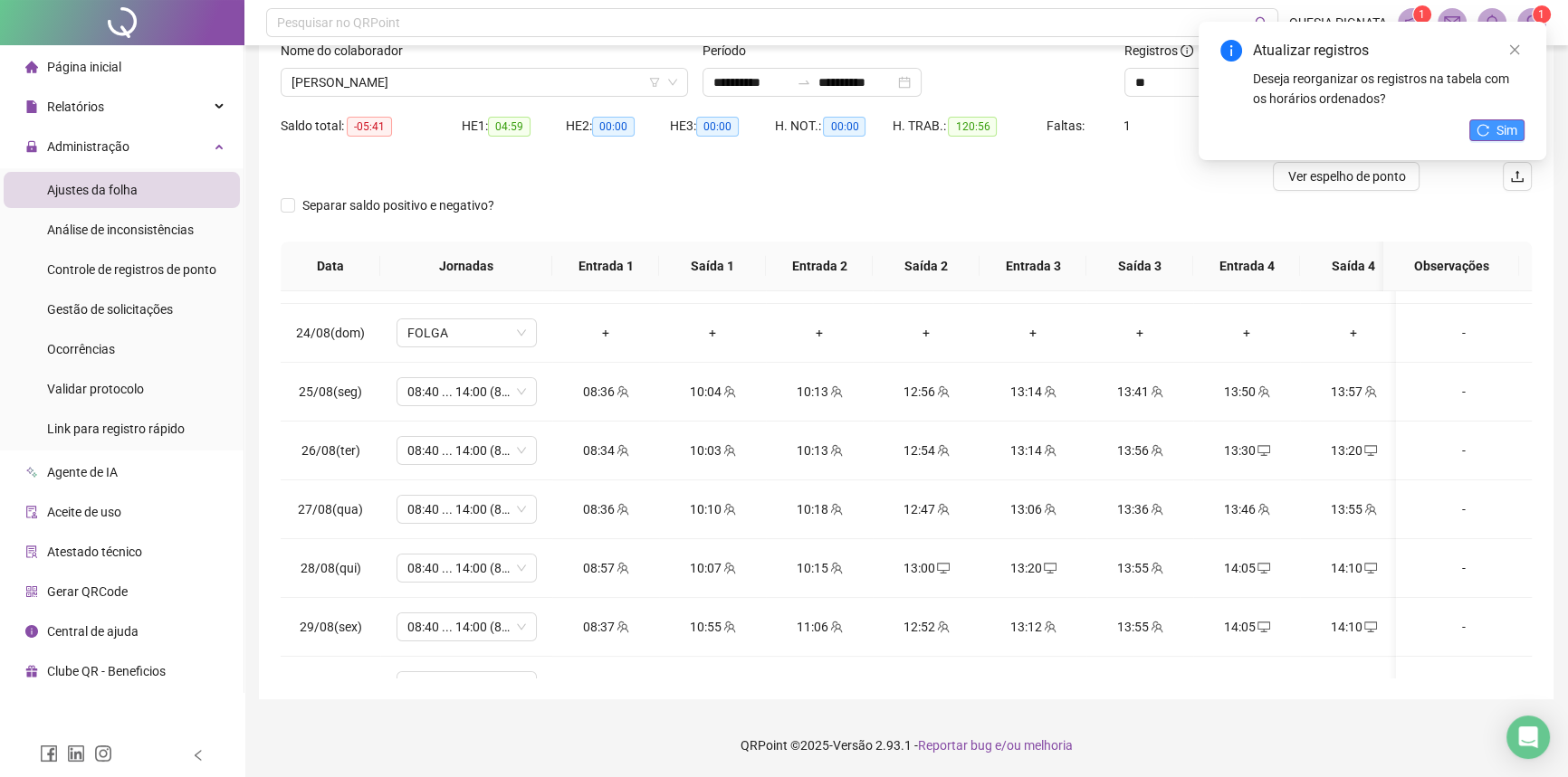
click at [1494, 134] on button "Sim" at bounding box center [1497, 130] width 55 height 22
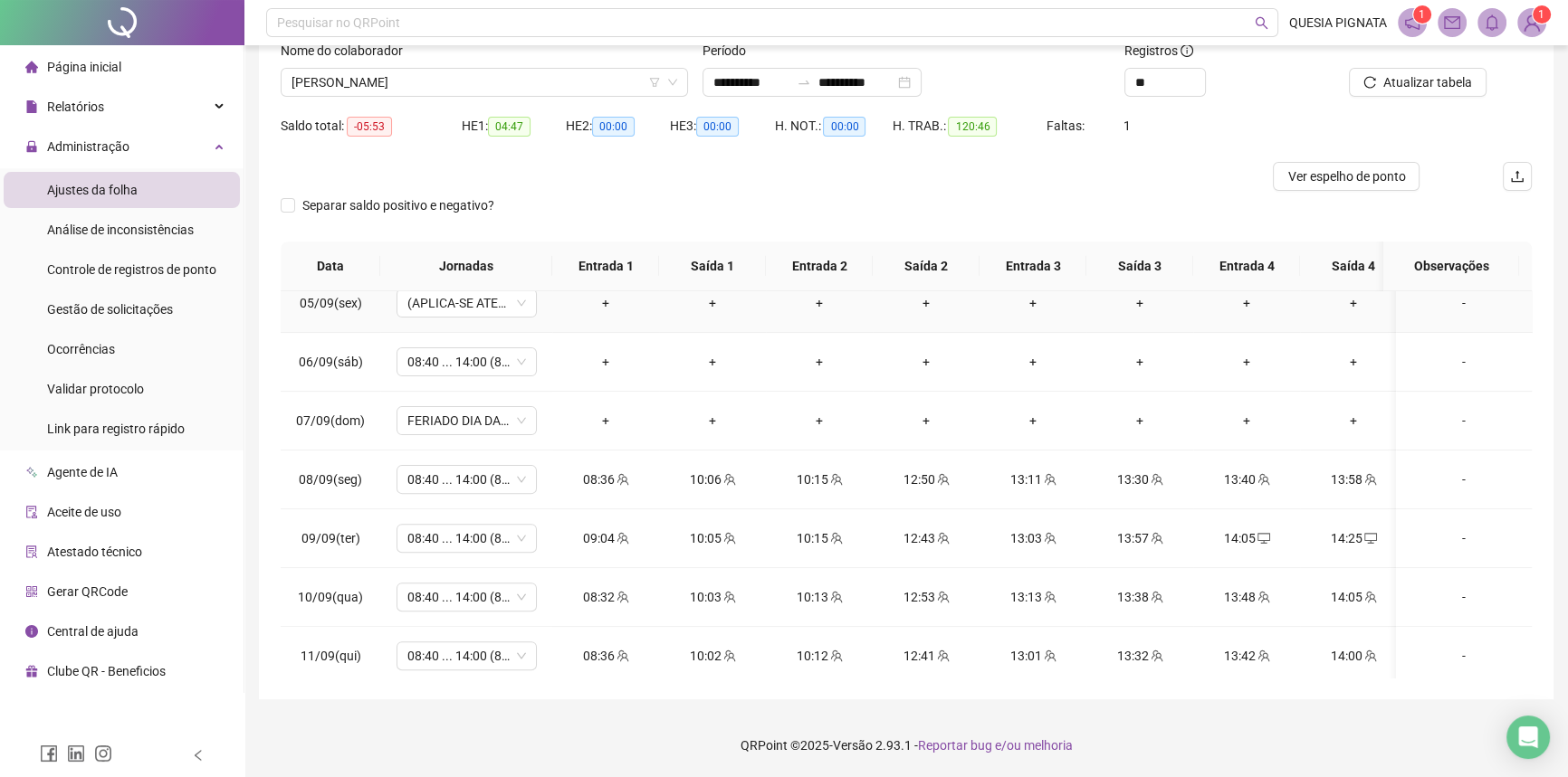
scroll to position [905, 0]
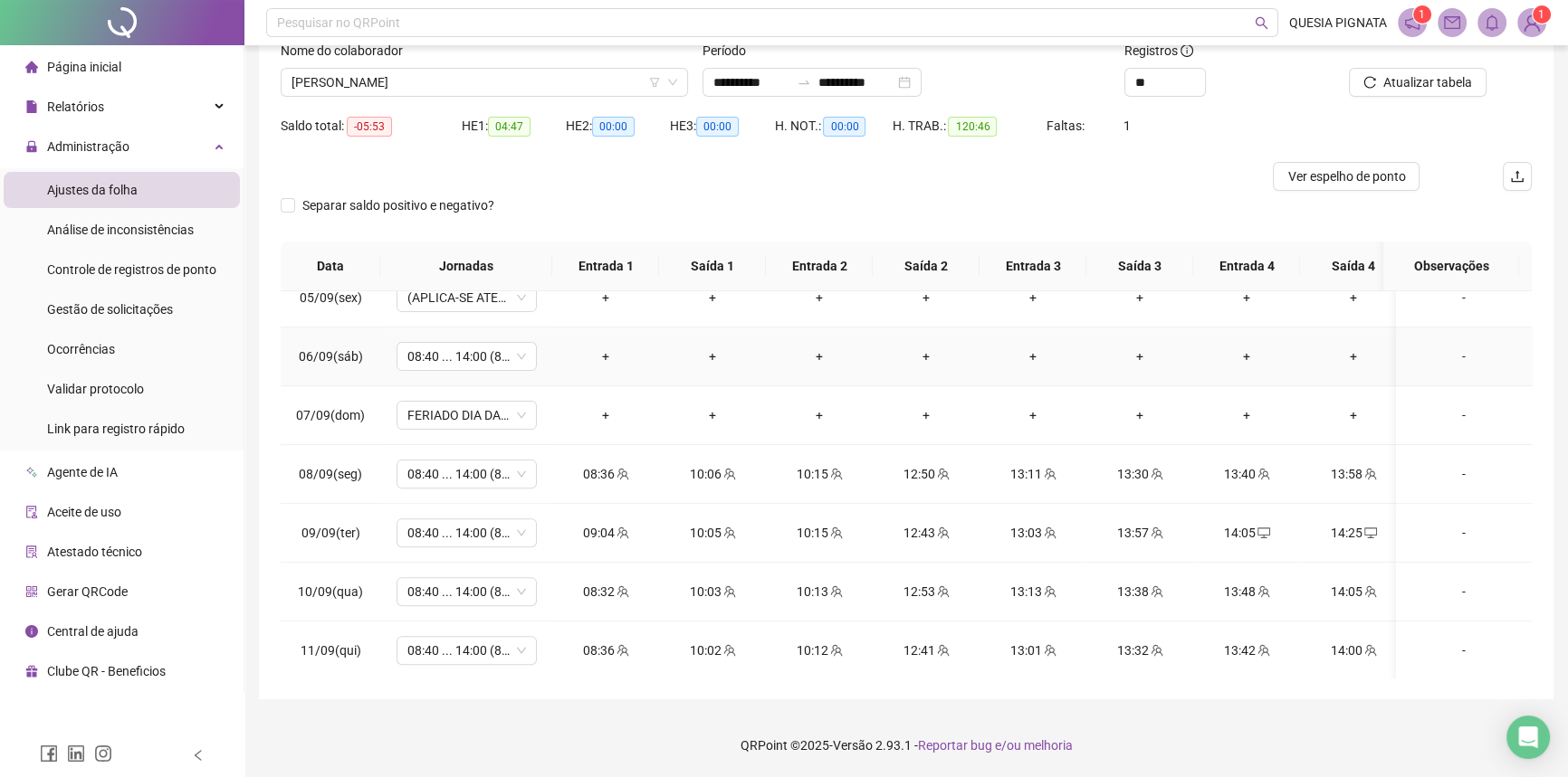
click at [1438, 351] on div "-" at bounding box center [1464, 356] width 107 height 20
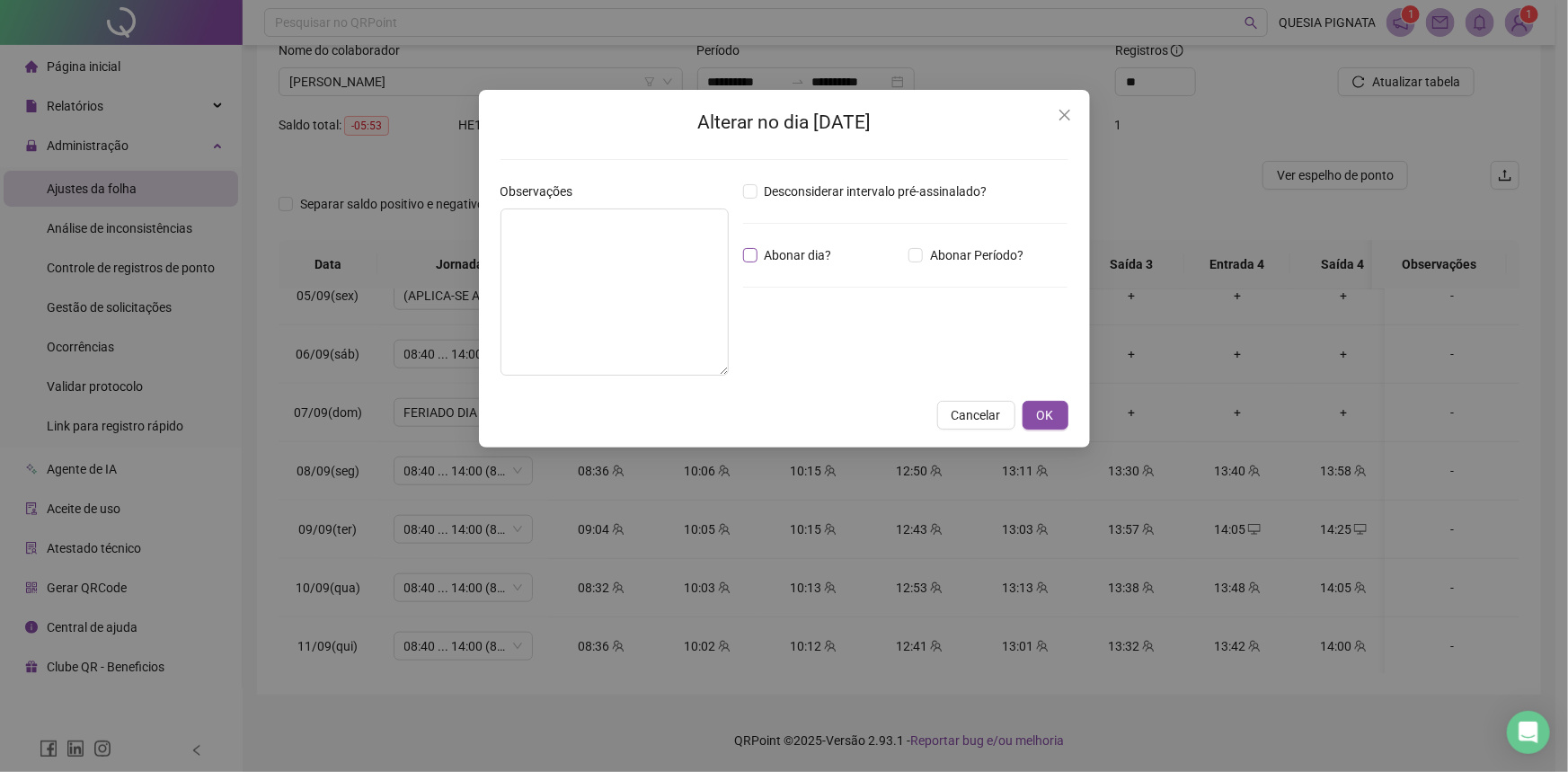
click at [790, 252] on span "Abonar dia?" at bounding box center [798, 255] width 82 height 20
click at [708, 254] on textarea at bounding box center [614, 291] width 228 height 167
type textarea "**********"
click at [1040, 412] on span "OK" at bounding box center [1046, 415] width 17 height 20
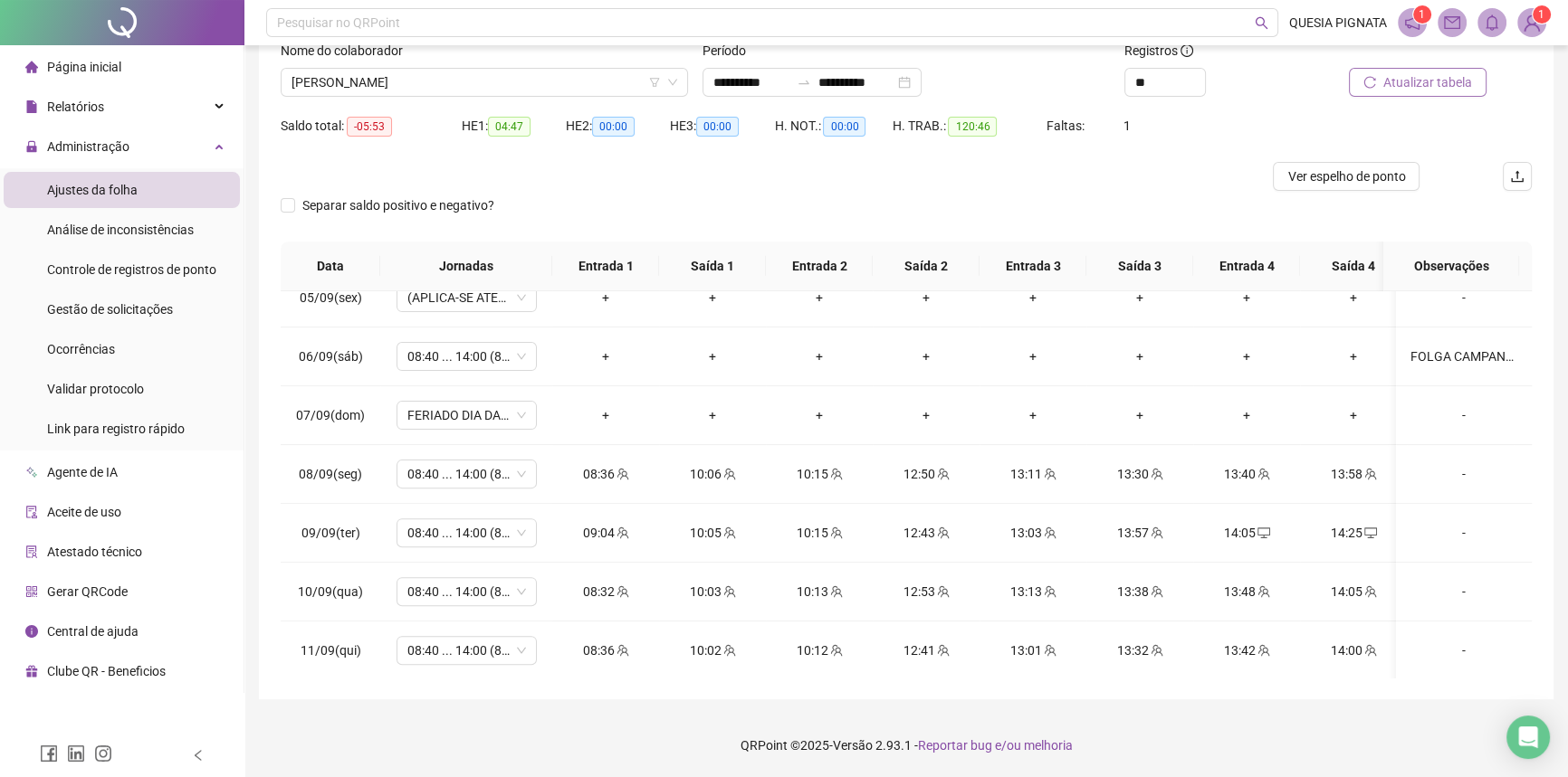
click at [1410, 80] on span "Atualizar tabela" at bounding box center [1427, 82] width 88 height 20
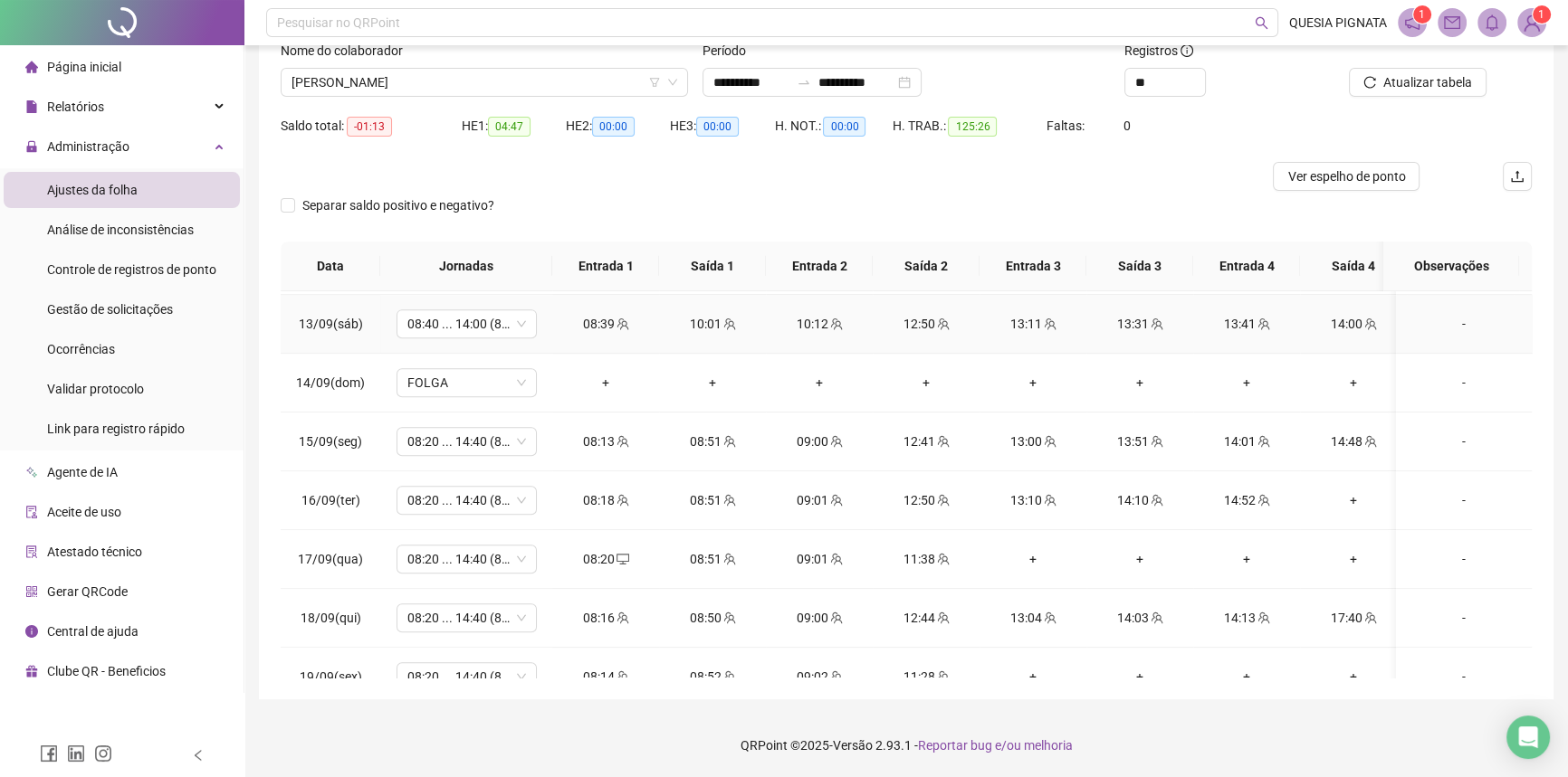
scroll to position [1386, 0]
